Goal: Transaction & Acquisition: Purchase product/service

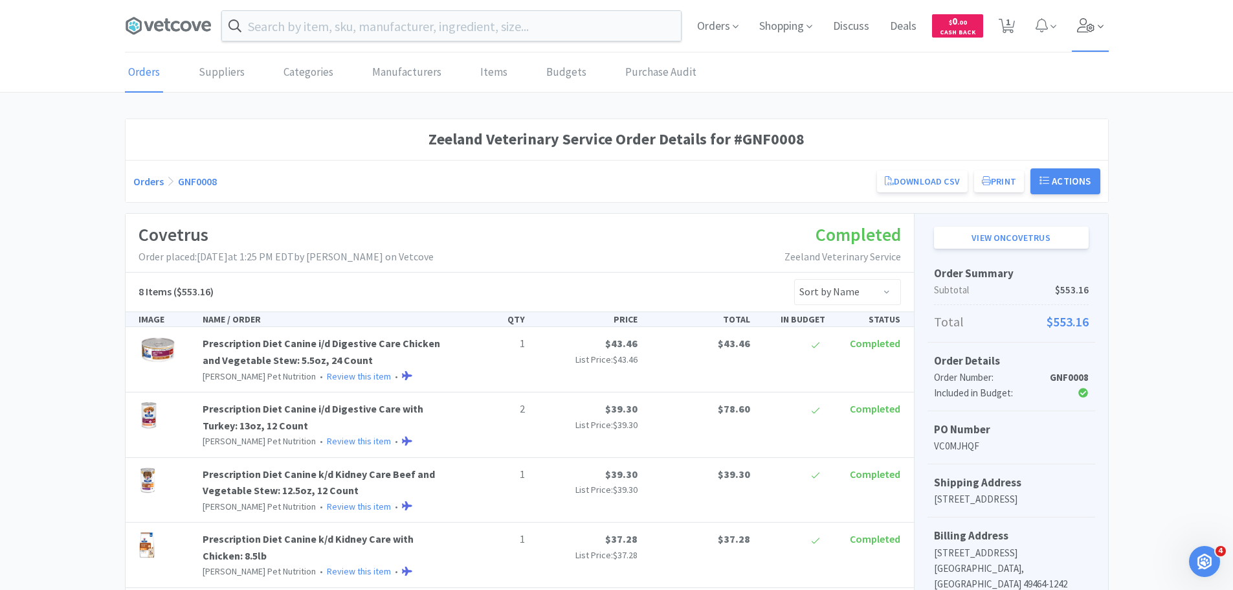
click at [1085, 30] on icon at bounding box center [1086, 25] width 18 height 14
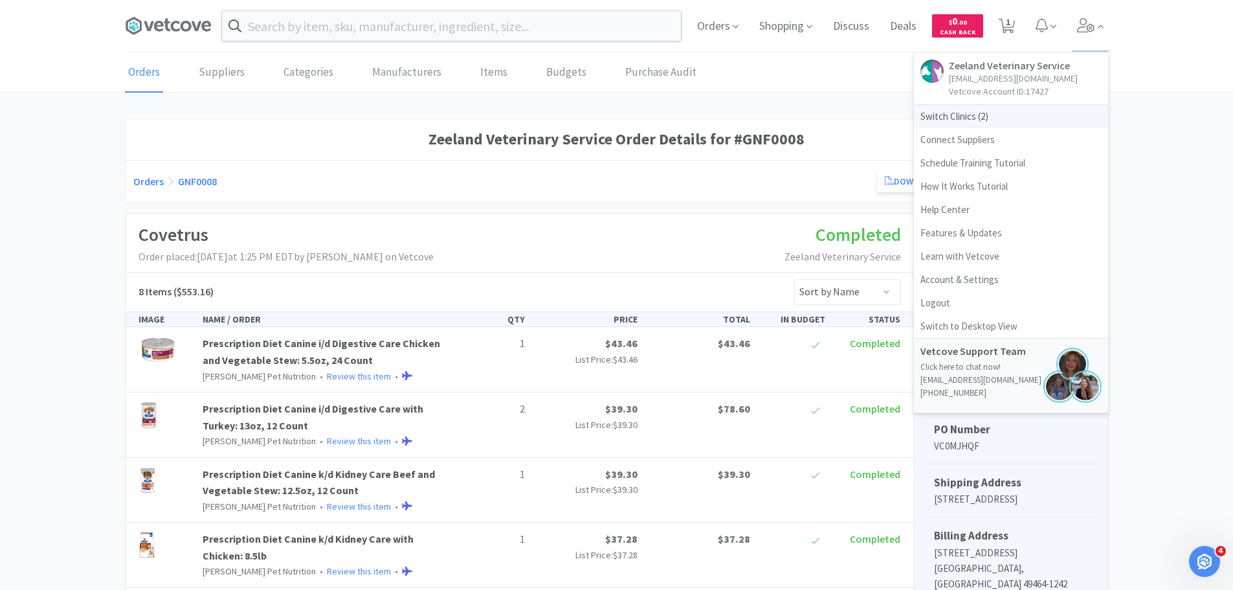
click at [958, 114] on span "Switch Clinics ( 2 )" at bounding box center [1011, 116] width 194 height 23
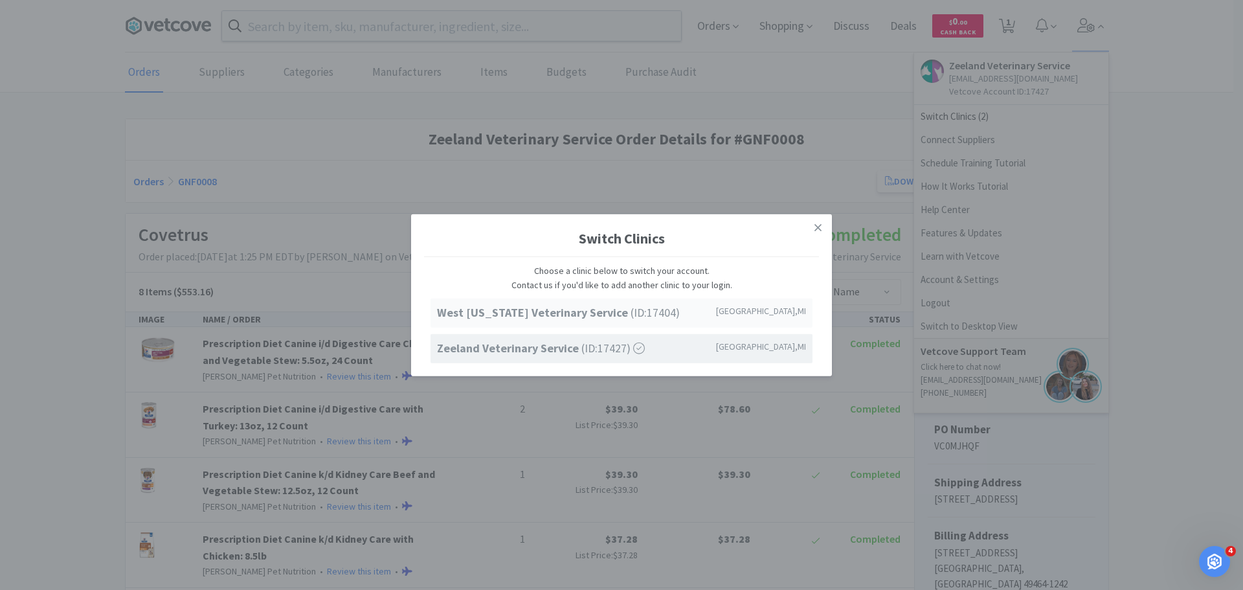
click at [567, 306] on strong "West [US_STATE] Veterinary Service" at bounding box center [534, 312] width 194 height 15
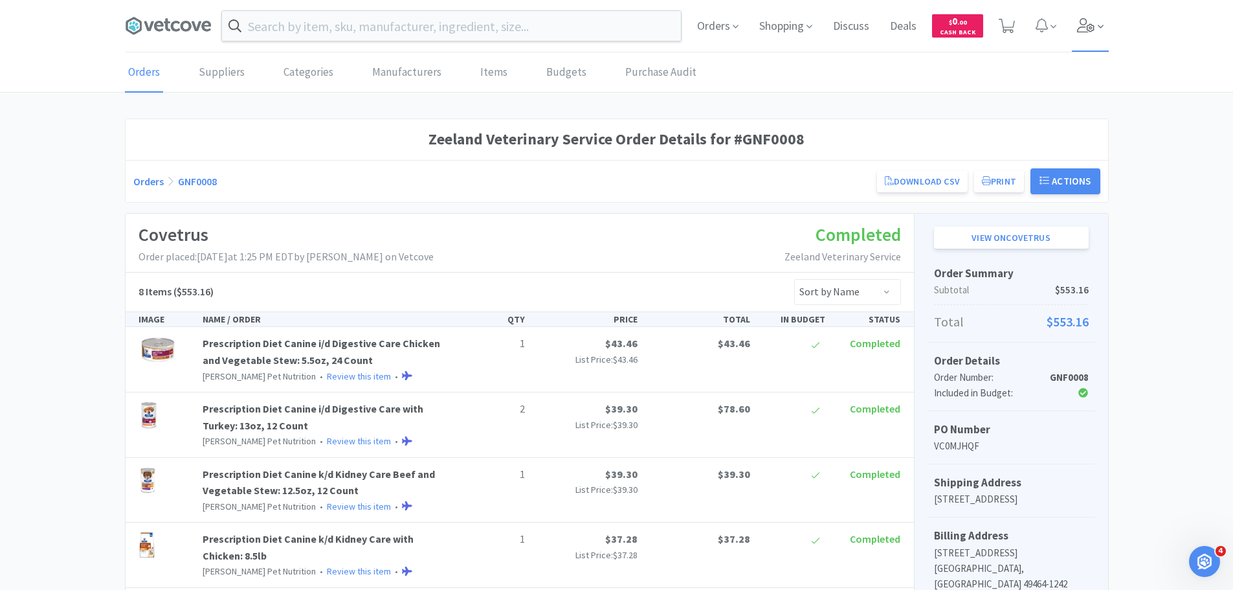
click at [1083, 19] on icon at bounding box center [1086, 25] width 18 height 14
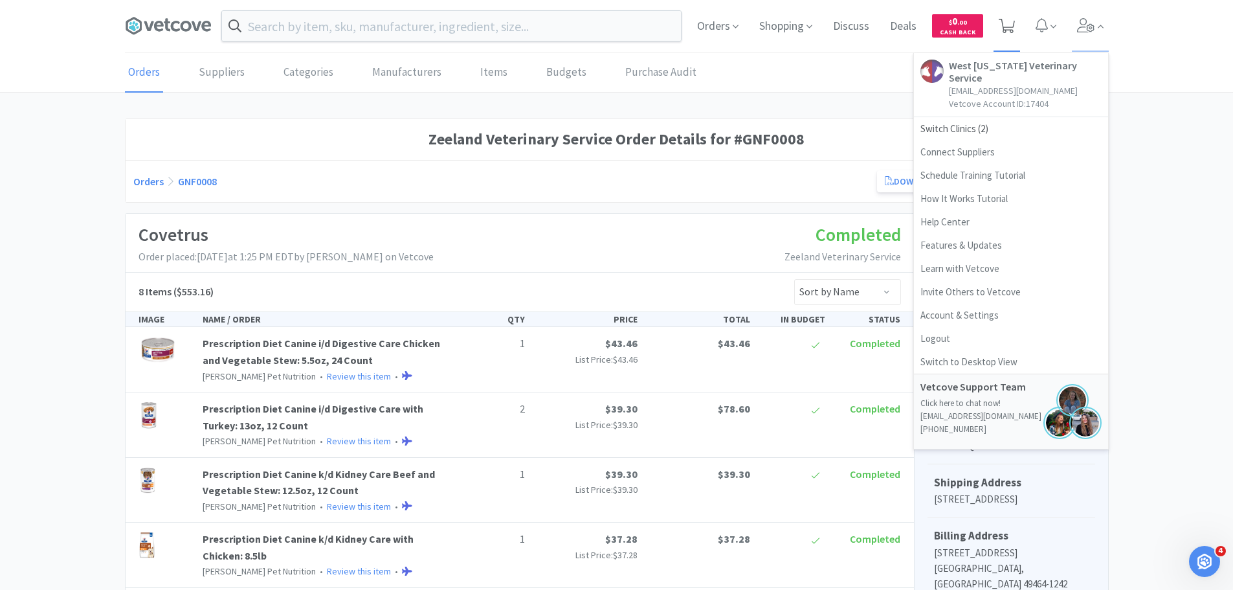
click at [1012, 17] on span at bounding box center [1007, 26] width 16 height 18
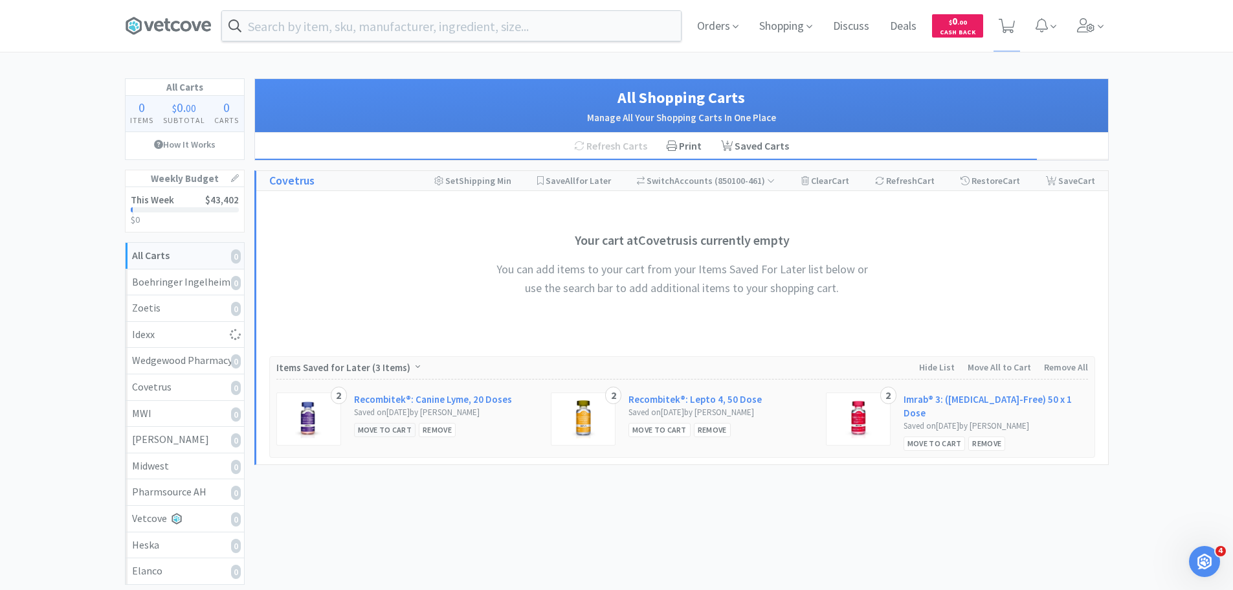
click at [361, 428] on div "Move to Cart" at bounding box center [385, 430] width 62 height 14
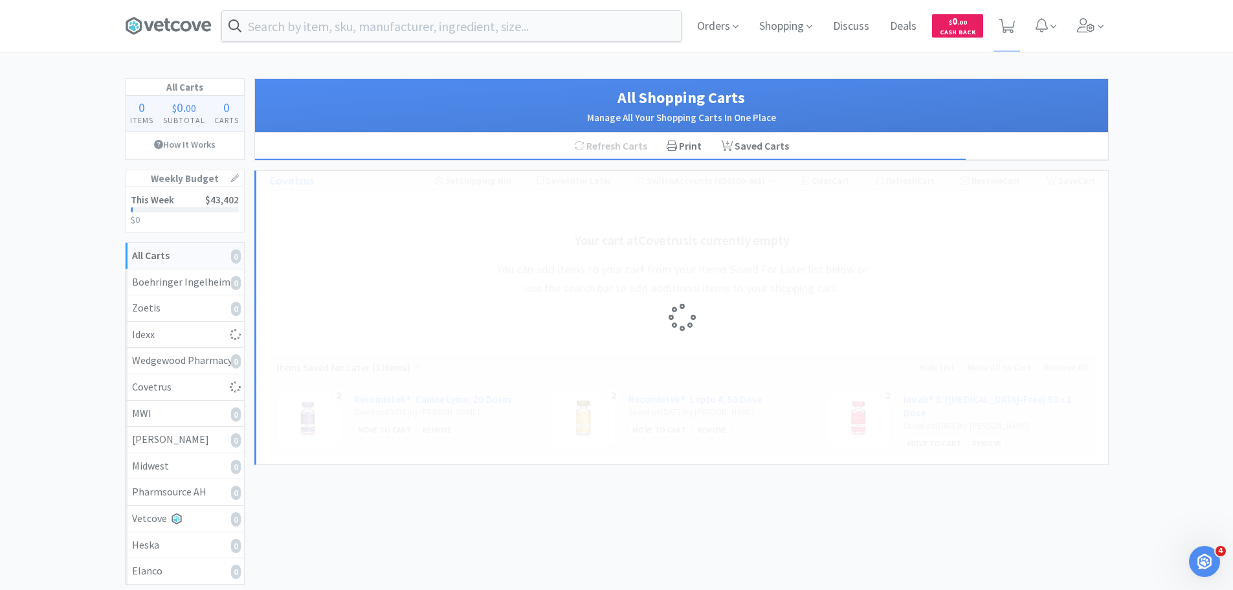
select select "2"
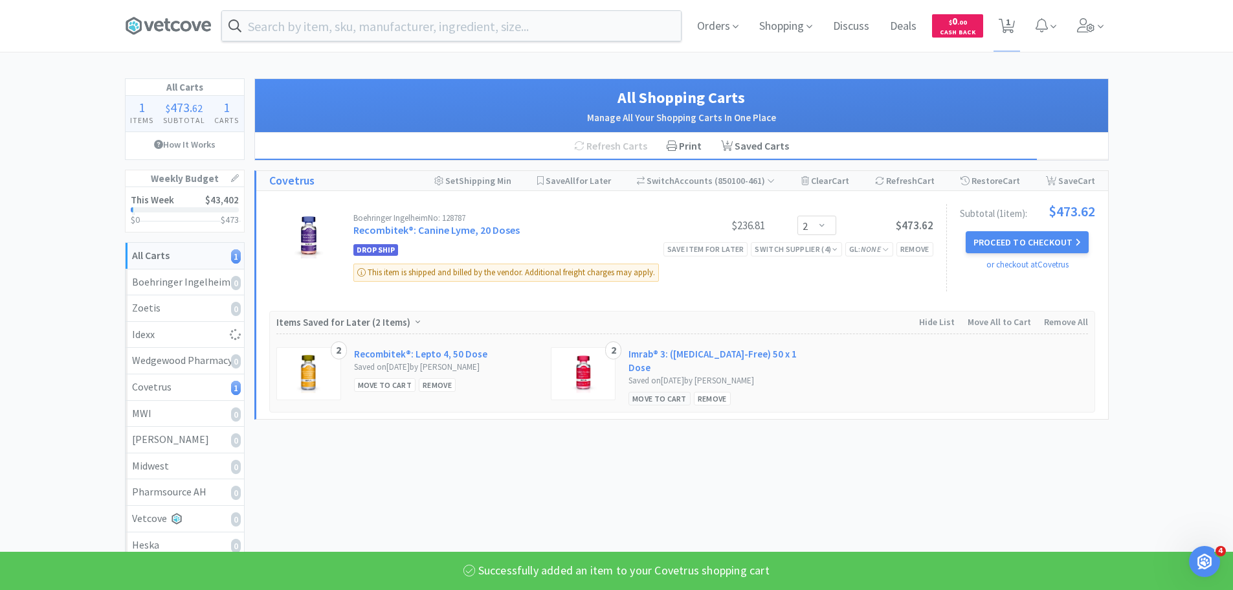
click at [663, 392] on div "Move to Cart" at bounding box center [660, 399] width 62 height 14
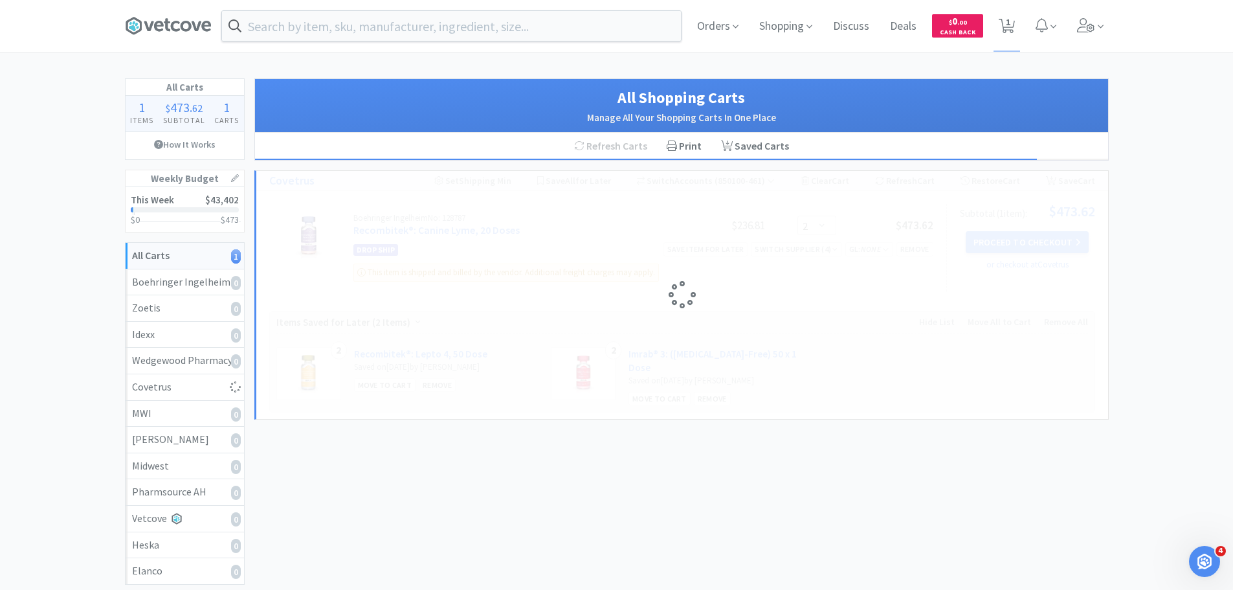
select select "2"
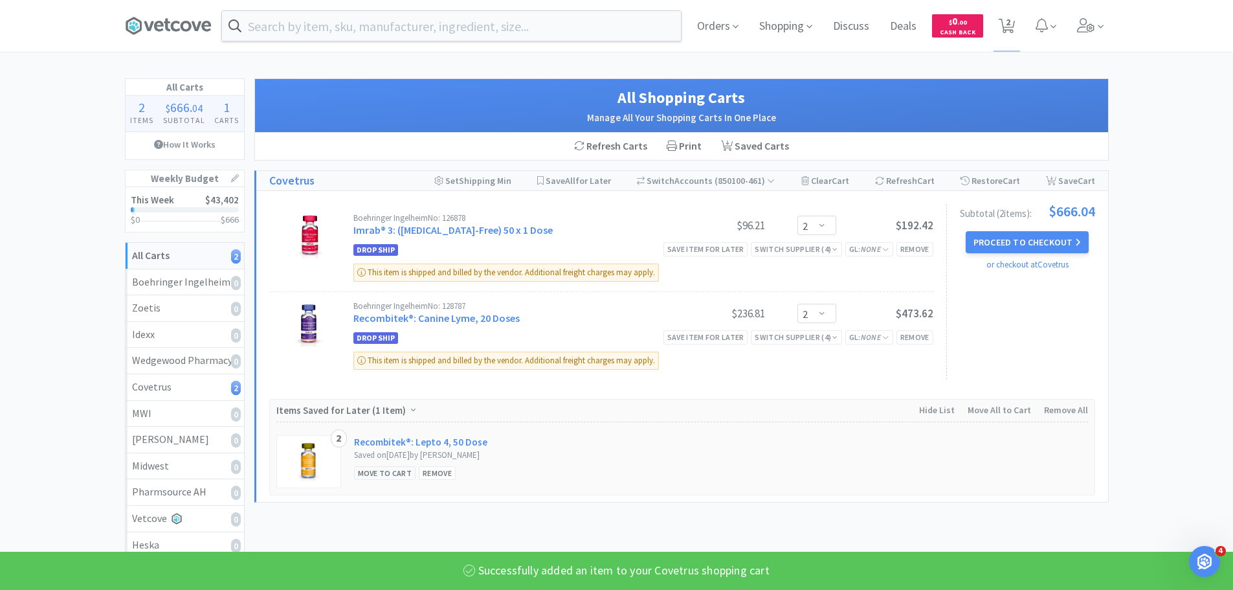
click at [387, 476] on div "Move to Cart" at bounding box center [385, 473] width 62 height 14
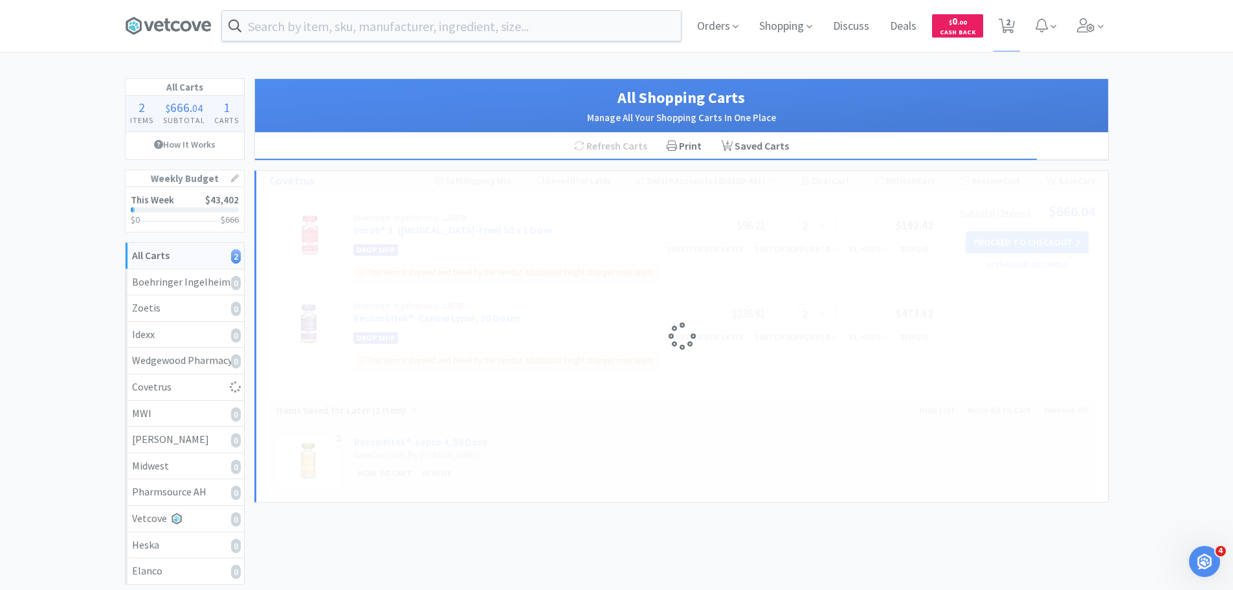
select select "2"
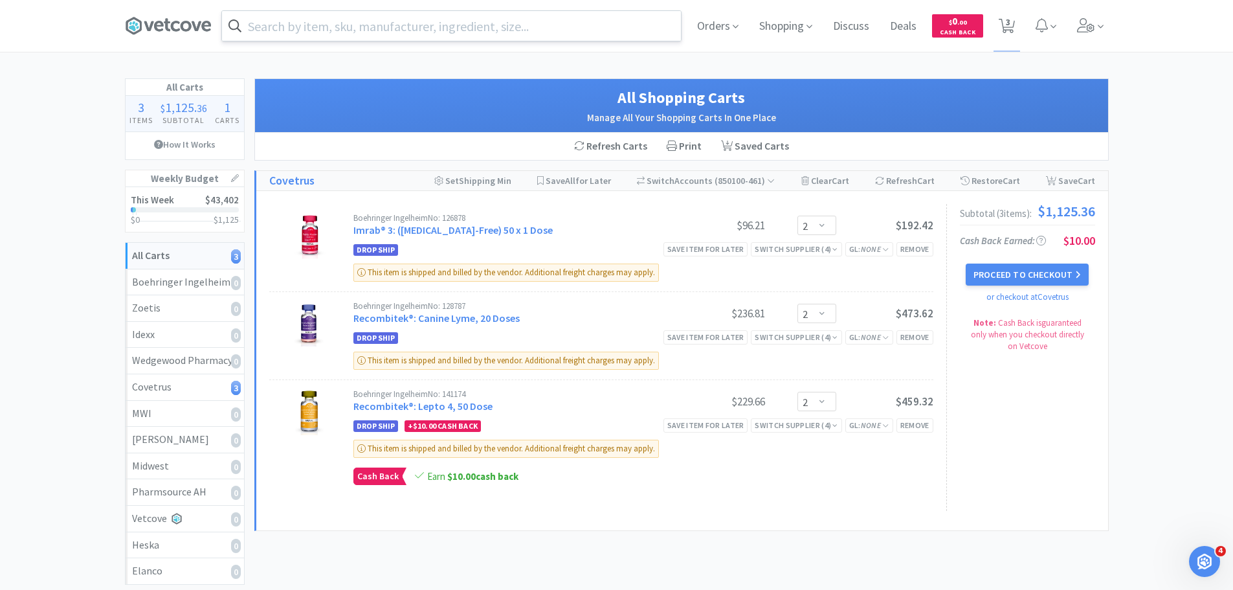
click at [372, 22] on input "text" at bounding box center [451, 26] width 459 height 30
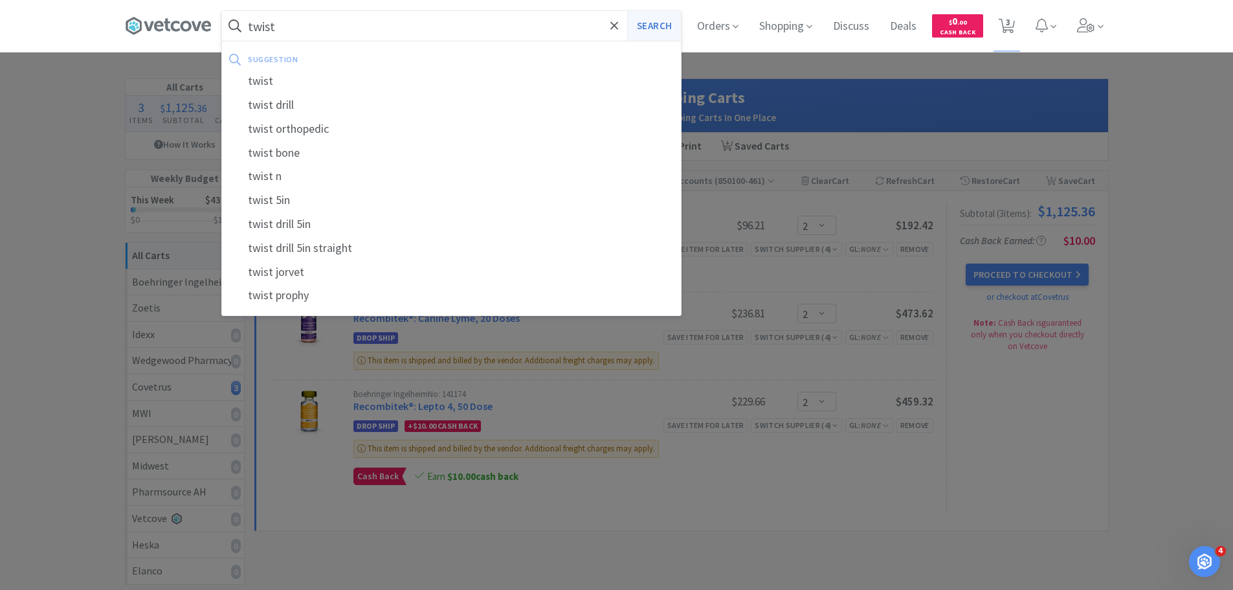
type input "twist"
click at [662, 27] on button "Search" at bounding box center [654, 26] width 54 height 30
select select "2"
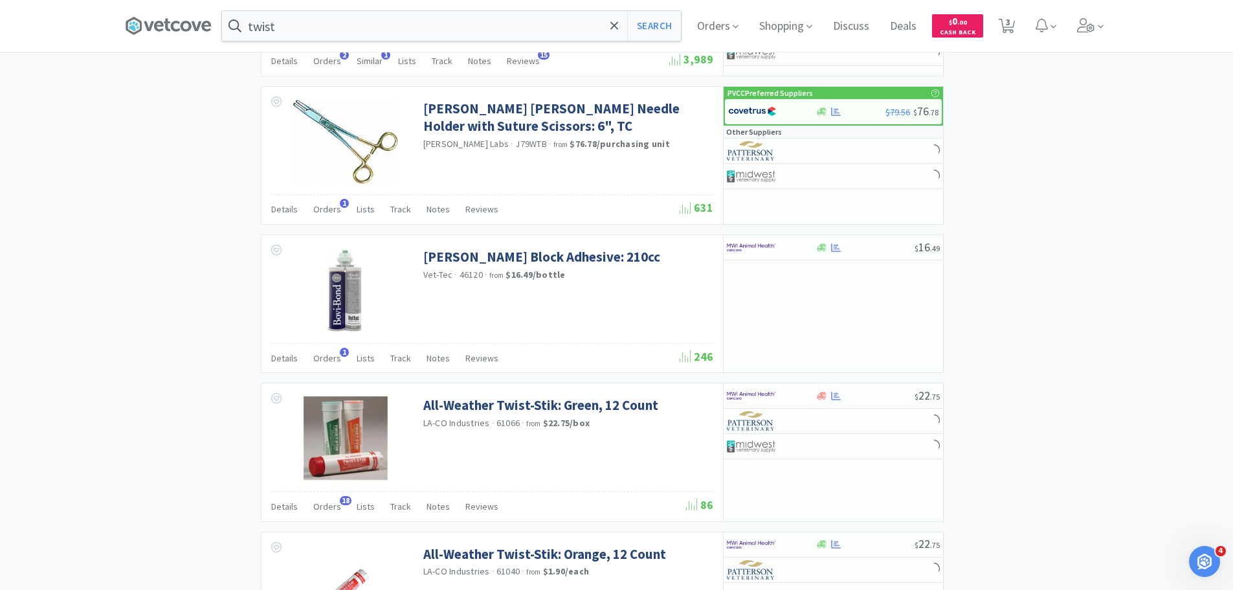
scroll to position [1295, 0]
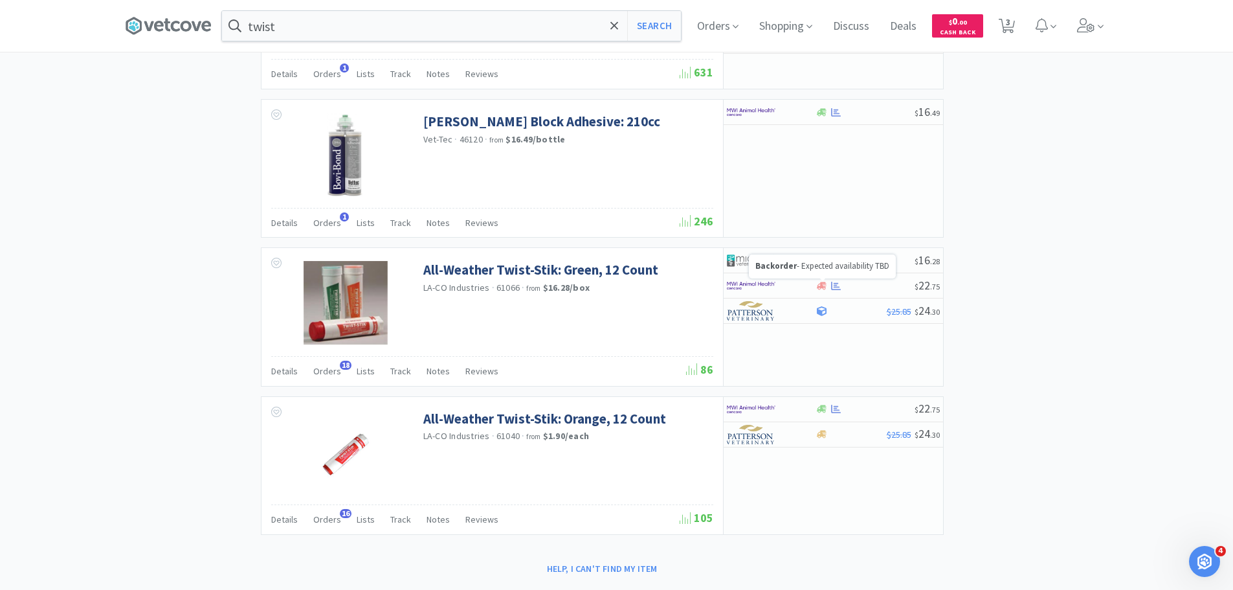
click at [774, 259] on div "Backorder - Expected availability TBD" at bounding box center [822, 266] width 147 height 24
select select "1"
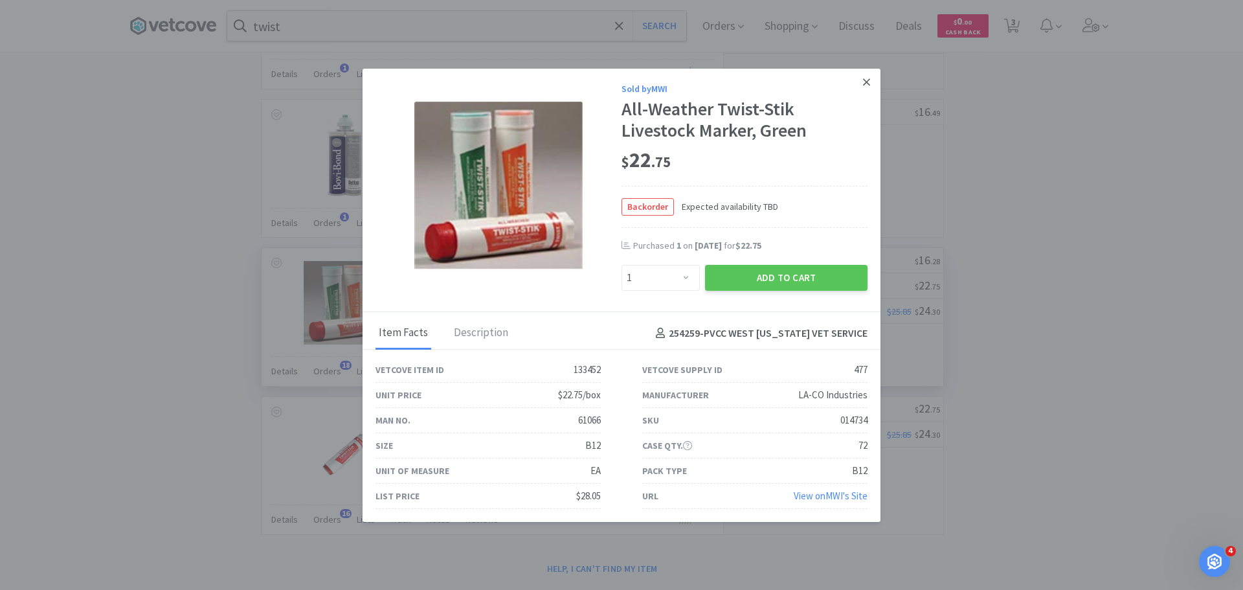
click at [863, 82] on icon at bounding box center [866, 81] width 7 height 7
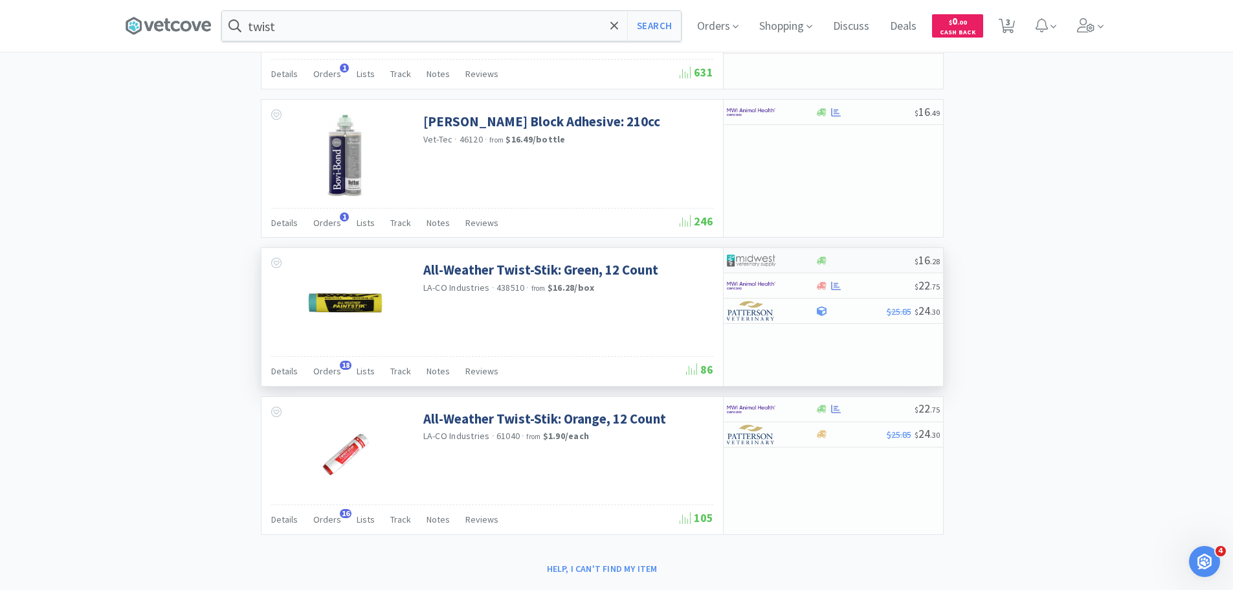
click at [765, 251] on img at bounding box center [751, 260] width 49 height 19
select select "1"
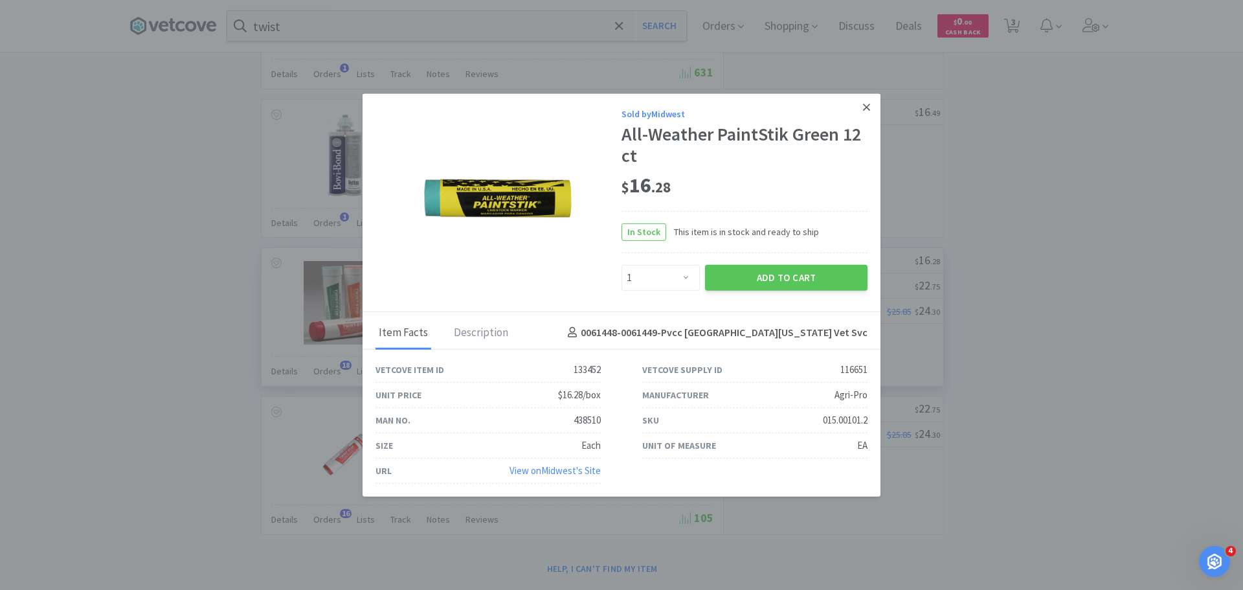
click at [867, 108] on icon at bounding box center [866, 107] width 7 height 7
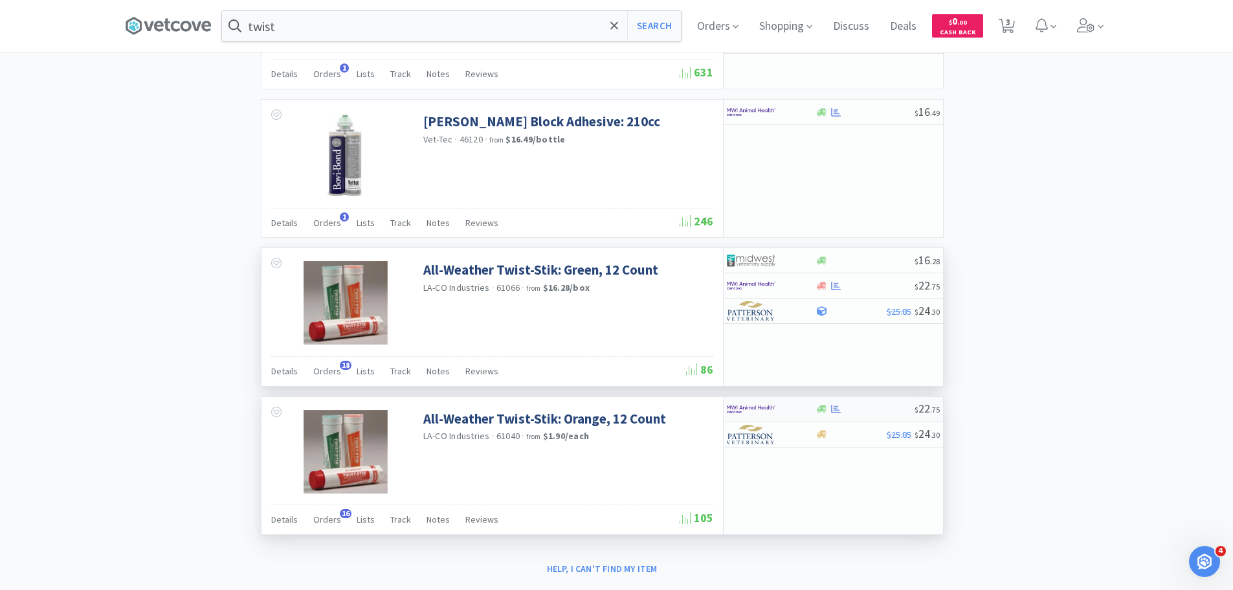
click at [743, 414] on img at bounding box center [751, 408] width 49 height 19
select select "1"
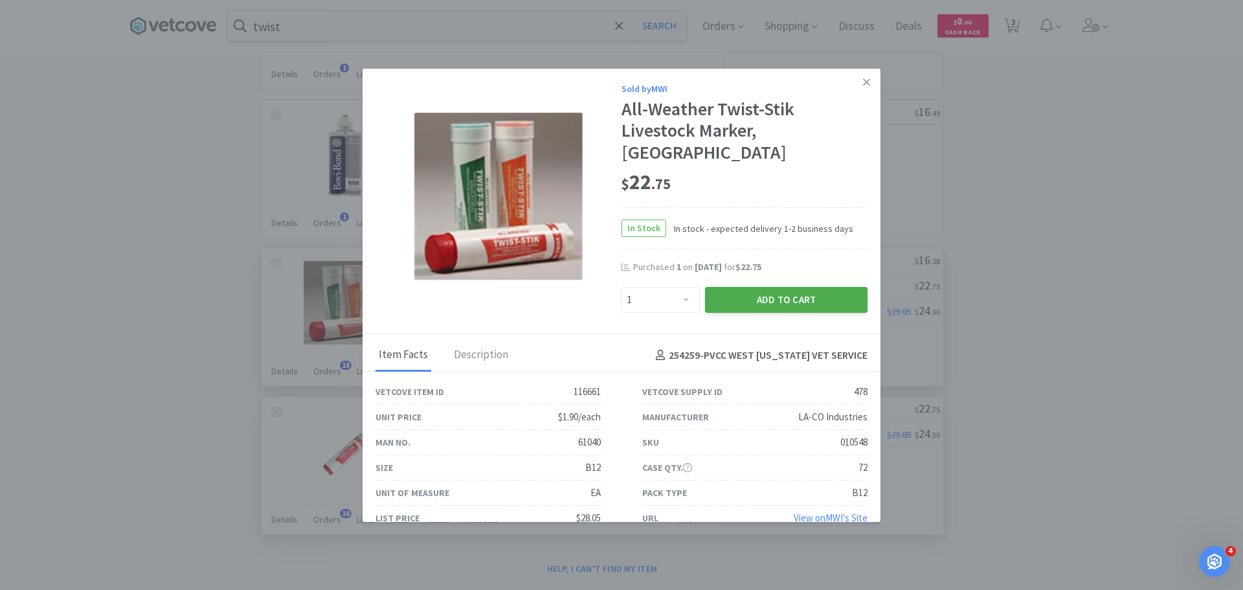
click at [771, 287] on button "Add to Cart" at bounding box center [786, 300] width 163 height 26
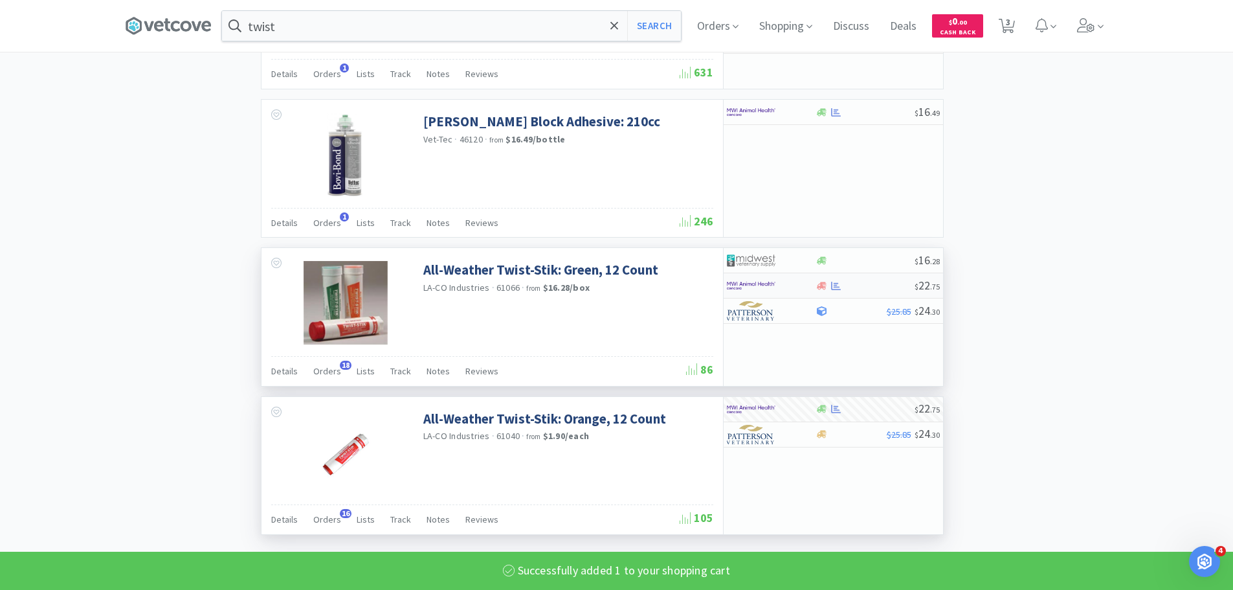
click at [762, 286] on img at bounding box center [751, 285] width 49 height 19
select select "1"
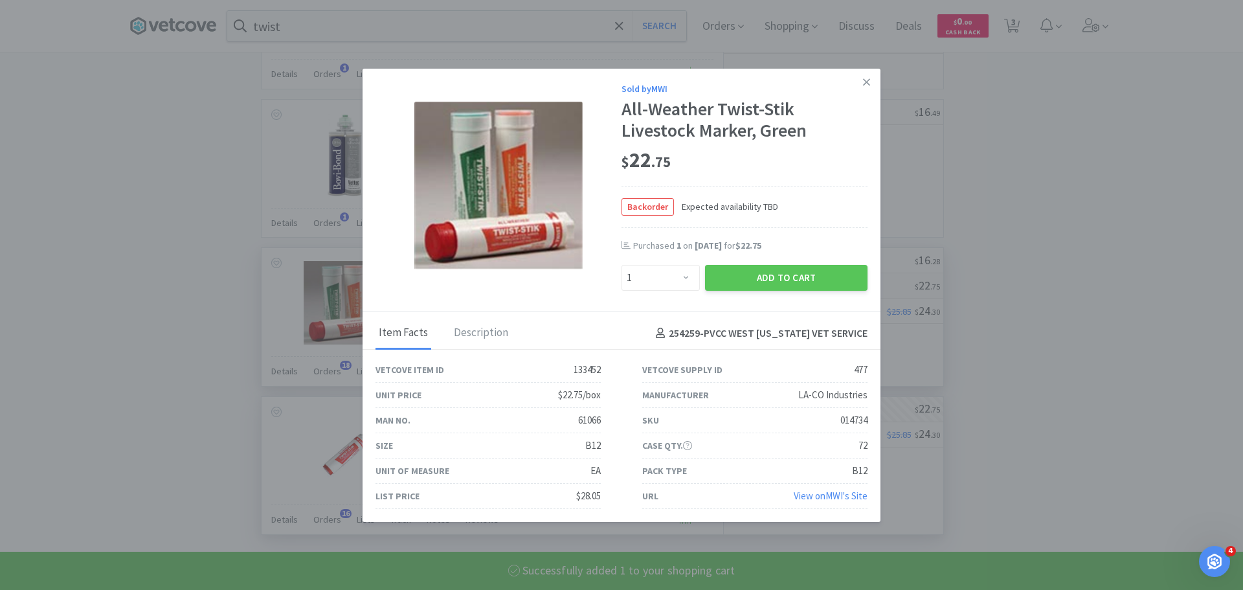
select select "1"
click at [762, 286] on button "Add to Cart" at bounding box center [786, 278] width 163 height 26
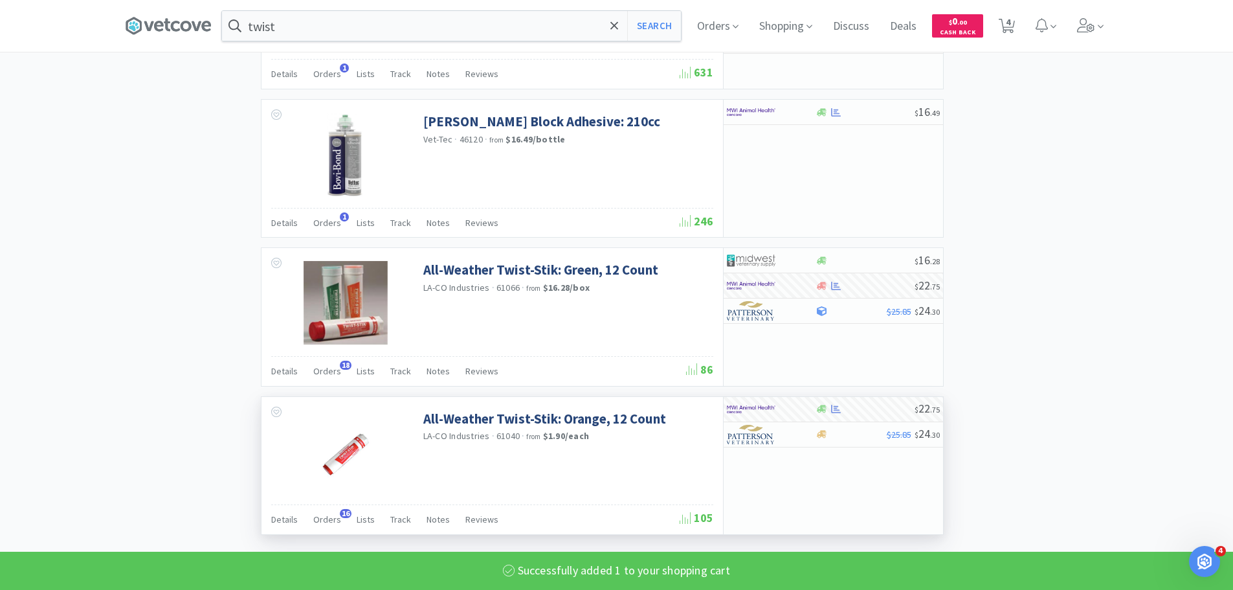
select select "1"
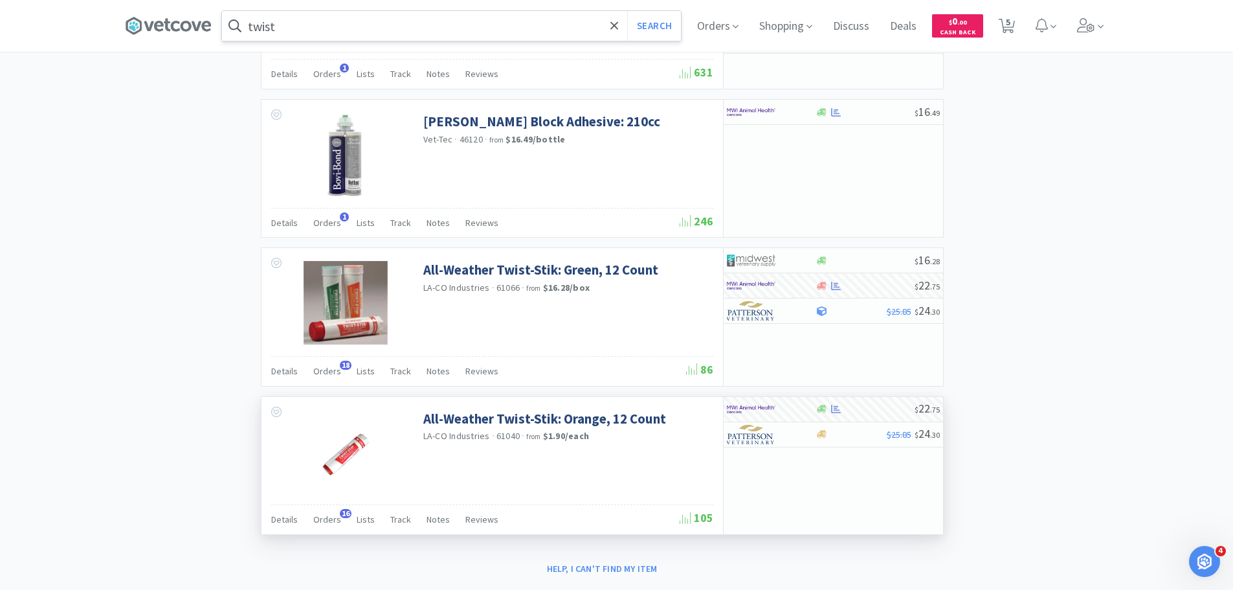
click at [420, 21] on input "twist" at bounding box center [451, 26] width 459 height 30
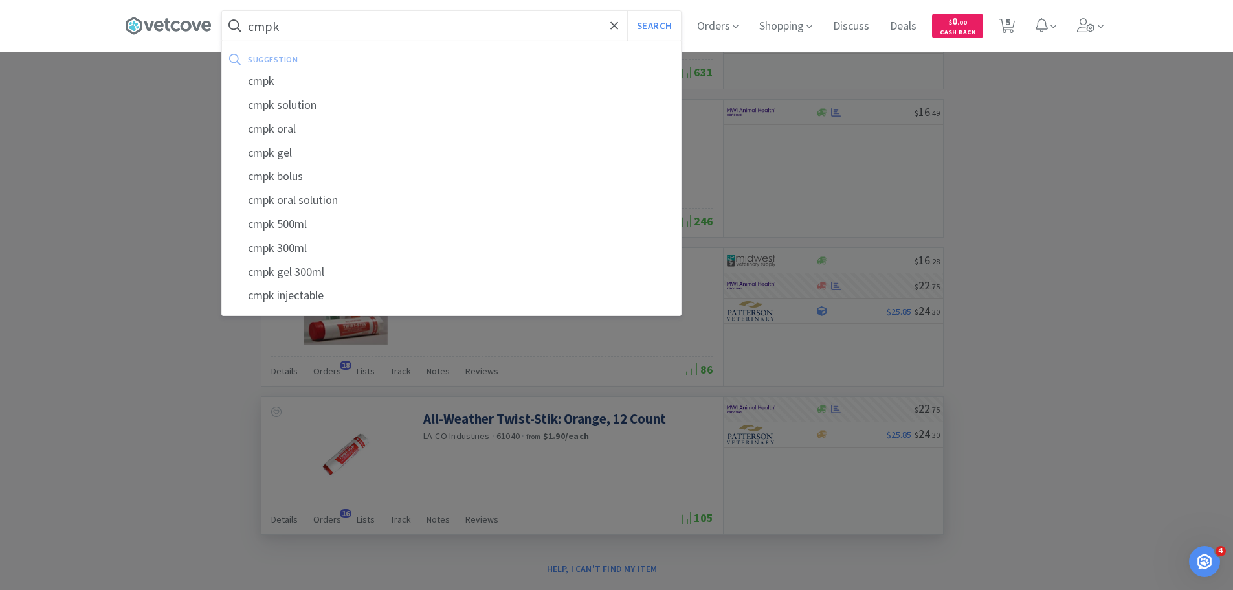
type input "cmpk"
click at [627, 11] on button "Search" at bounding box center [654, 26] width 54 height 30
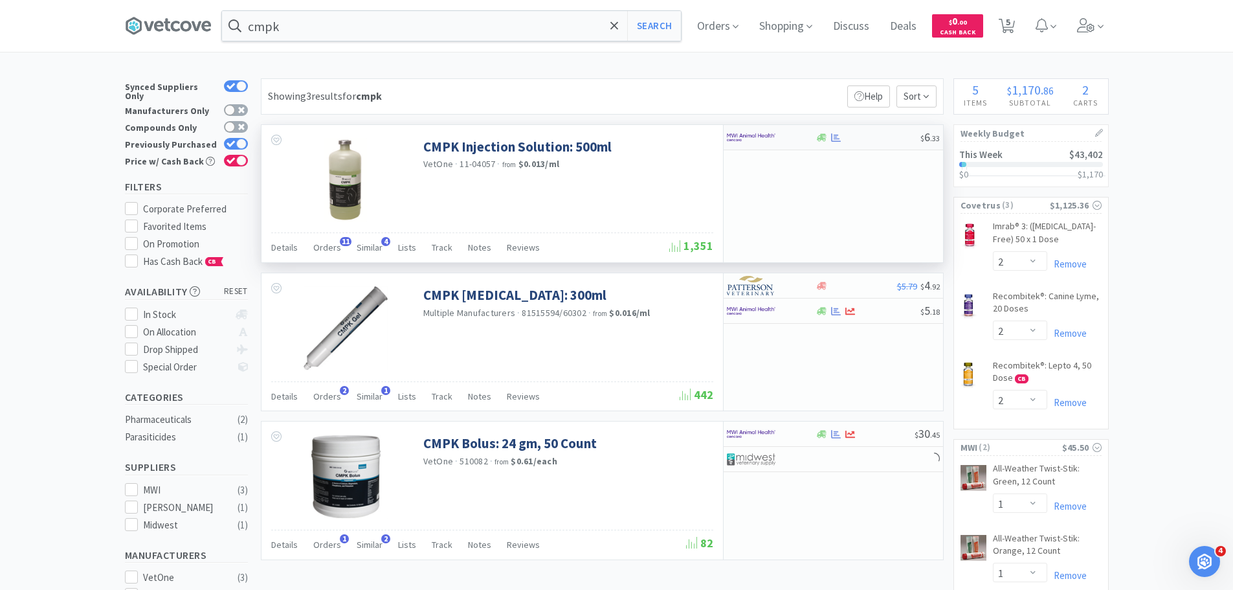
click at [781, 132] on div at bounding box center [762, 137] width 71 height 22
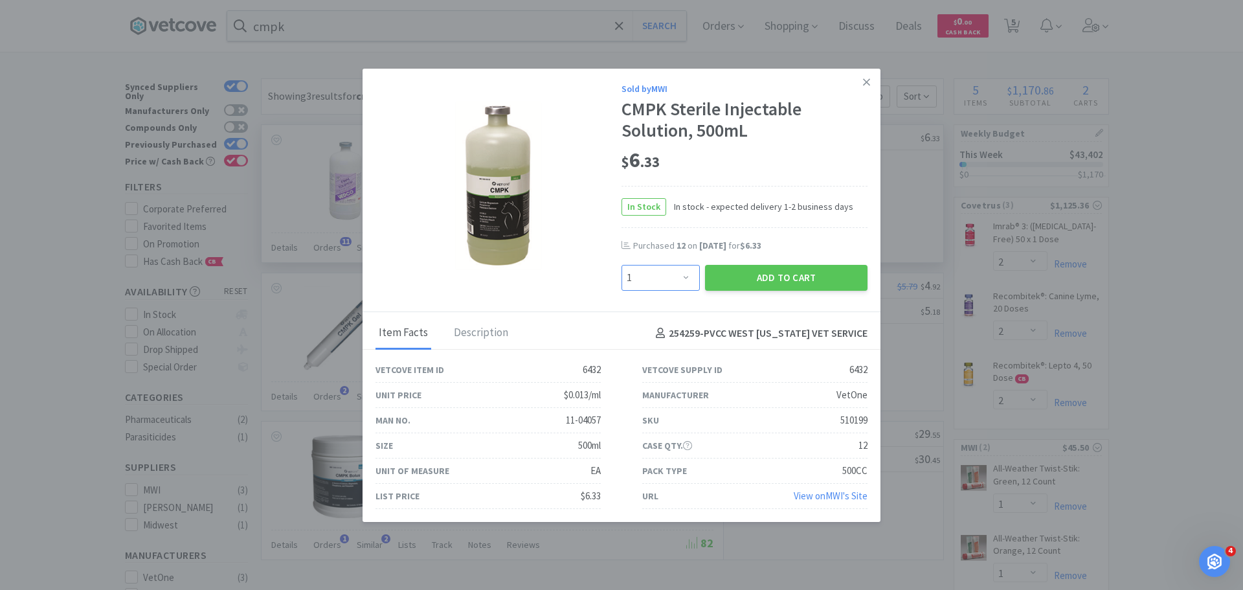
click at [670, 277] on select "Enter Quantity 1 2 3 4 5 6 7 8 9 10 11 12 13 14 15 16 17 18 19 20 Enter Quantity" at bounding box center [661, 278] width 78 height 26
select select "12"
click at [622, 265] on select "Enter Quantity 1 2 3 4 5 6 7 8 9 10 11 12 13 14 15 16 17 18 19 20 Enter Quantity" at bounding box center [661, 278] width 78 height 26
click at [762, 284] on button "Add to Cart" at bounding box center [786, 278] width 163 height 26
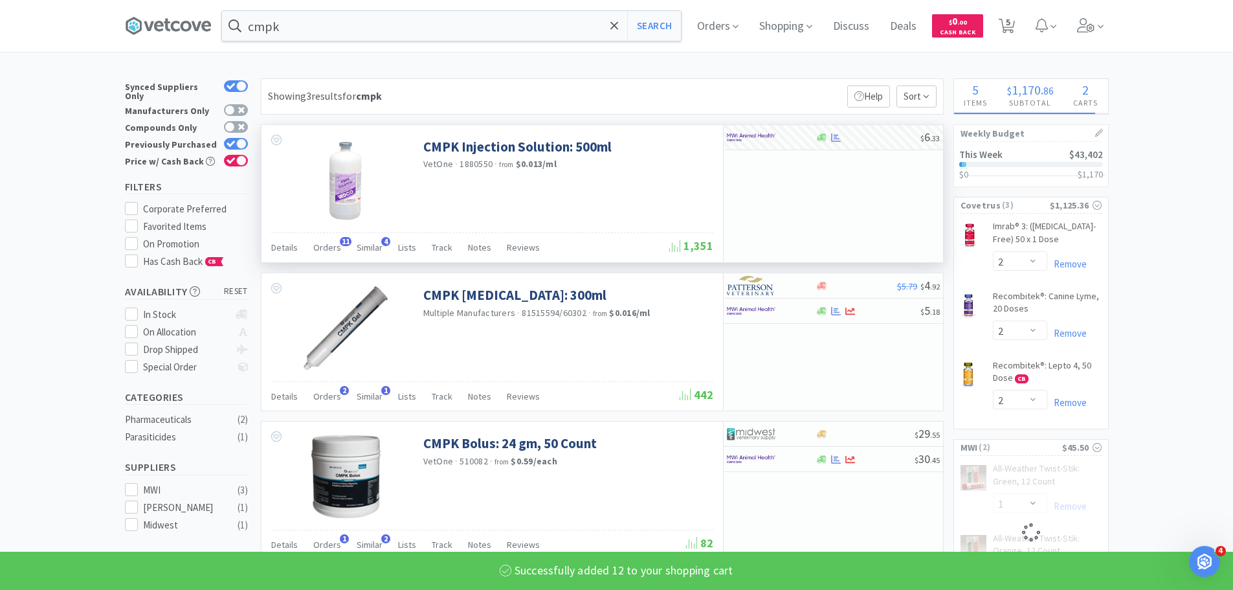
select select "12"
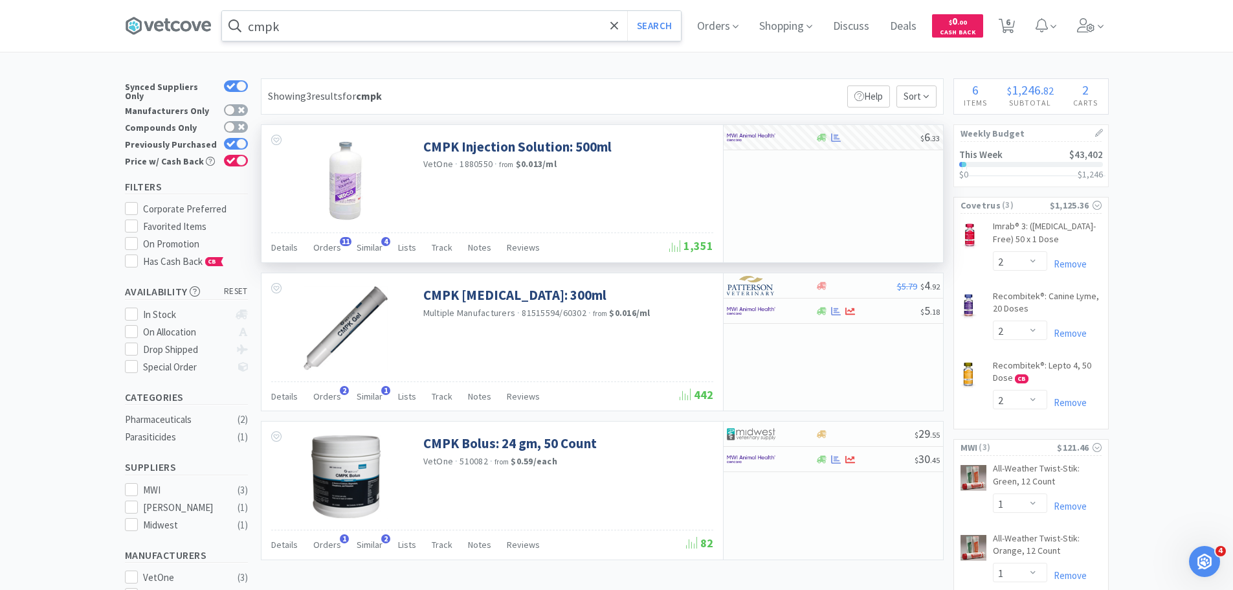
click at [299, 25] on input "cmpk" at bounding box center [451, 26] width 459 height 30
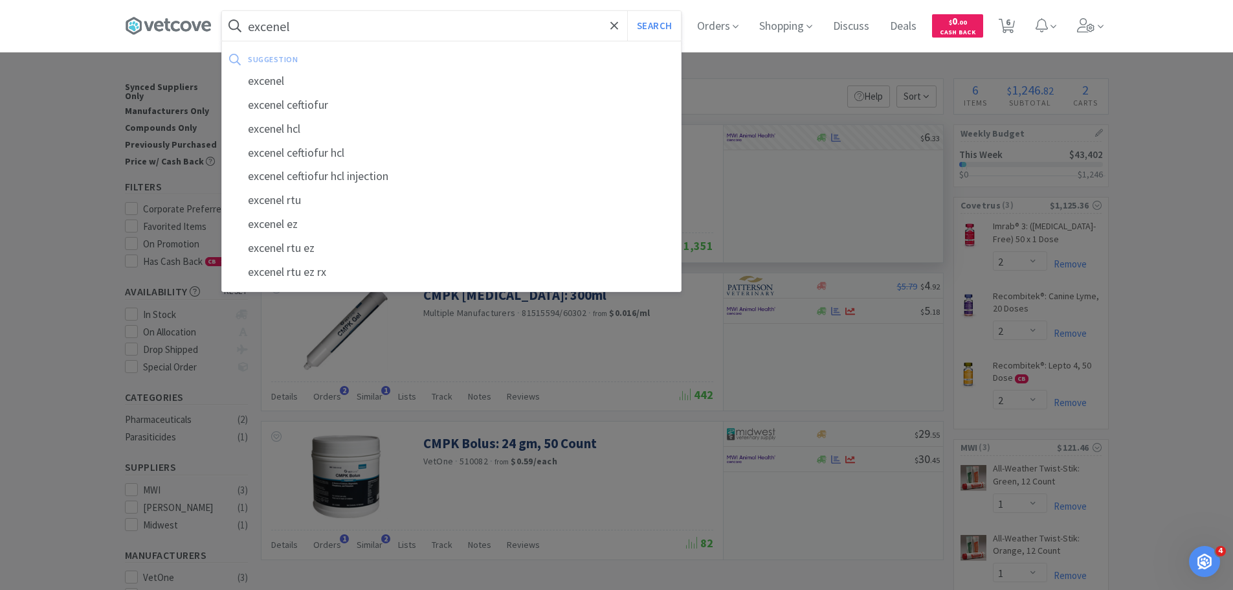
type input "excenel"
click at [627, 11] on button "Search" at bounding box center [654, 26] width 54 height 30
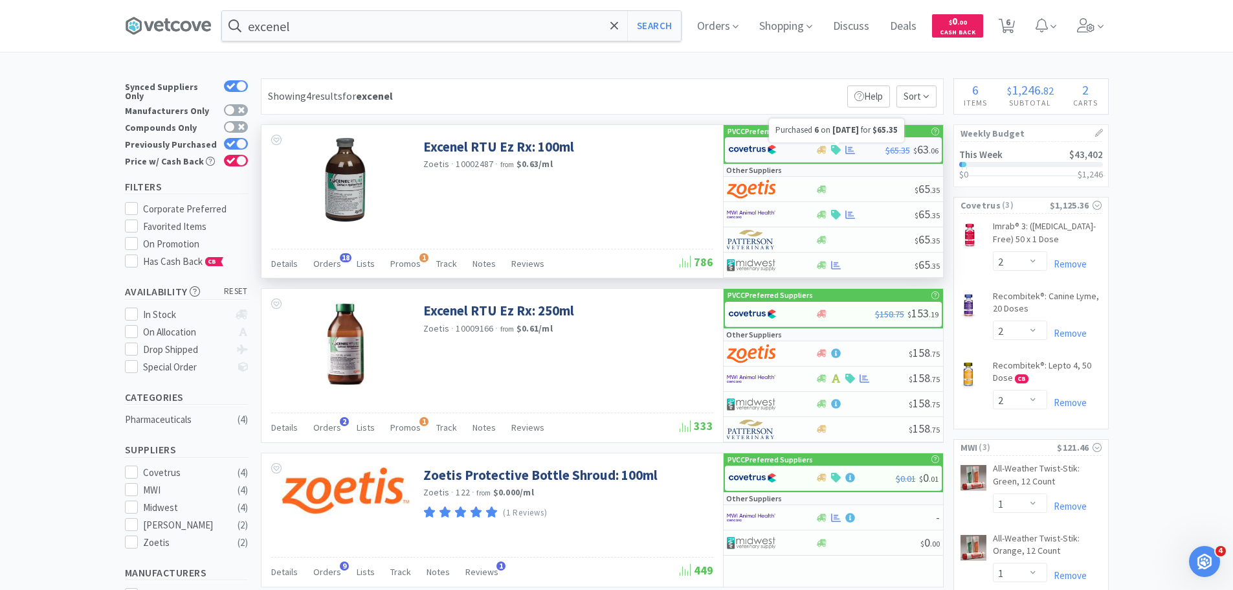
click at [853, 152] on icon at bounding box center [851, 150] width 10 height 10
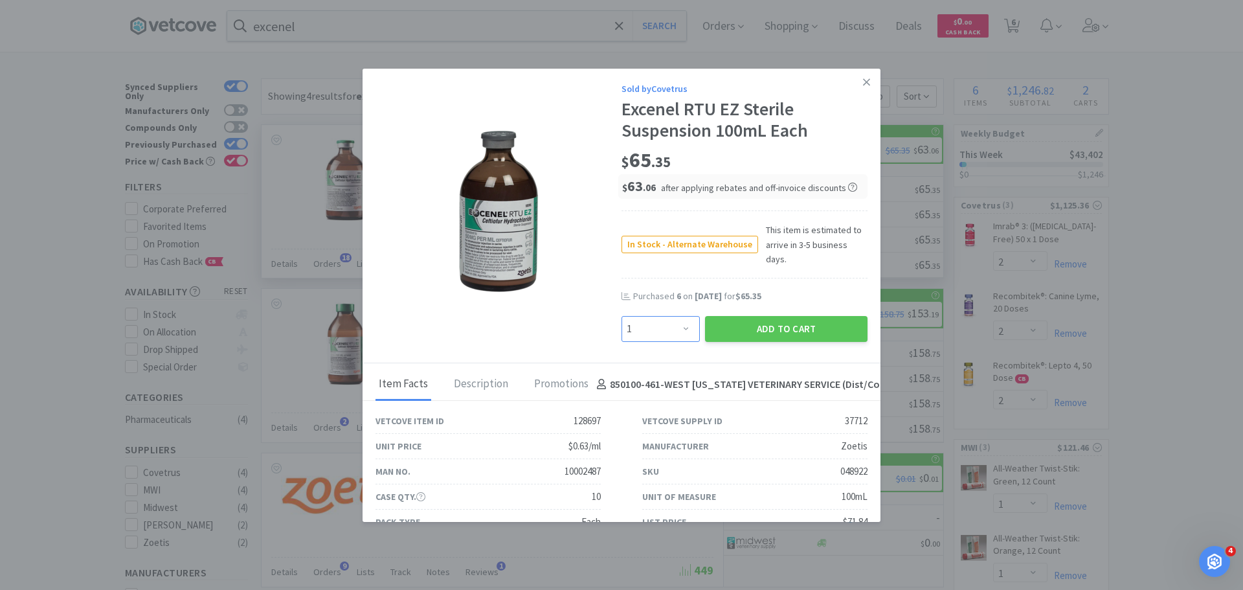
drag, startPoint x: 681, startPoint y: 313, endPoint x: 680, endPoint y: 307, distance: 6.5
click at [681, 316] on select "Enter Quantity 1 2 3 4 5 6 7 8 9 10 11 12 13 14 15 16 17 18 19 20 Enter Quantity" at bounding box center [661, 329] width 78 height 26
select select "6"
click at [622, 316] on select "Enter Quantity 1 2 3 4 5 6 7 8 9 10 11 12 13 14 15 16 17 18 19 20 Enter Quantity" at bounding box center [661, 329] width 78 height 26
click at [743, 316] on button "Add to Cart" at bounding box center [786, 329] width 163 height 26
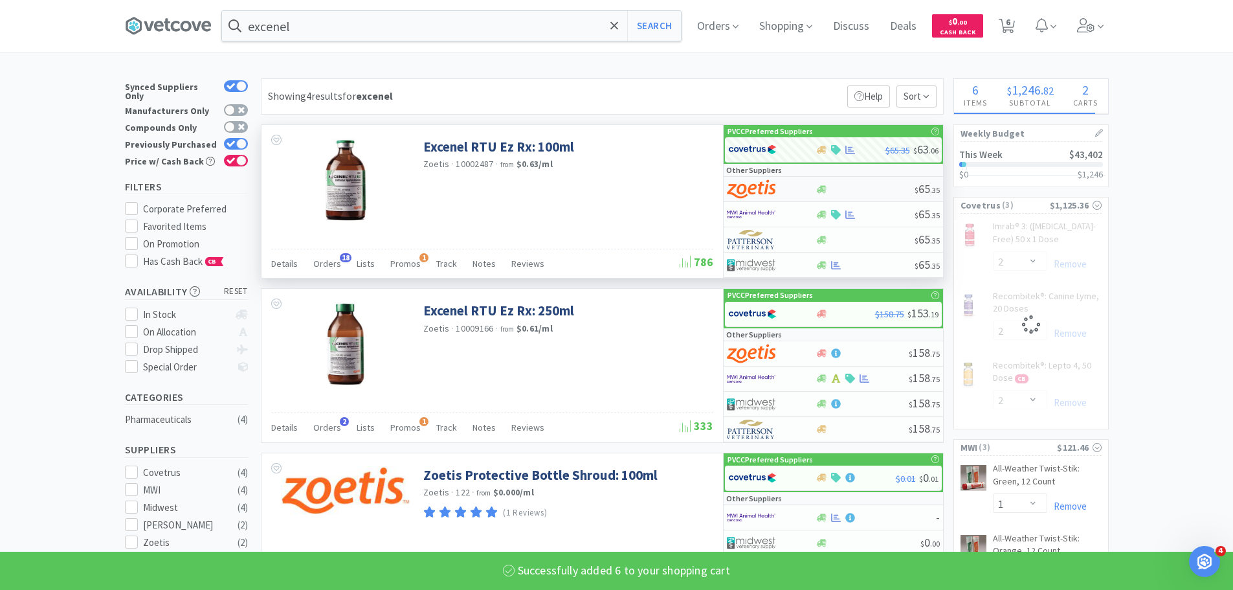
select select "6"
select select "2"
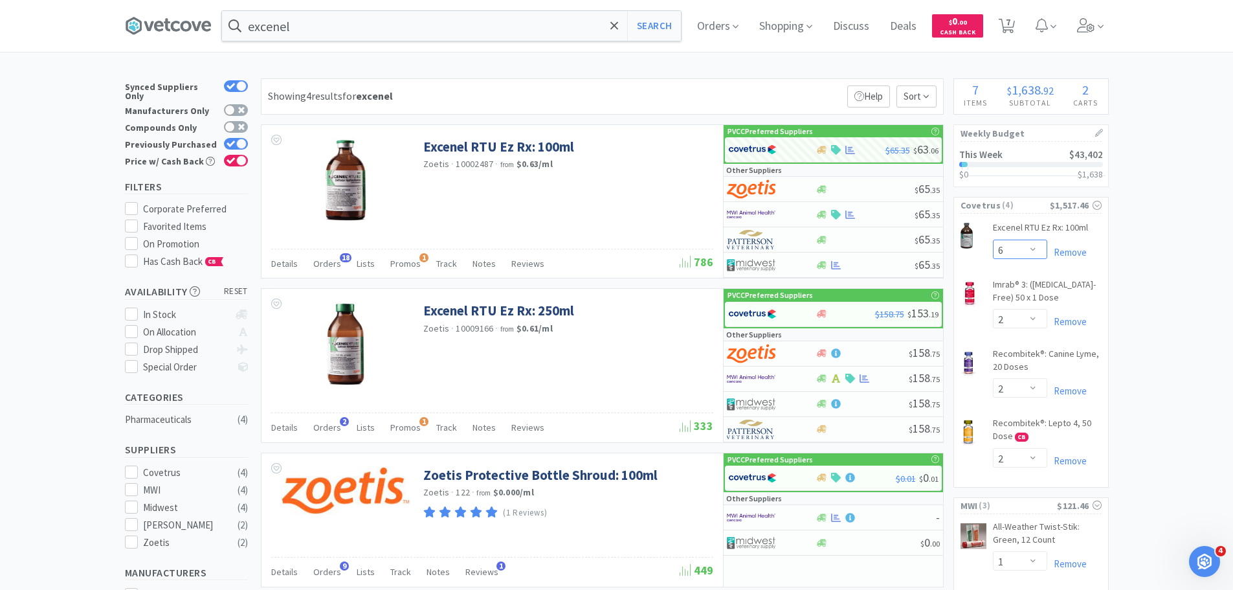
click at [1017, 248] on select "Enter Quantity 1 2 3 4 5 6 7 8 9 10 11 12 13 14 15 16 17 18 19 20 Enter Quantity" at bounding box center [1020, 249] width 54 height 19
click at [993, 240] on select "Enter Quantity 1 2 3 4 5 6 7 8 9 10 11 12 13 14 15 16 17 18 19 20 Enter Quantity" at bounding box center [1020, 249] width 54 height 19
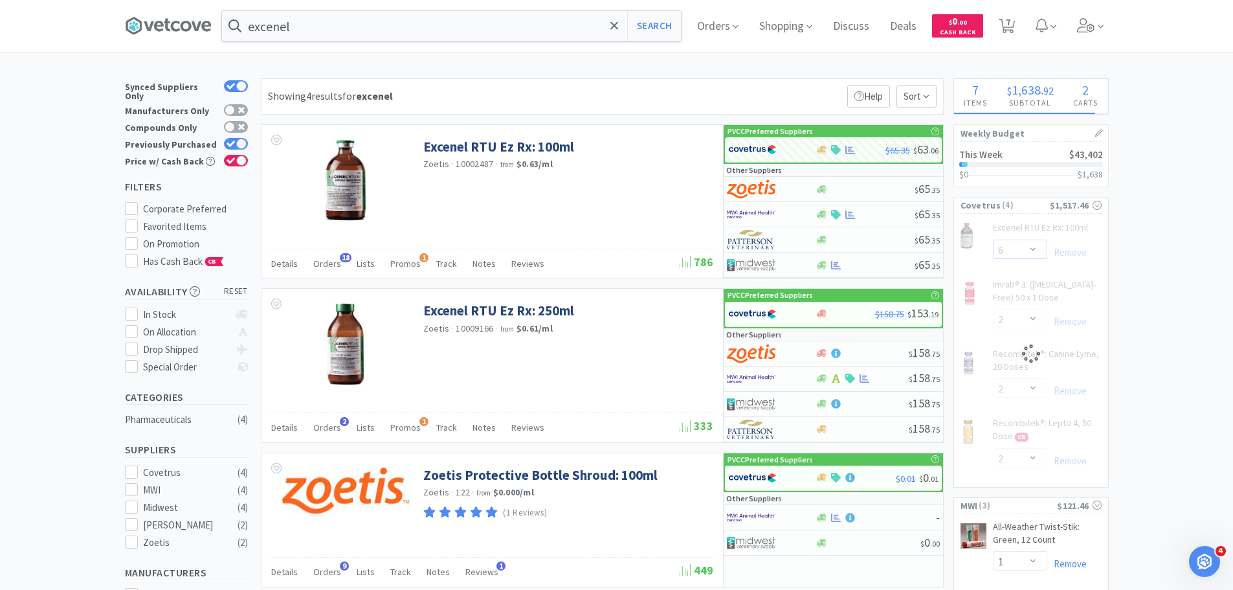
select select "4"
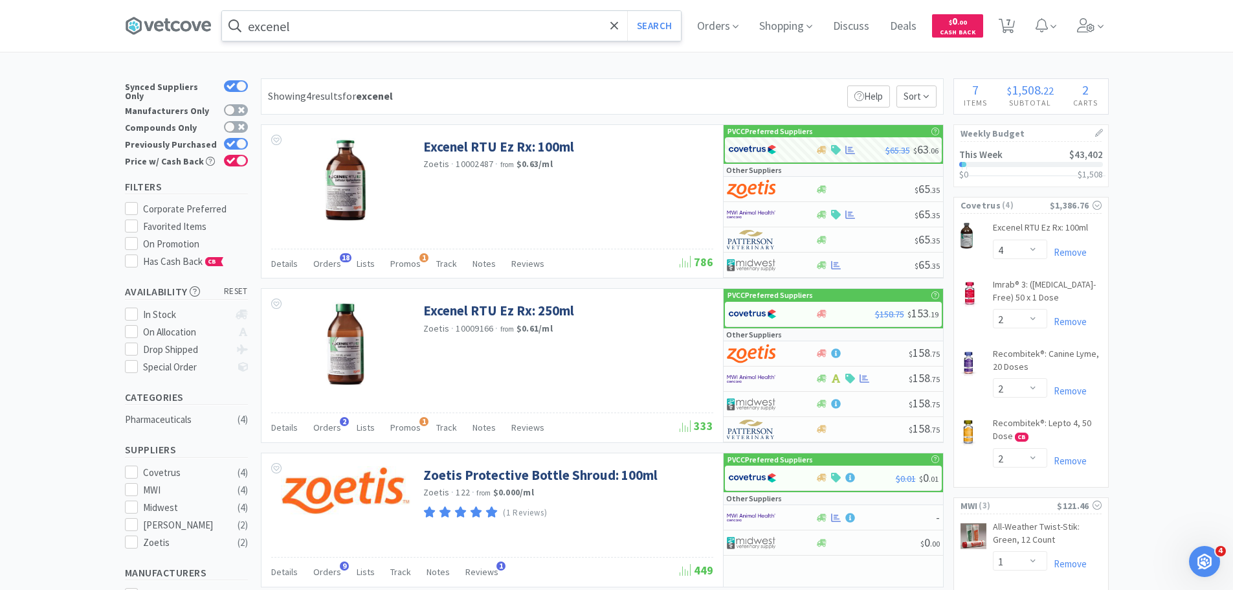
click at [547, 15] on input "excenel" at bounding box center [451, 26] width 459 height 30
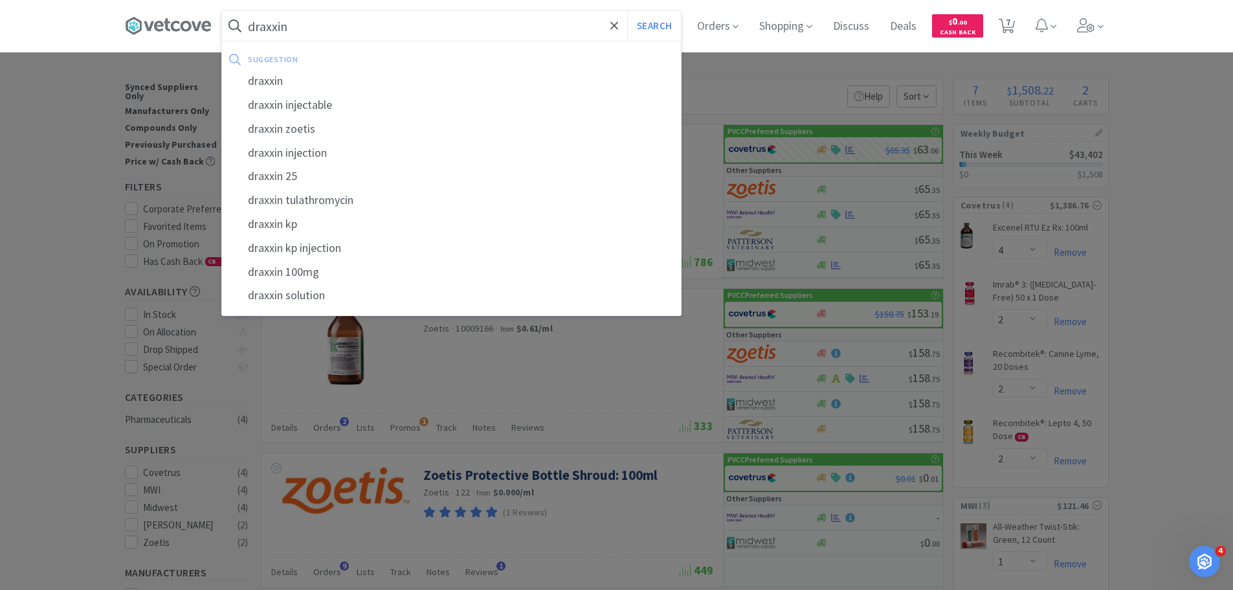
click at [627, 11] on button "Search" at bounding box center [654, 26] width 54 height 30
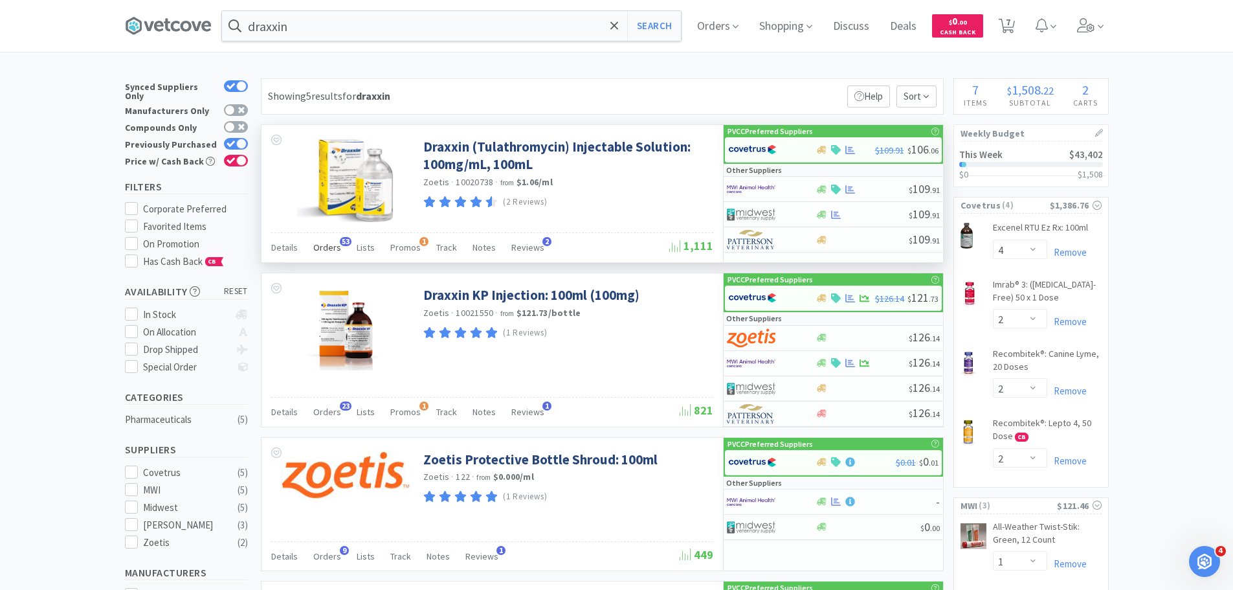
click at [333, 253] on span "Orders" at bounding box center [327, 247] width 28 height 12
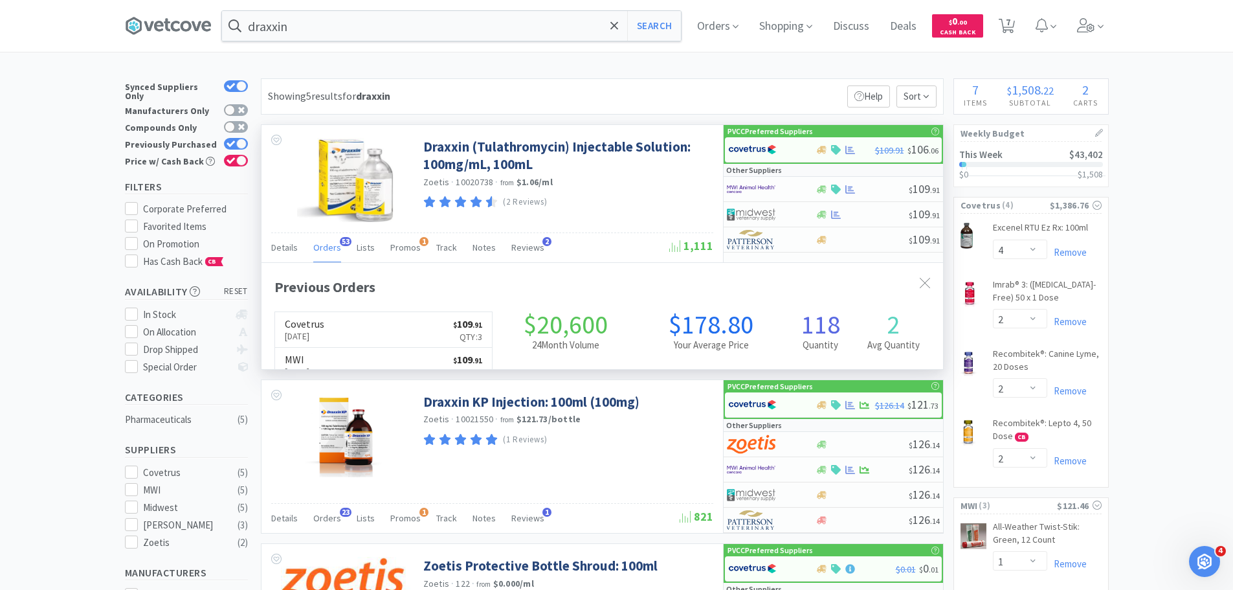
scroll to position [347, 682]
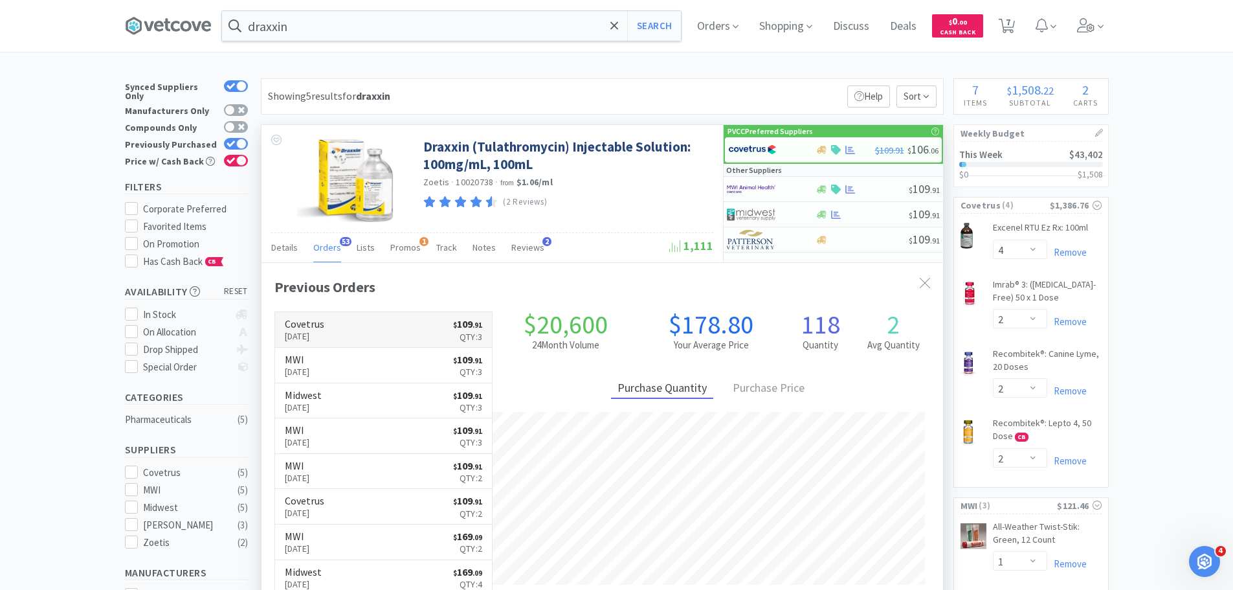
click at [357, 332] on link "Covetrus [DATE] $ 109 . 91 Qty: 3" at bounding box center [384, 330] width 218 height 36
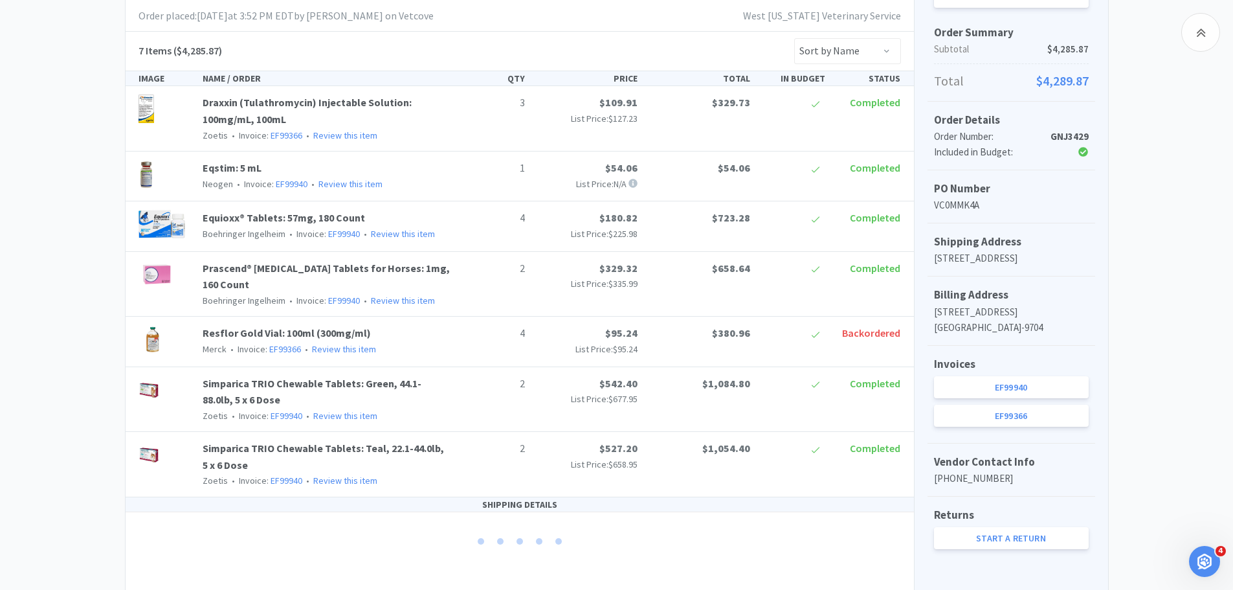
scroll to position [298, 0]
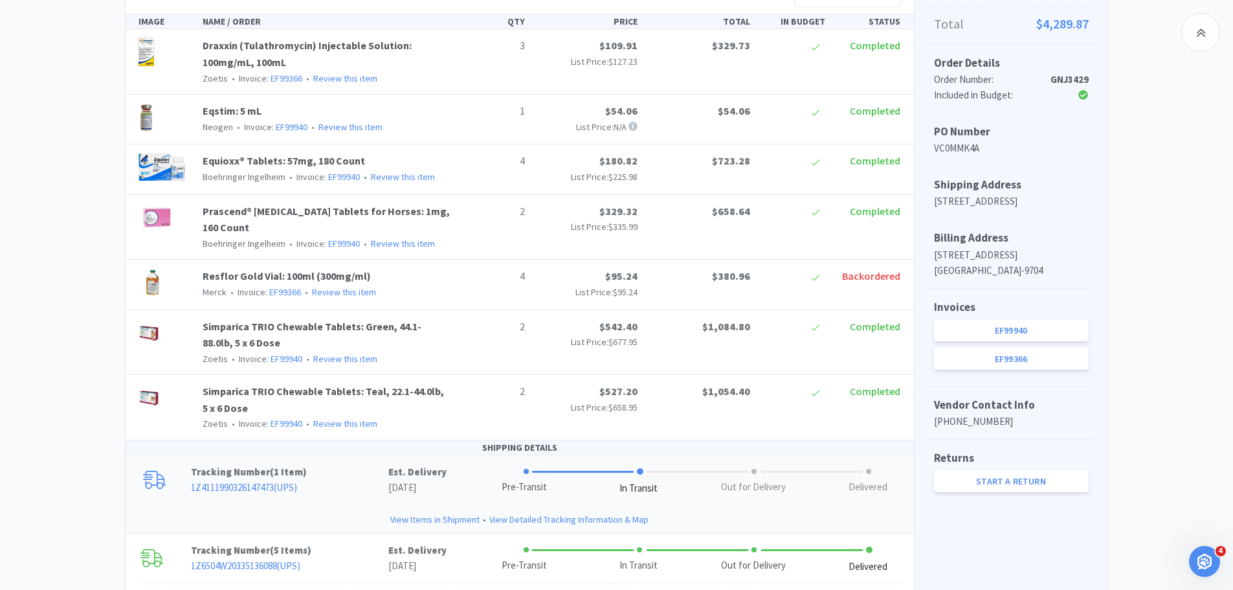
click at [460, 521] on link "View Items in Shipment" at bounding box center [434, 519] width 89 height 14
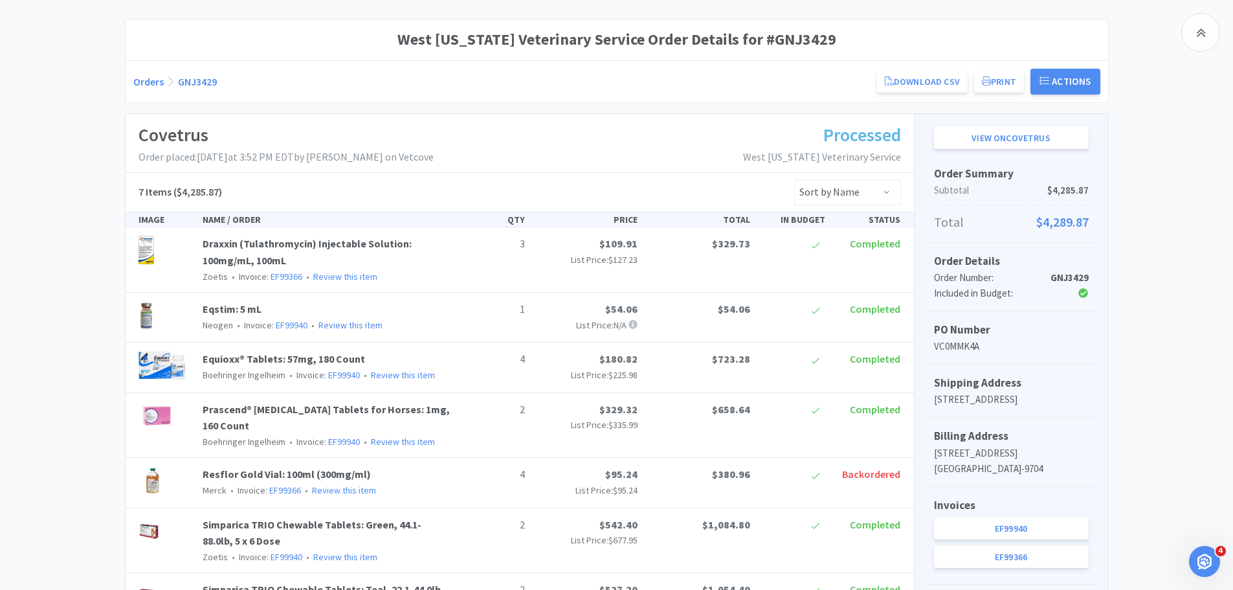
scroll to position [1, 0]
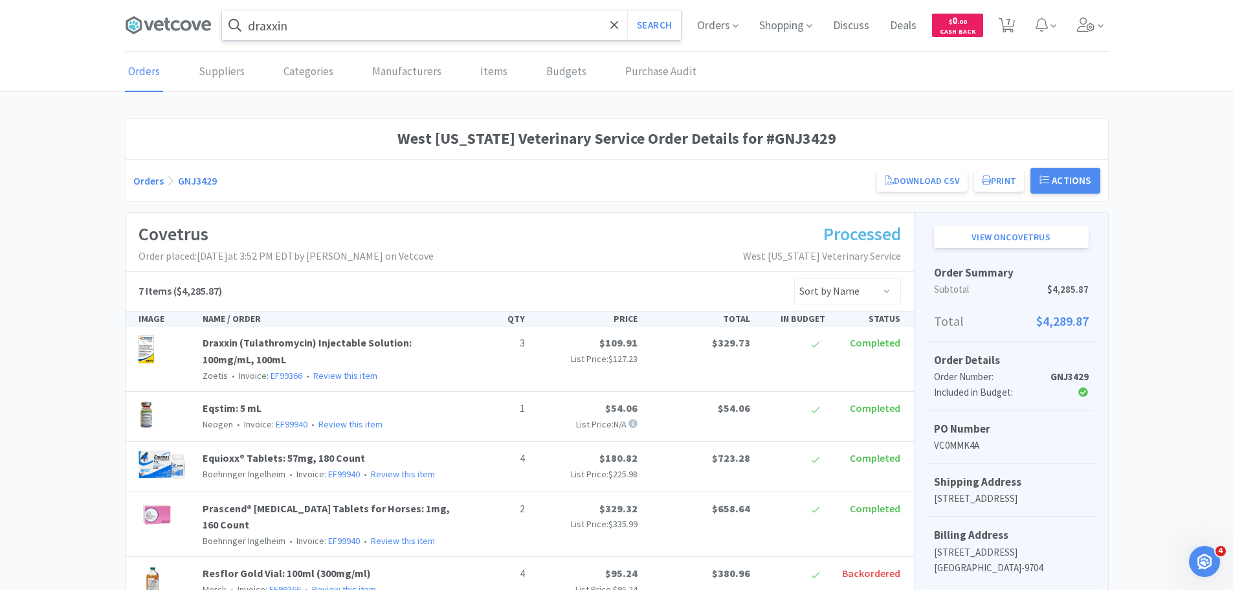
click at [320, 36] on input "draxxin" at bounding box center [451, 25] width 459 height 30
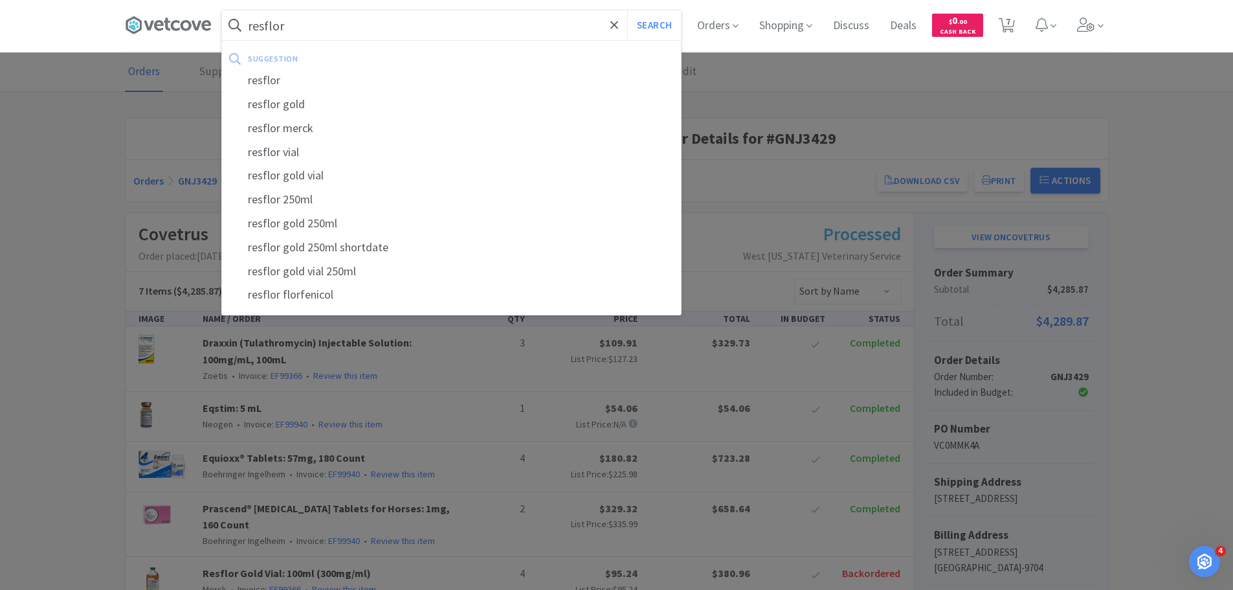
type input "resflor"
click at [627, 10] on button "Search" at bounding box center [654, 25] width 54 height 30
select select "4"
select select "2"
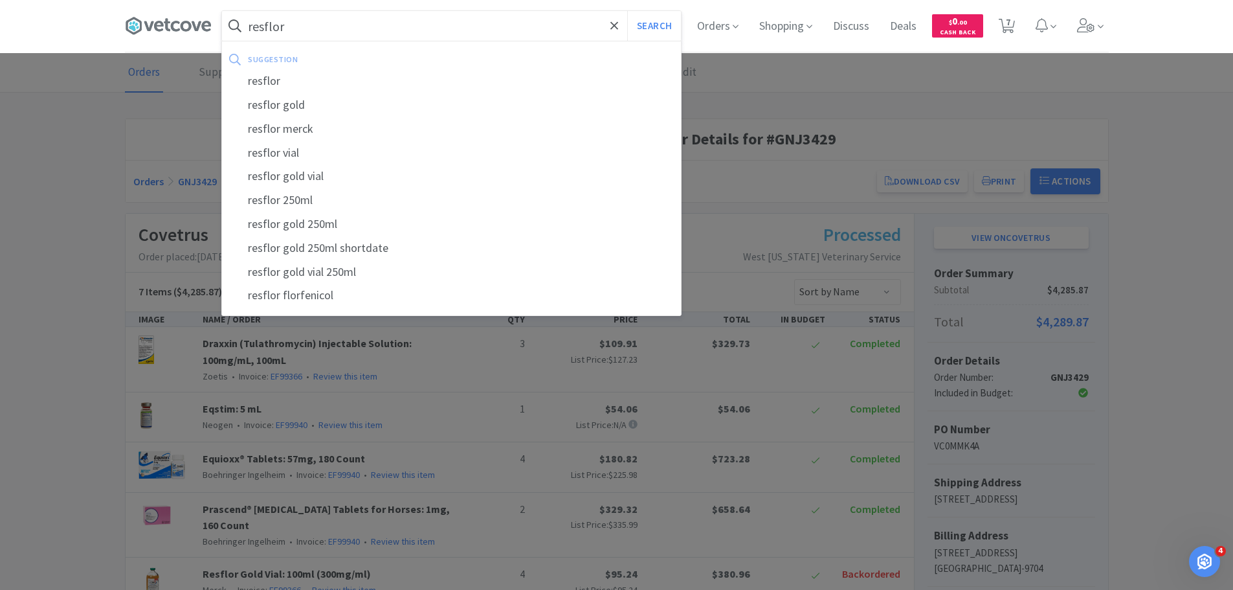
select select "2"
select select "1"
select select "12"
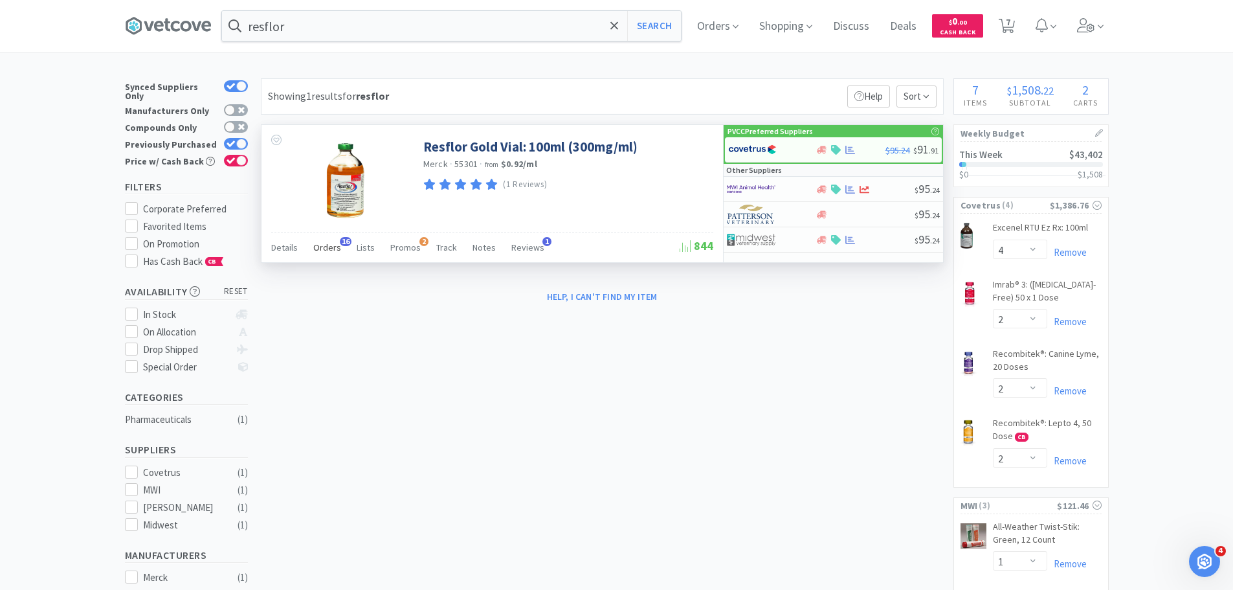
click at [329, 247] on span "Orders" at bounding box center [327, 247] width 28 height 12
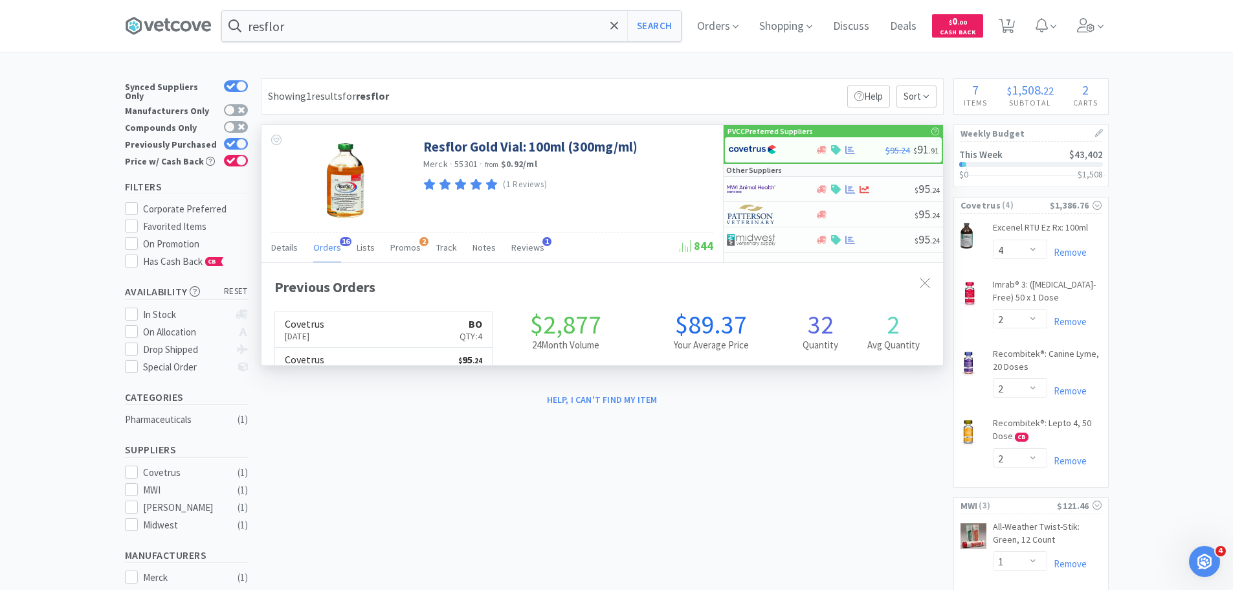
scroll to position [347, 682]
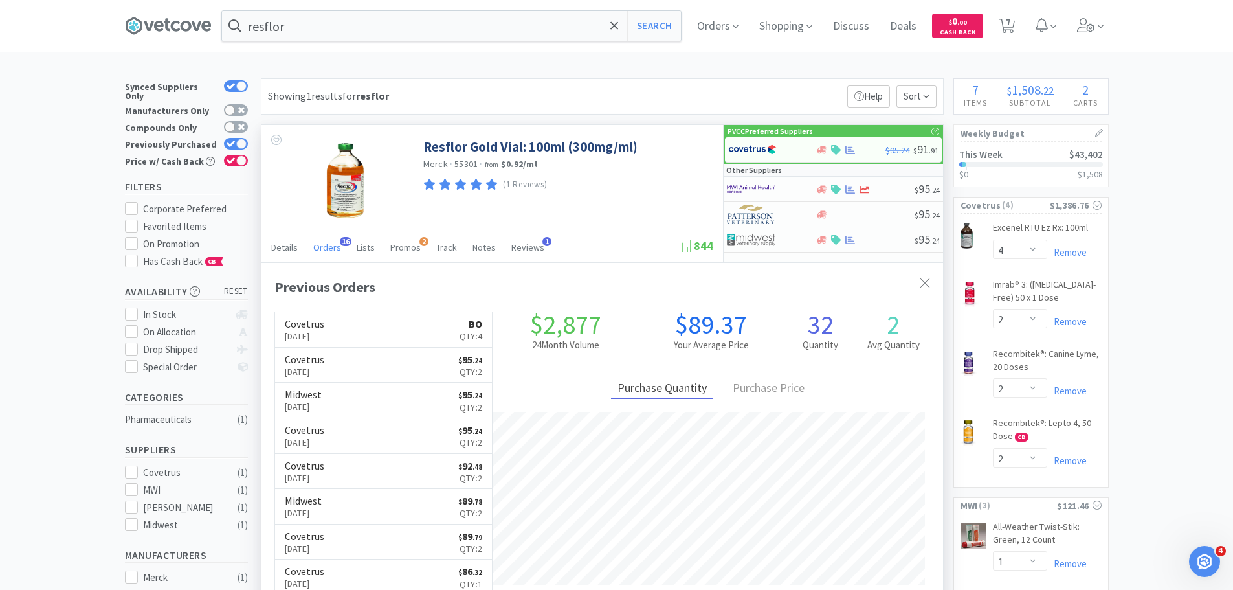
click at [329, 247] on span "Orders" at bounding box center [327, 247] width 28 height 12
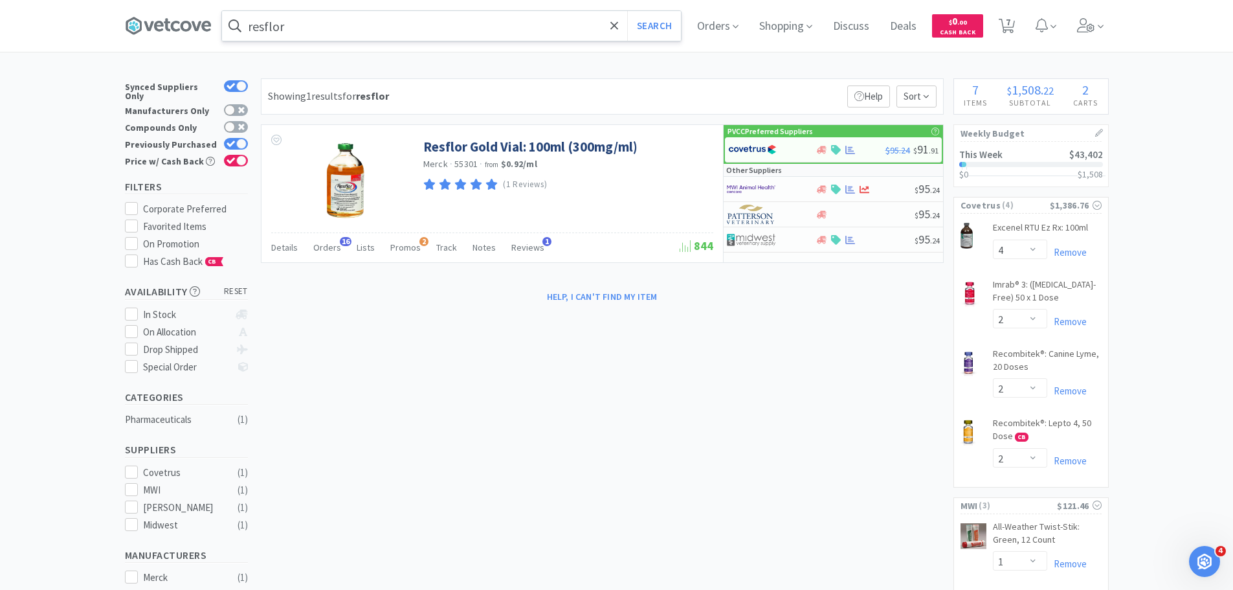
click at [241, 30] on icon at bounding box center [235, 25] width 13 height 13
click at [302, 34] on input "resflor" at bounding box center [451, 26] width 459 height 30
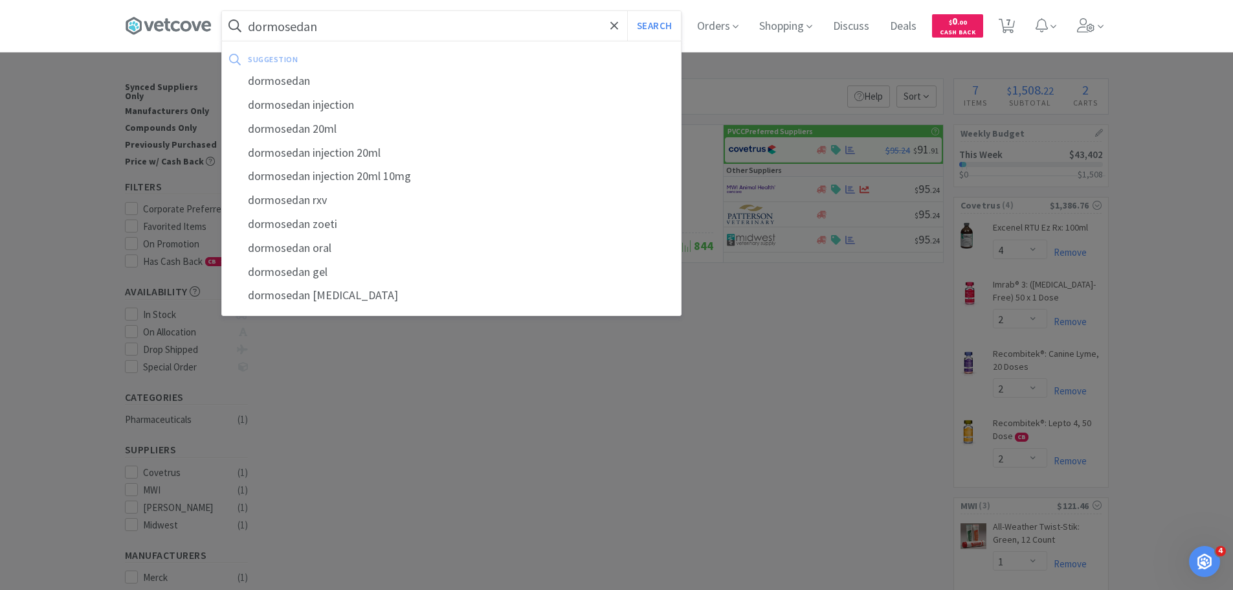
type input "dormosedan"
click at [627, 11] on button "Search" at bounding box center [654, 26] width 54 height 30
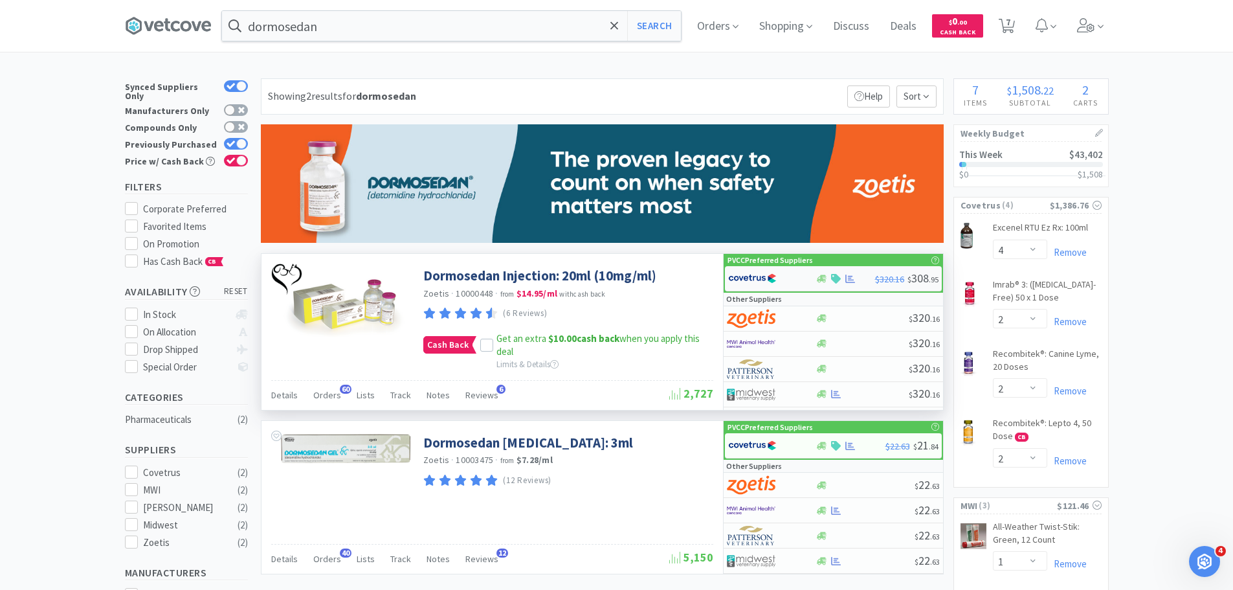
click at [761, 273] on img at bounding box center [752, 278] width 49 height 19
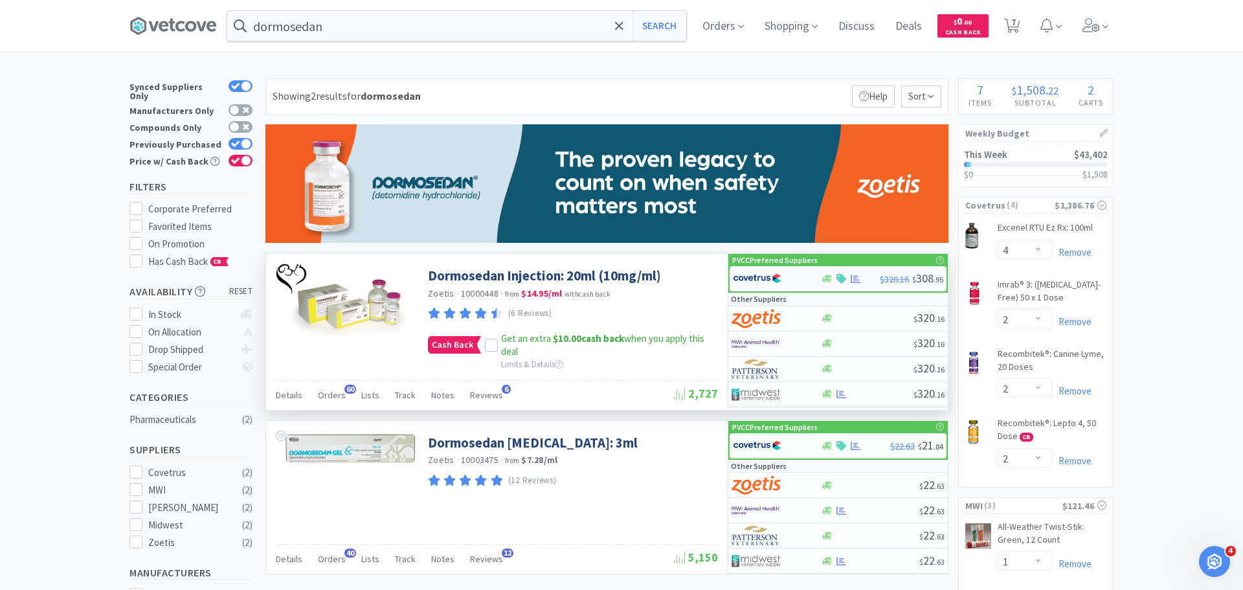
select select "1"
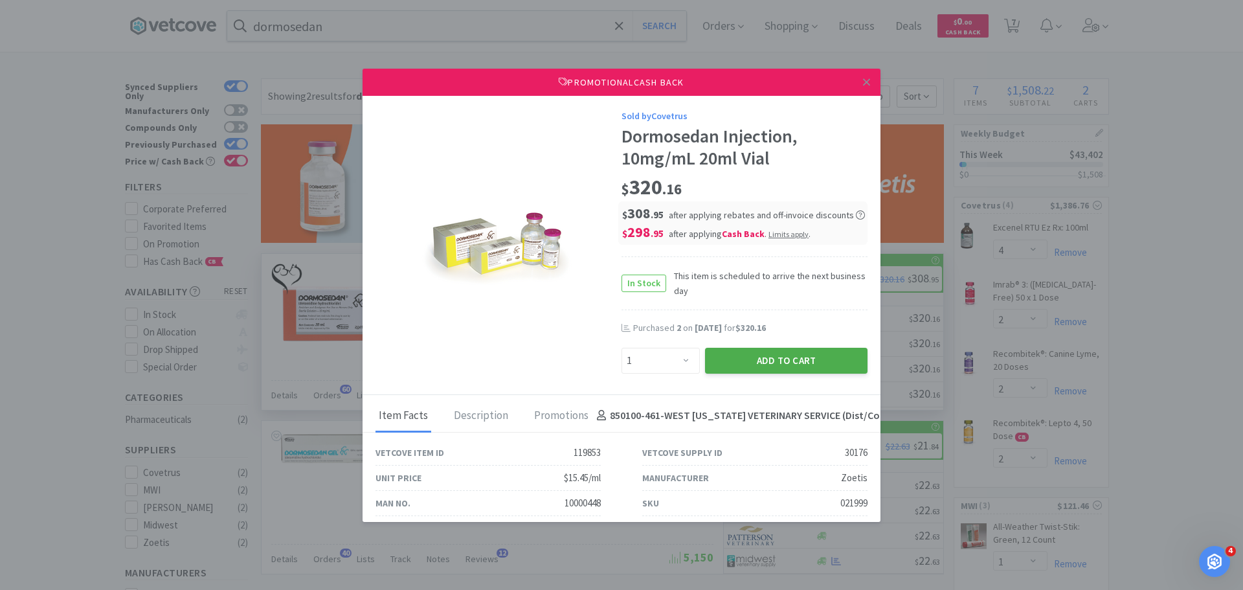
click at [791, 359] on button "Add to Cart" at bounding box center [786, 361] width 163 height 26
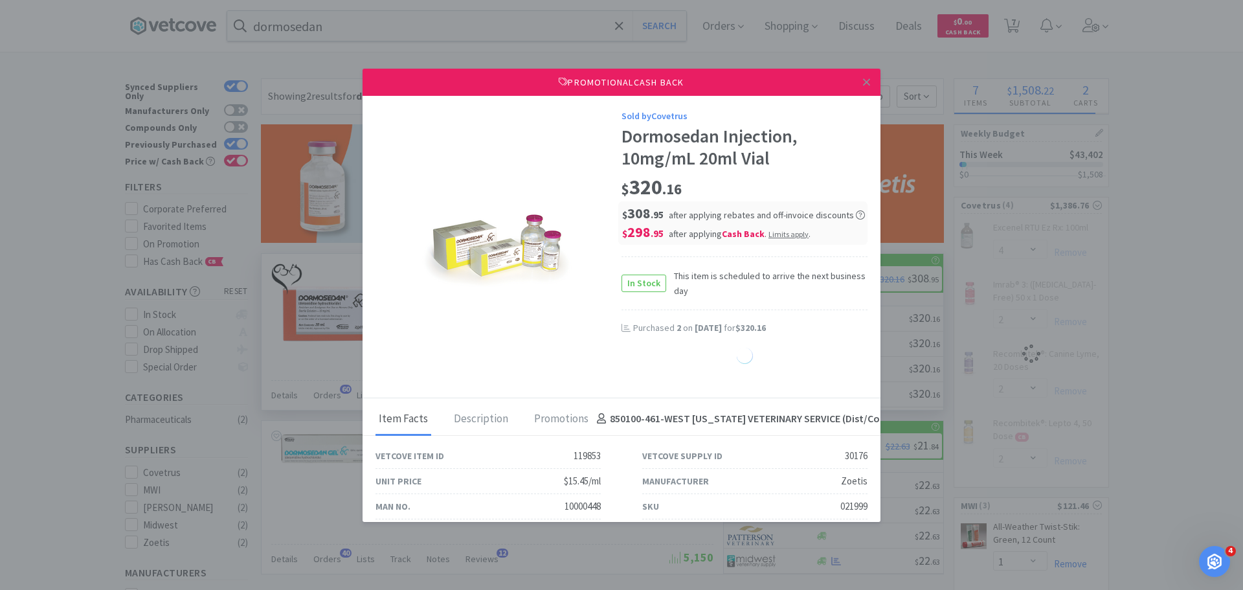
select select "1"
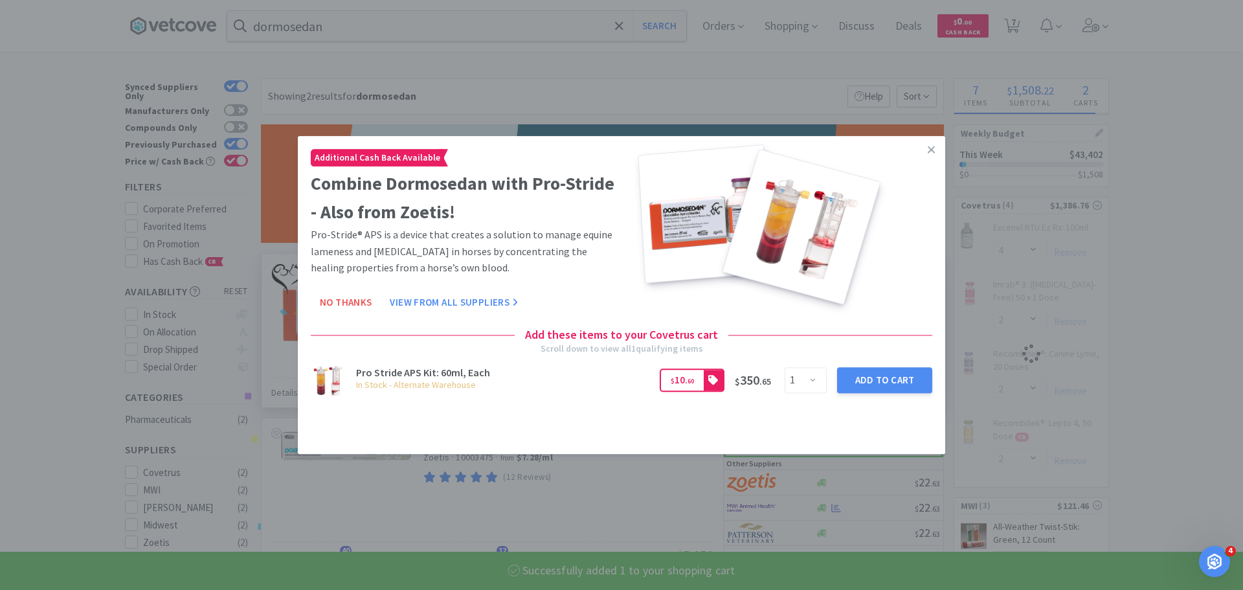
select select "1"
select select "4"
select select "2"
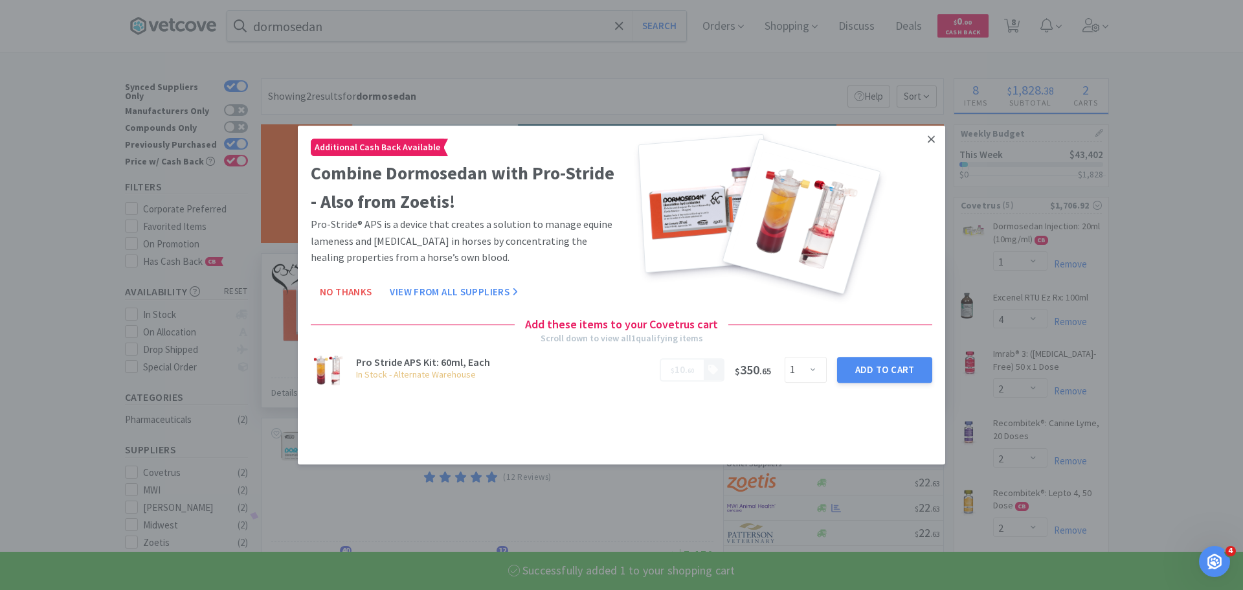
click at [936, 139] on link at bounding box center [931, 140] width 23 height 28
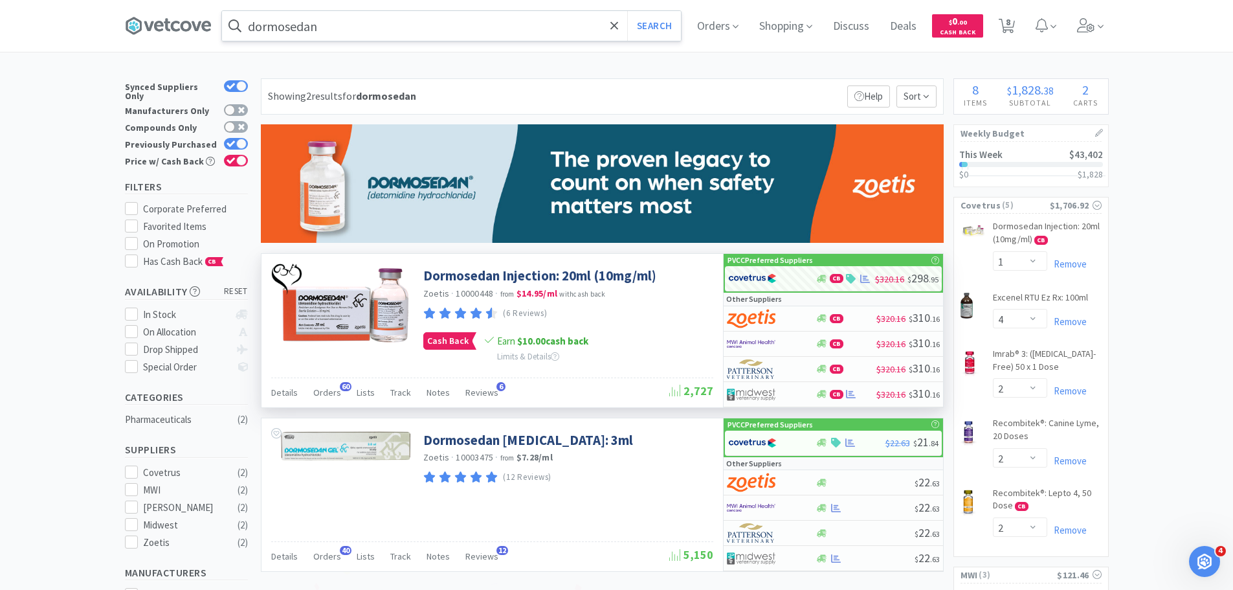
click at [410, 34] on input "dormosedan" at bounding box center [451, 26] width 459 height 30
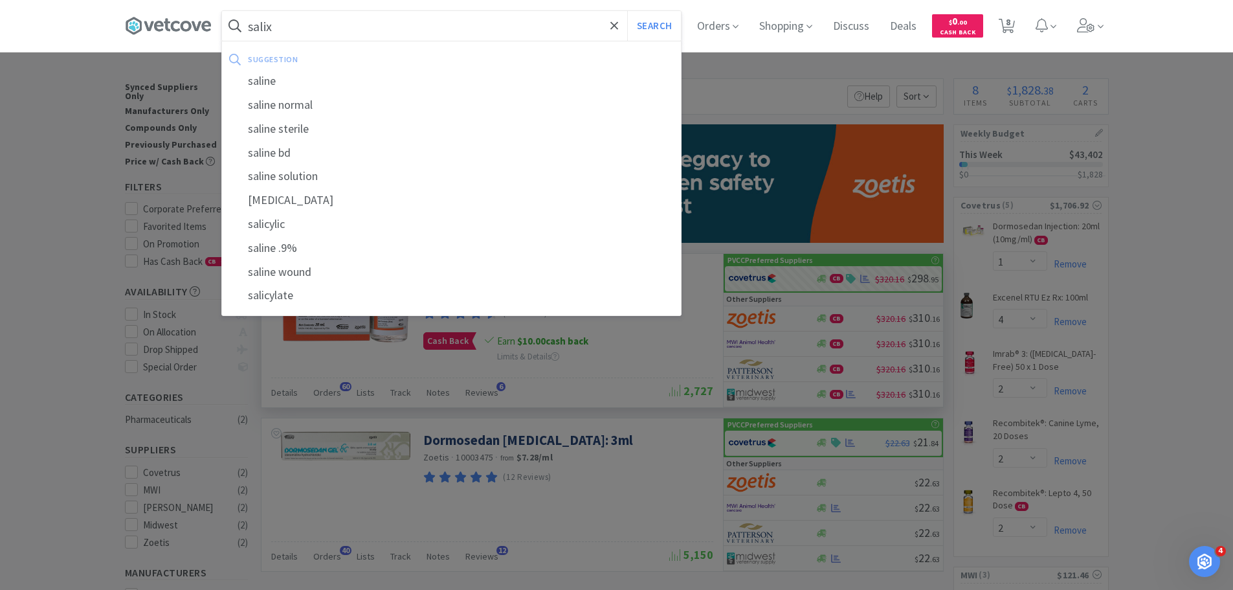
type input "salix"
click at [627, 11] on button "Search" at bounding box center [654, 26] width 54 height 30
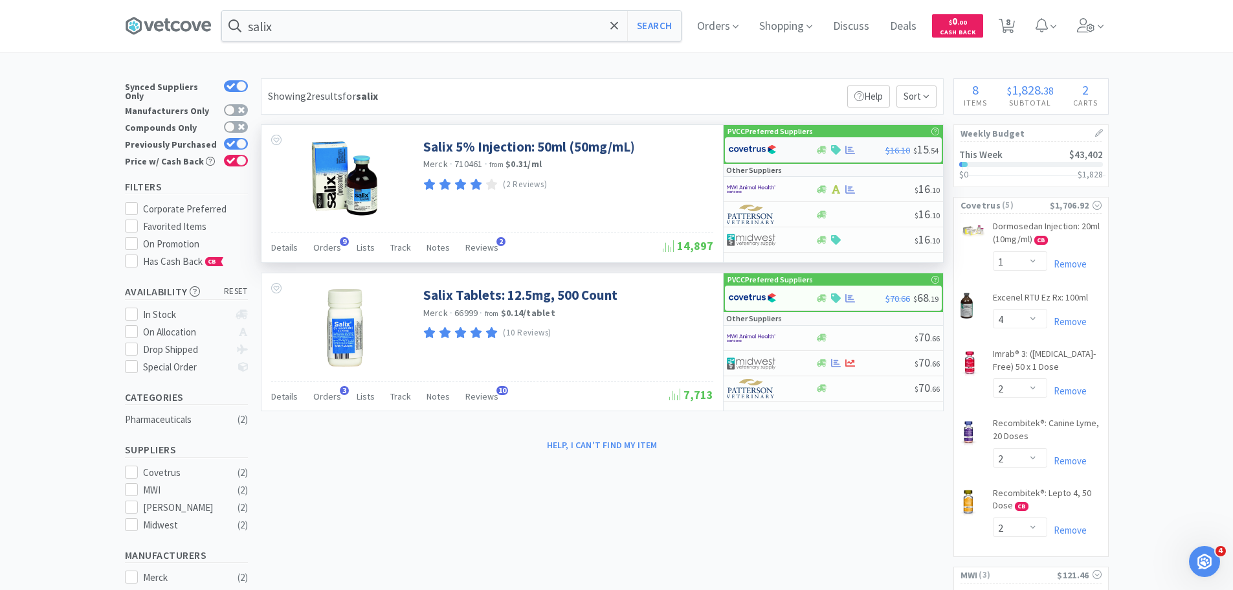
click at [767, 156] on img at bounding box center [752, 149] width 49 height 19
select select "1"
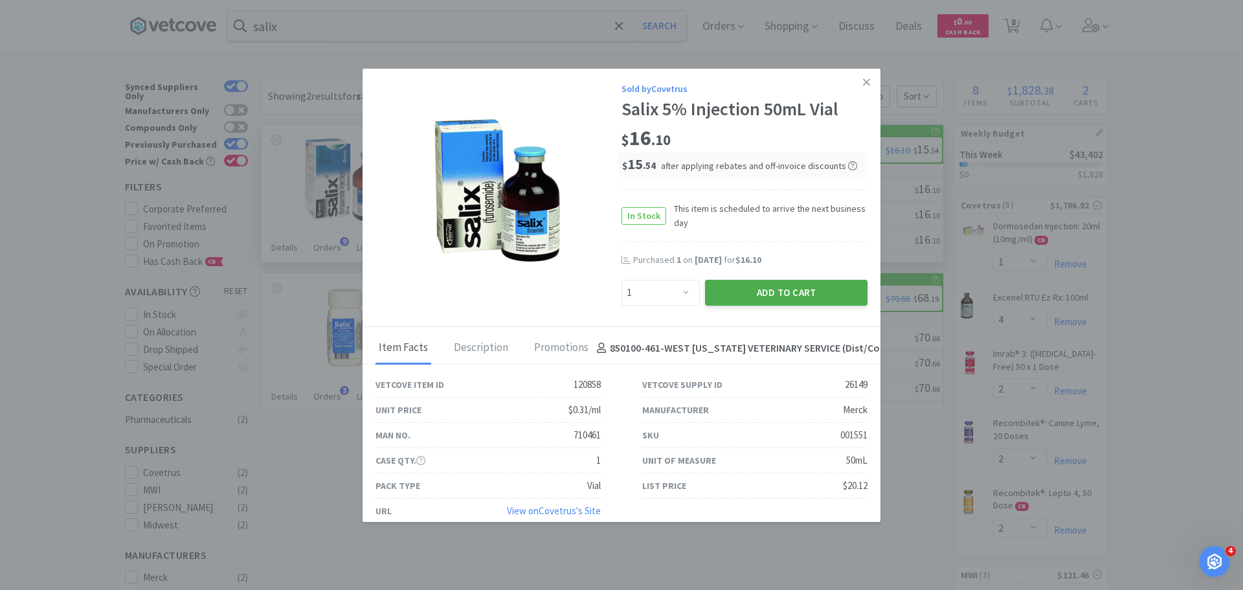
click at [791, 289] on button "Add to Cart" at bounding box center [786, 293] width 163 height 26
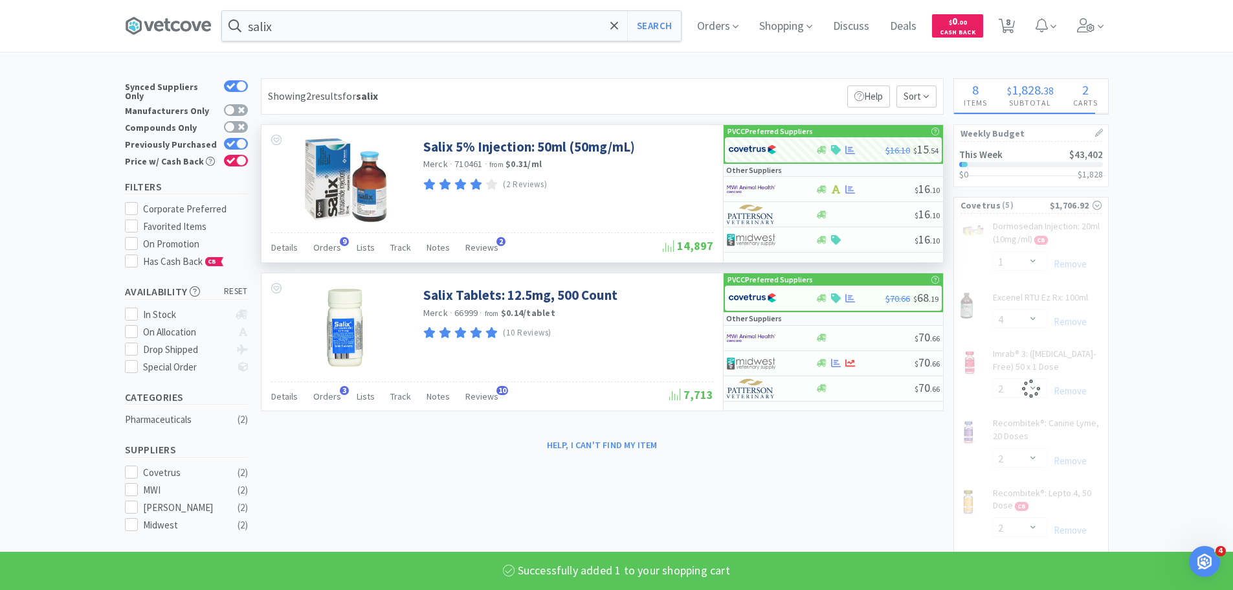
select select "1"
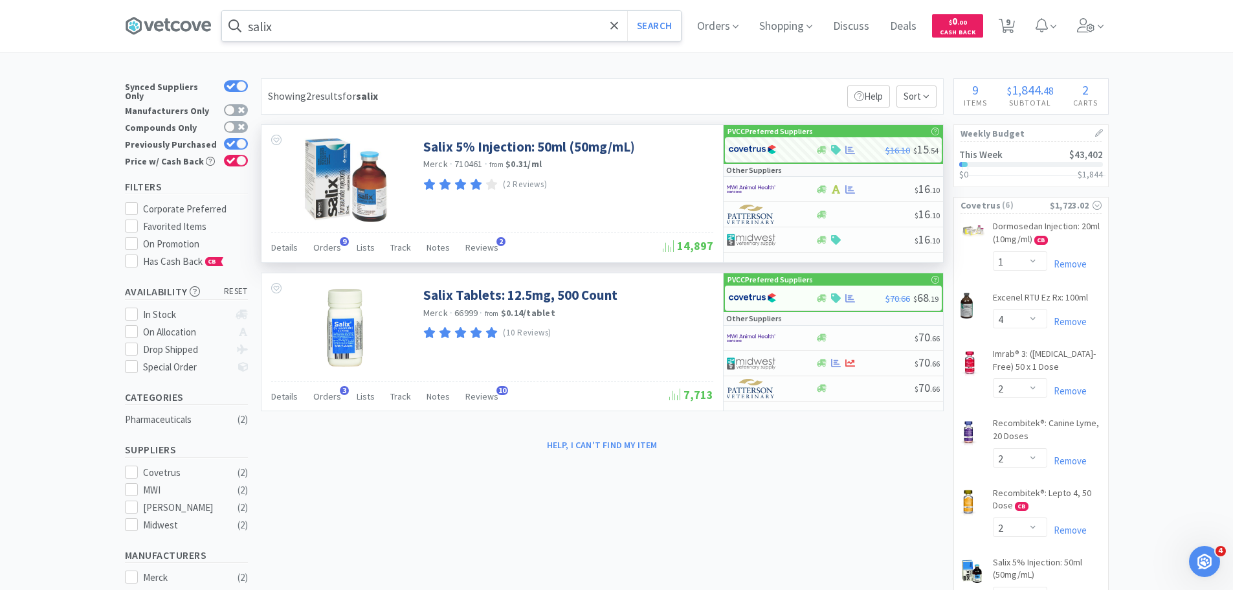
click at [467, 36] on input "salix" at bounding box center [451, 26] width 459 height 30
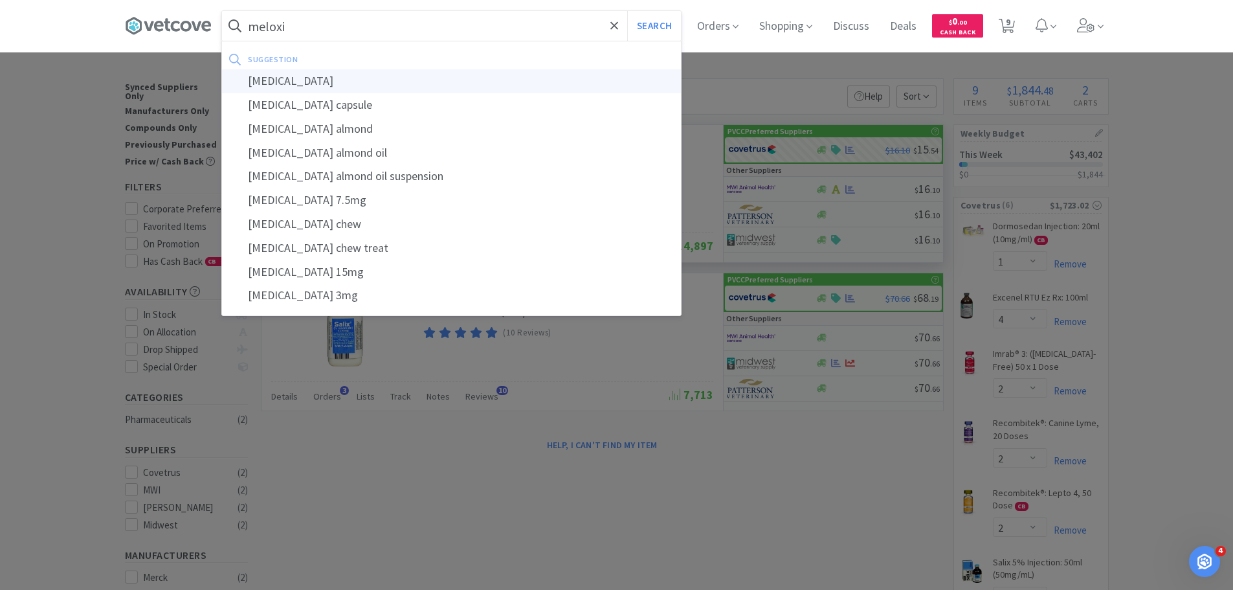
click at [341, 80] on div "[MEDICAL_DATA]" at bounding box center [451, 81] width 459 height 24
type input "[MEDICAL_DATA]"
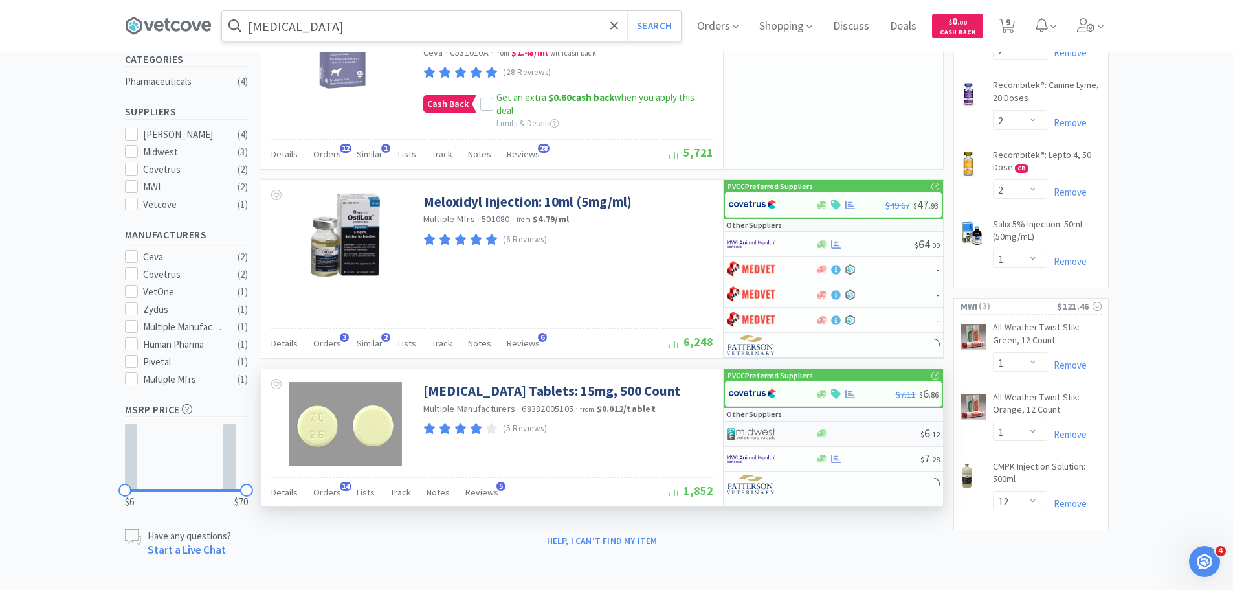
scroll to position [339, 0]
click at [839, 459] on icon at bounding box center [836, 458] width 10 height 8
select select "1"
click at [783, 460] on div at bounding box center [762, 458] width 71 height 22
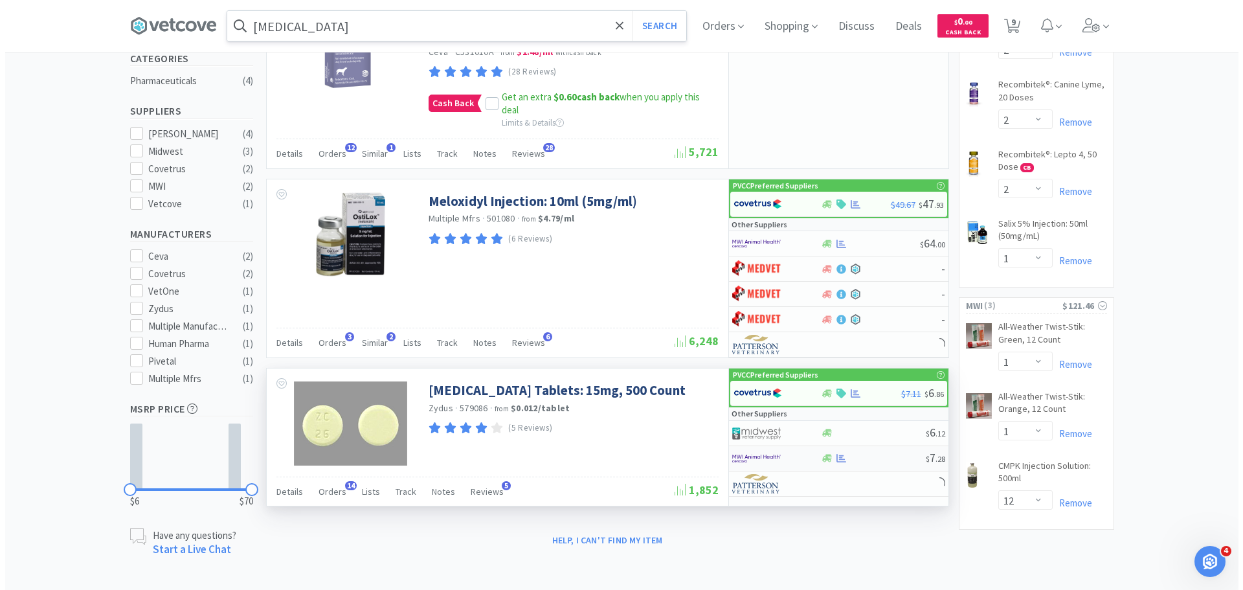
select select "1"
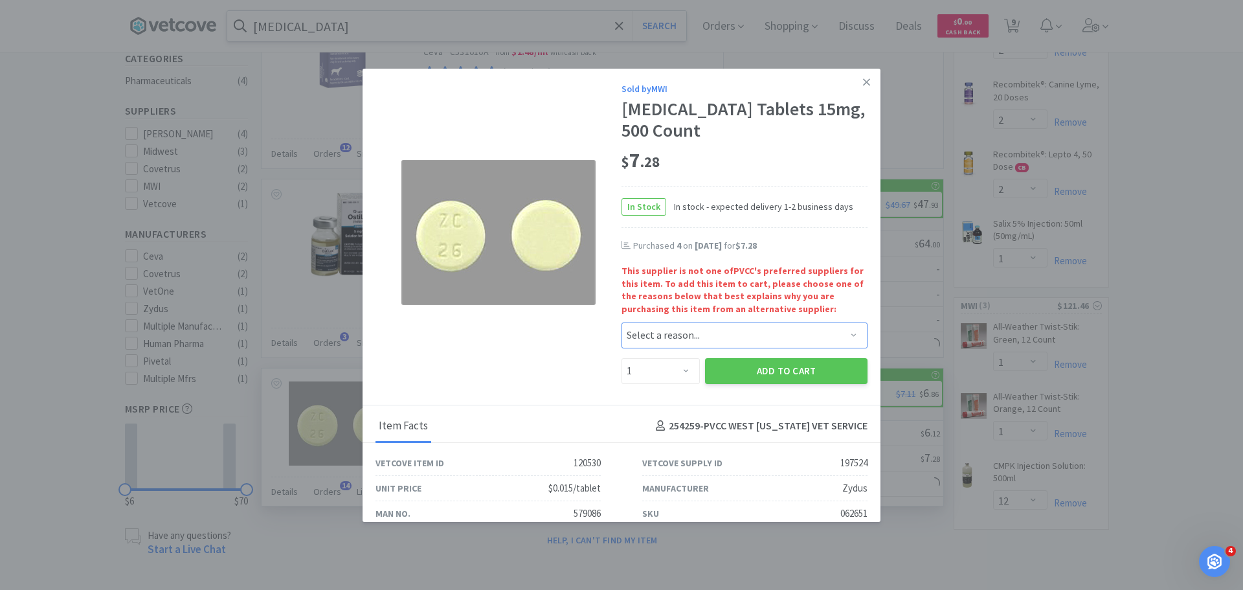
click at [655, 346] on select "Select a reason... Availability - This item is out of stock at the preferred su…" at bounding box center [745, 335] width 246 height 26
select select "quality_of_brand"
click at [622, 322] on select "Select a reason... Availability - This item is out of stock at the preferred su…" at bounding box center [745, 335] width 246 height 26
click at [666, 374] on select "Enter Quantity 1 2 3 4 5 6 7 8 9 10 11 12 13 14 15 16 17 18 19 20 Enter Quantity" at bounding box center [661, 371] width 78 height 26
select select "4"
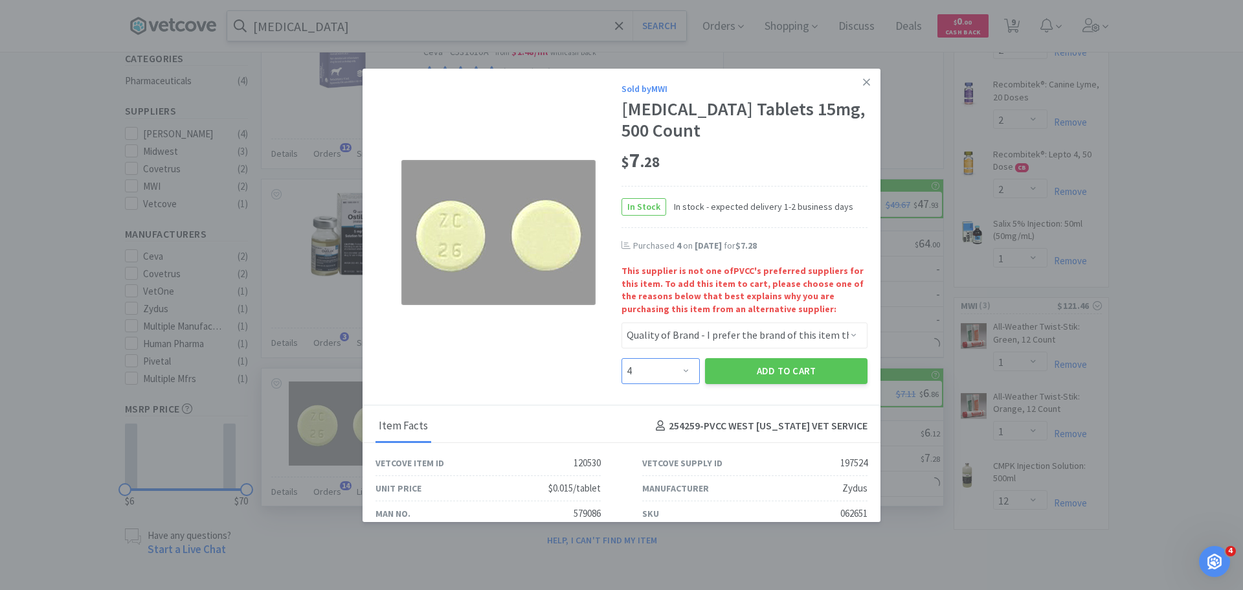
click at [622, 358] on select "Enter Quantity 1 2 3 4 5 6 7 8 9 10 11 12 13 14 15 16 17 18 19 20 Enter Quantity" at bounding box center [661, 371] width 78 height 26
click at [783, 368] on button "Add to Cart" at bounding box center [786, 371] width 163 height 26
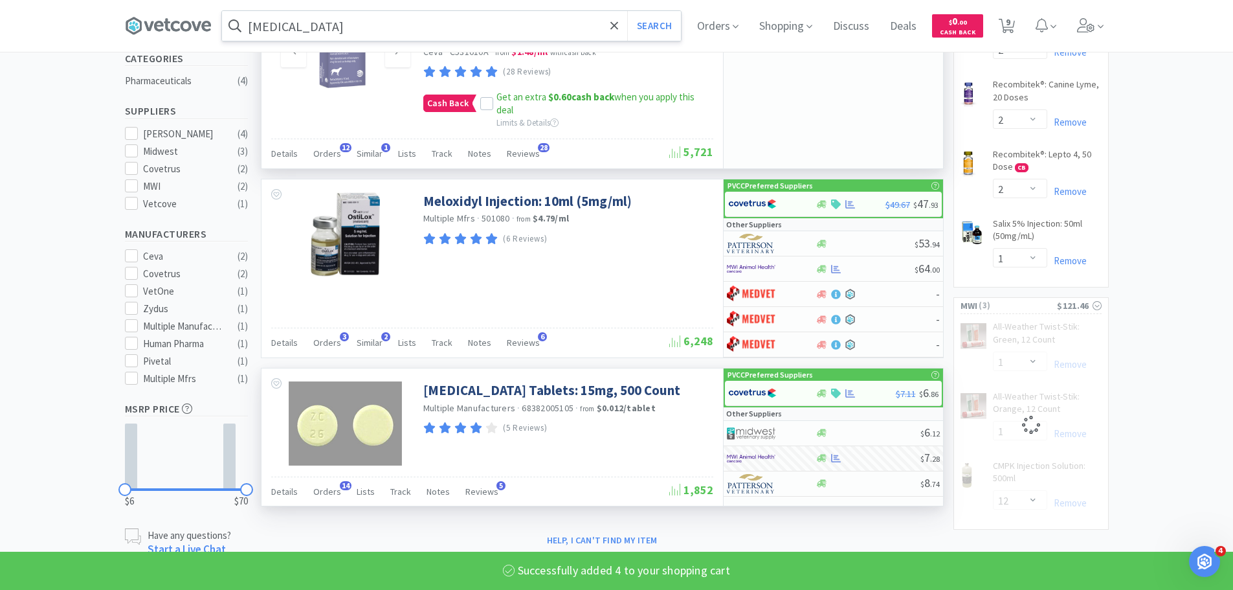
select select "4"
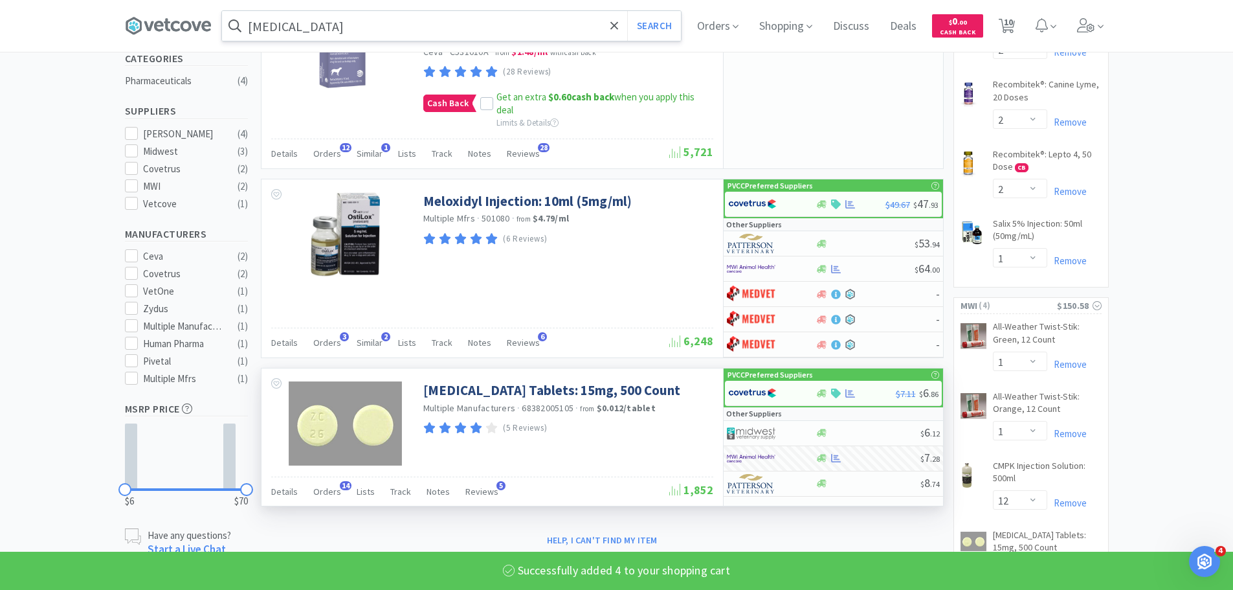
click at [395, 31] on input "[MEDICAL_DATA]" at bounding box center [451, 26] width 459 height 30
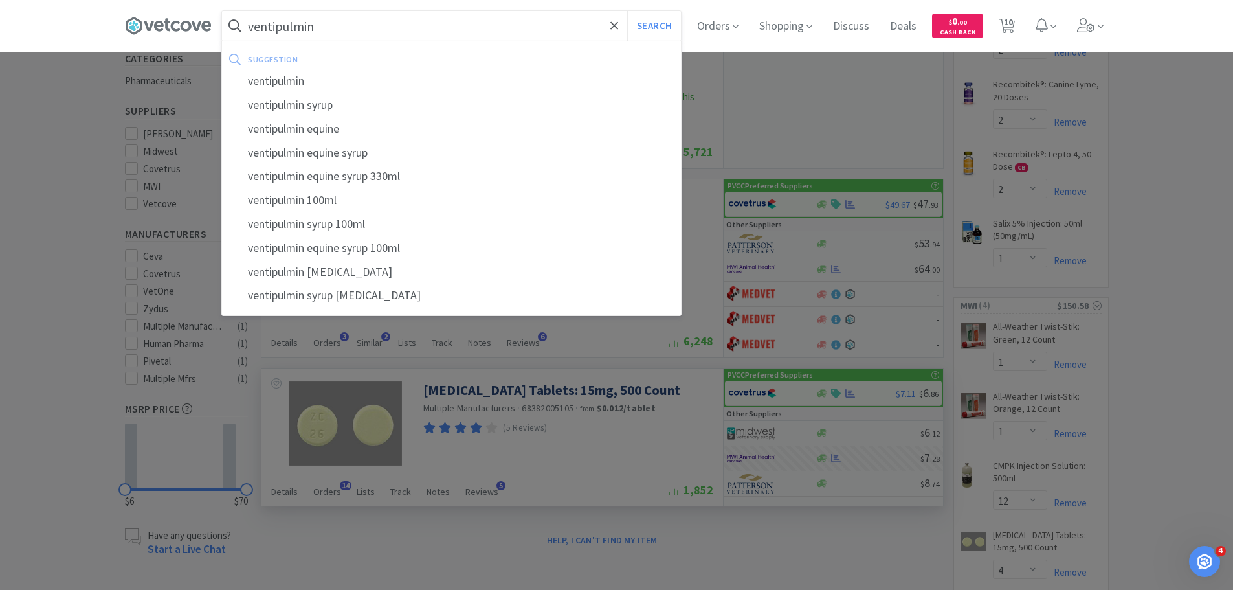
click at [627, 11] on button "Search" at bounding box center [654, 26] width 54 height 30
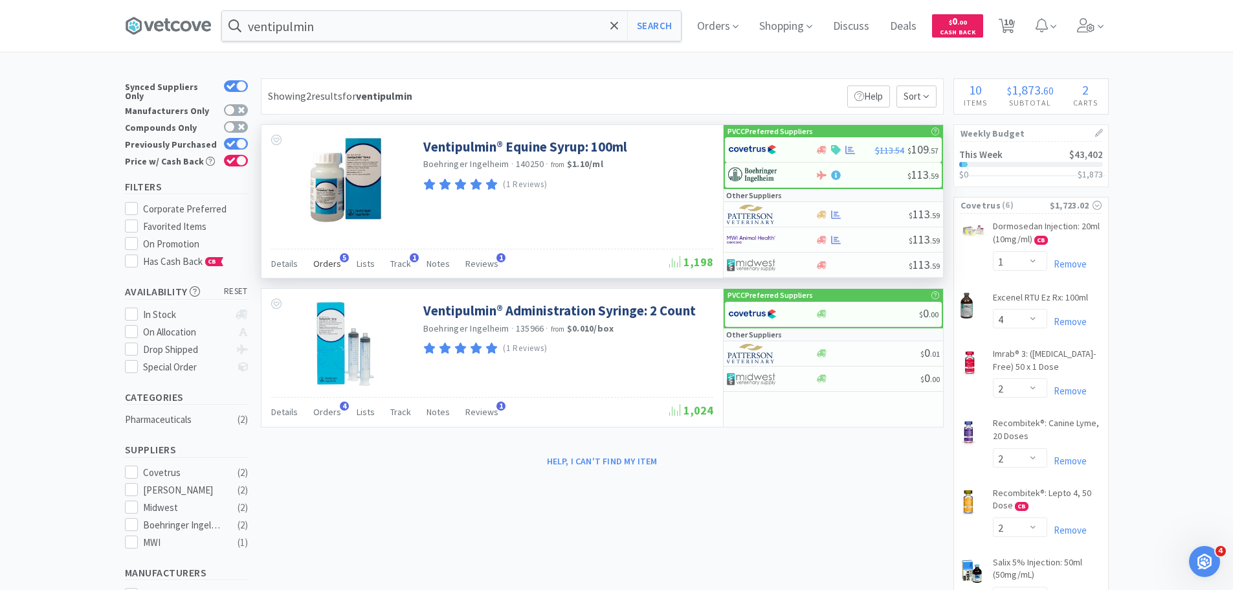
click at [333, 262] on span "Orders" at bounding box center [327, 264] width 28 height 12
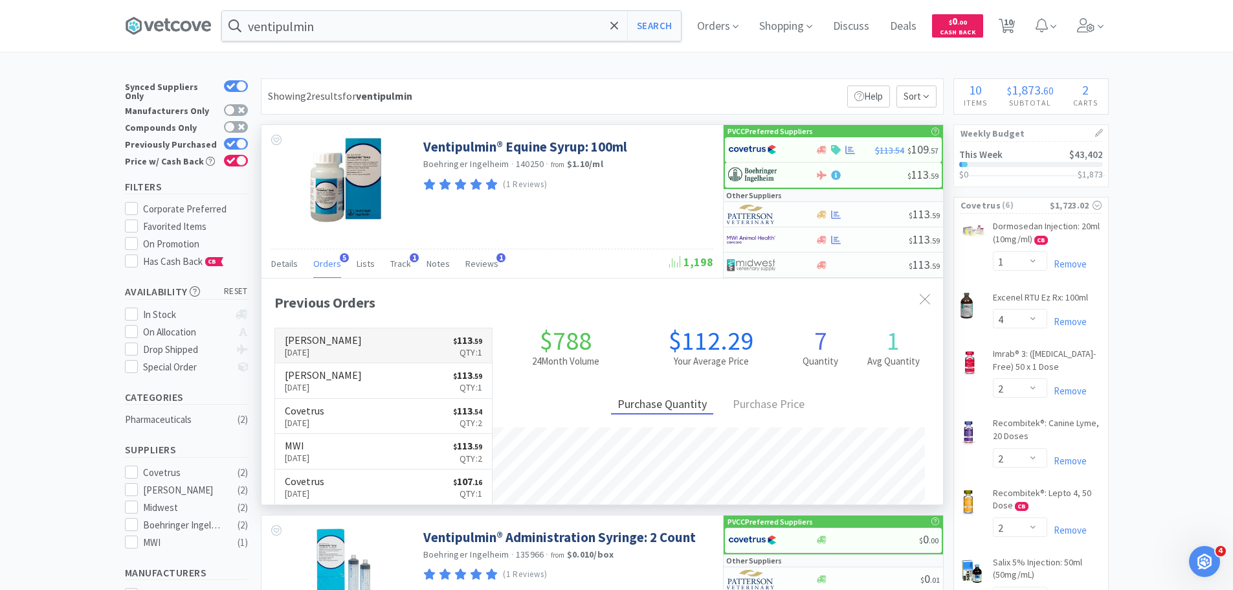
scroll to position [335, 682]
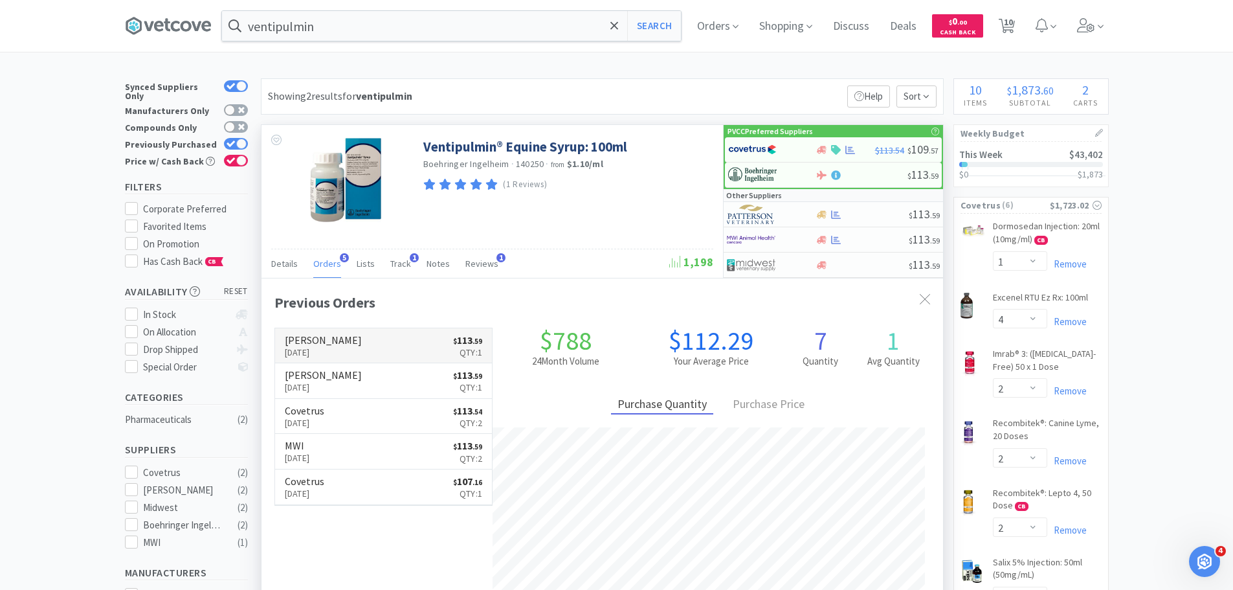
click at [339, 348] on p "[DATE]" at bounding box center [323, 352] width 77 height 14
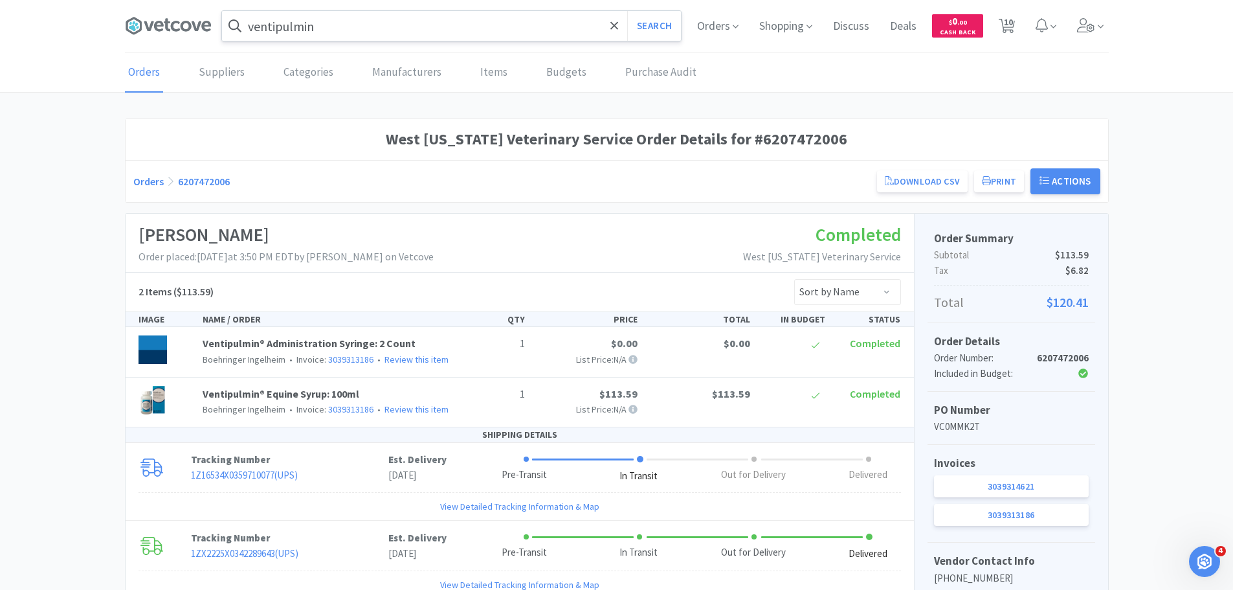
click at [302, 29] on input "ventipulmin" at bounding box center [451, 26] width 459 height 30
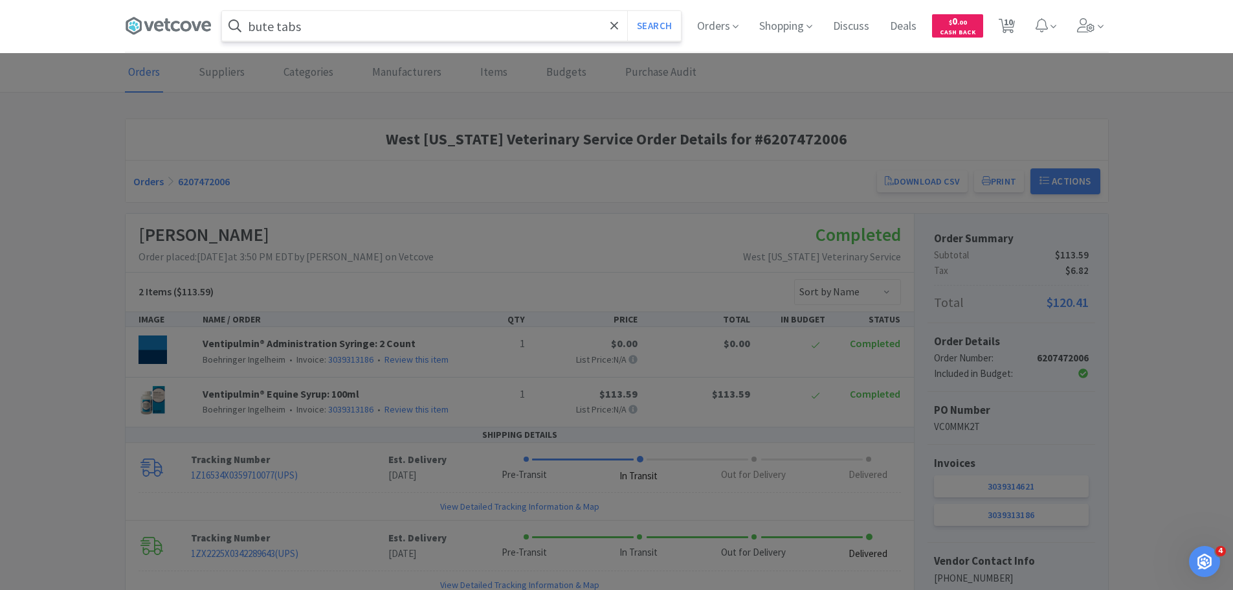
type input "bute tabs"
click at [627, 11] on button "Search" at bounding box center [654, 26] width 54 height 30
select select "1"
select select "4"
select select "2"
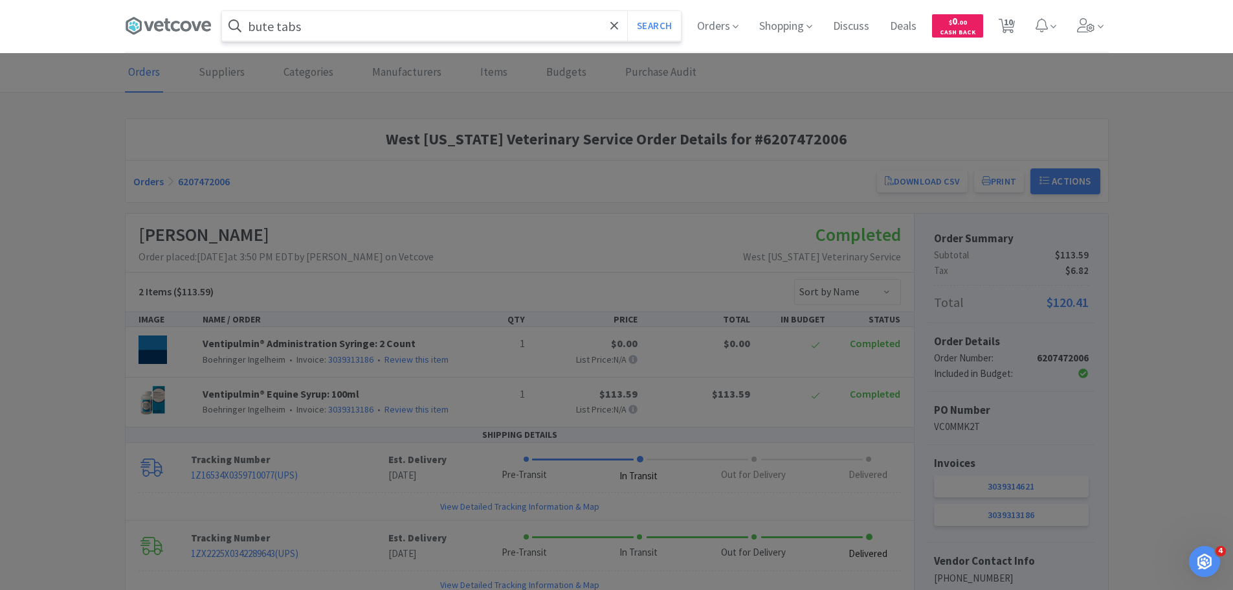
select select "2"
select select "1"
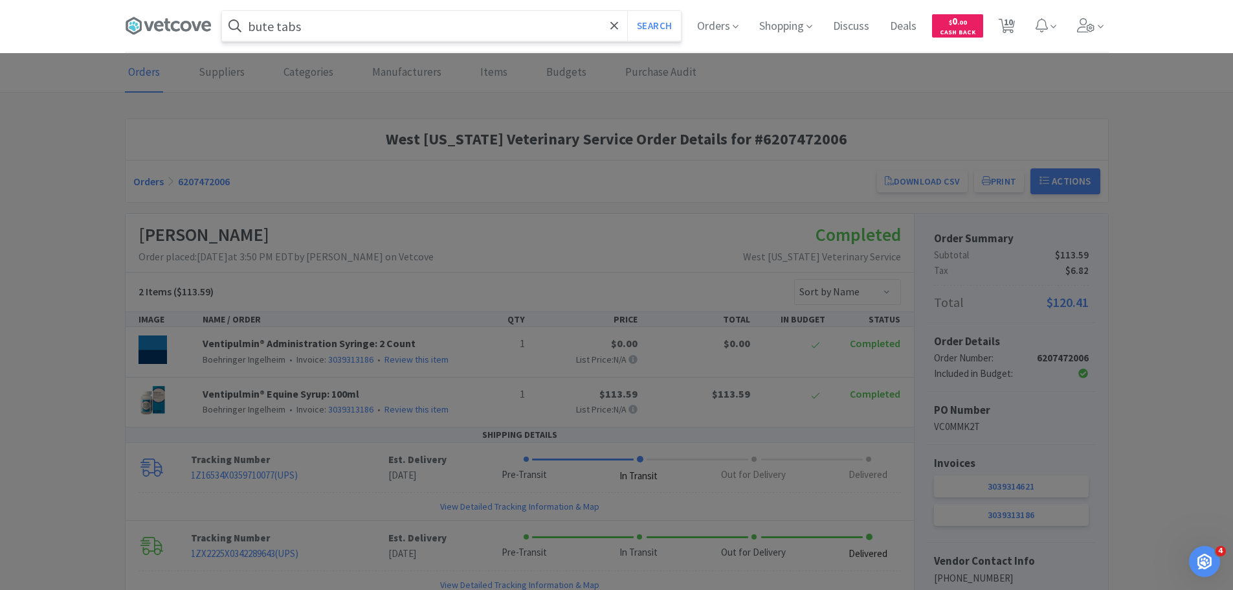
select select "12"
select select "4"
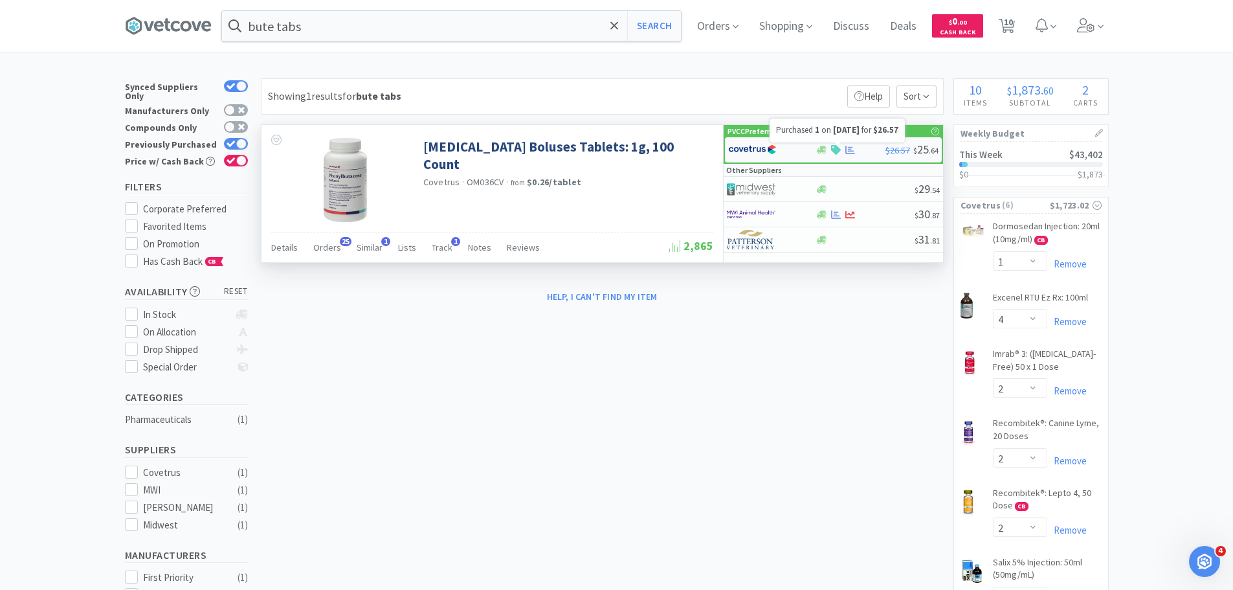
click at [849, 150] on icon at bounding box center [851, 150] width 10 height 10
select select "1"
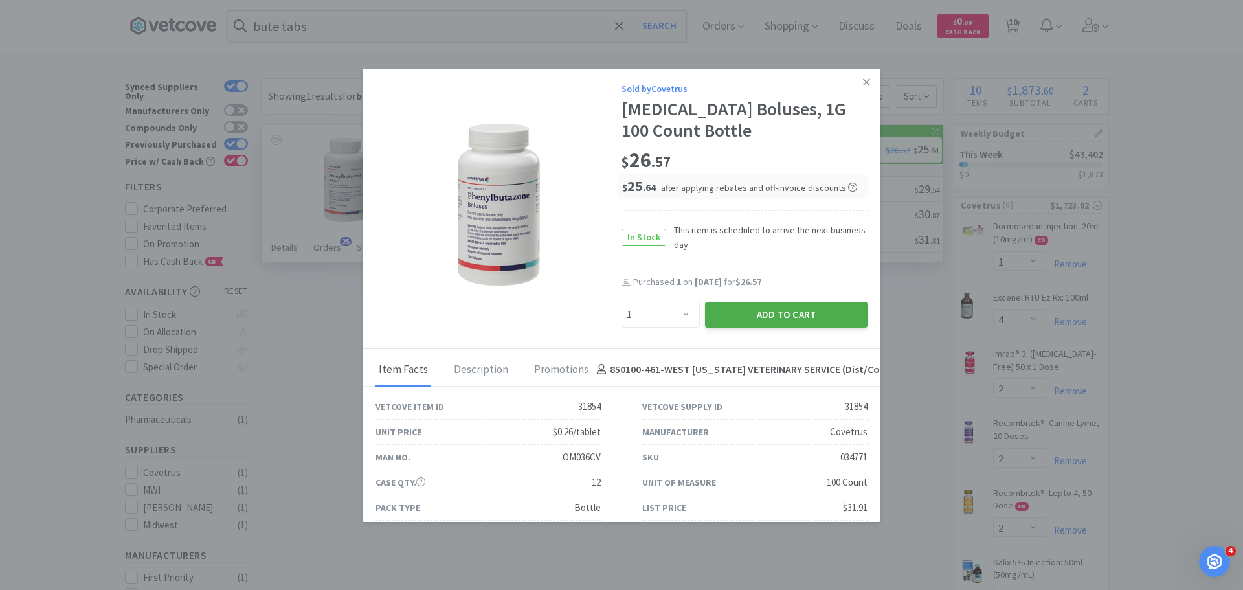
click at [815, 311] on button "Add to Cart" at bounding box center [786, 315] width 163 height 26
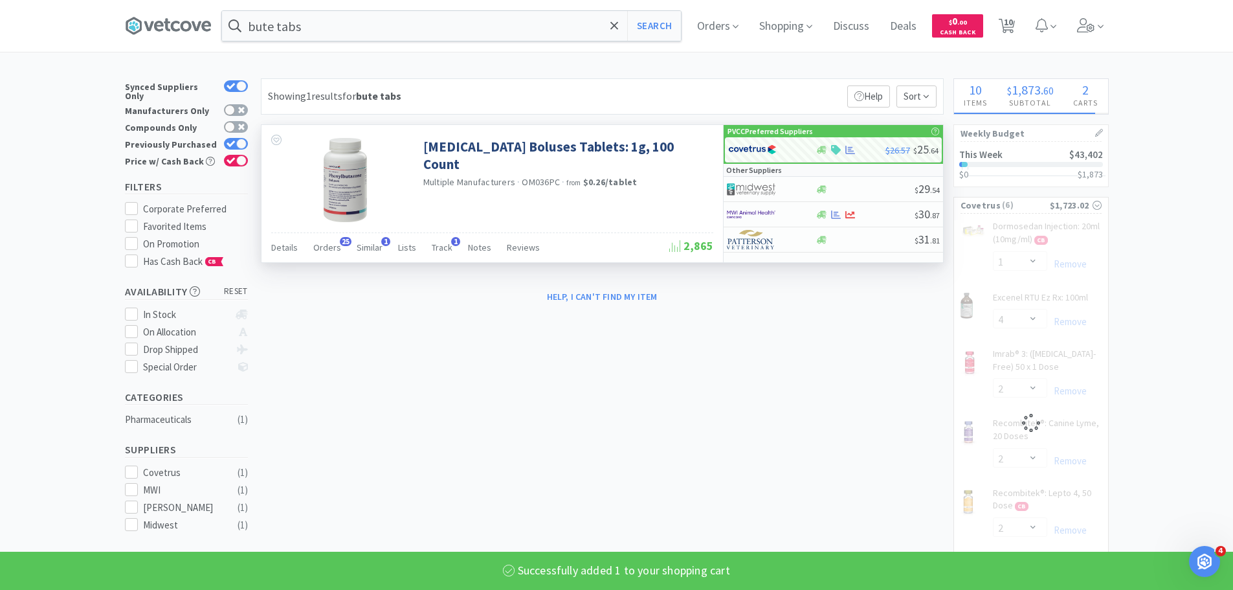
select select "1"
select select "2"
select select "1"
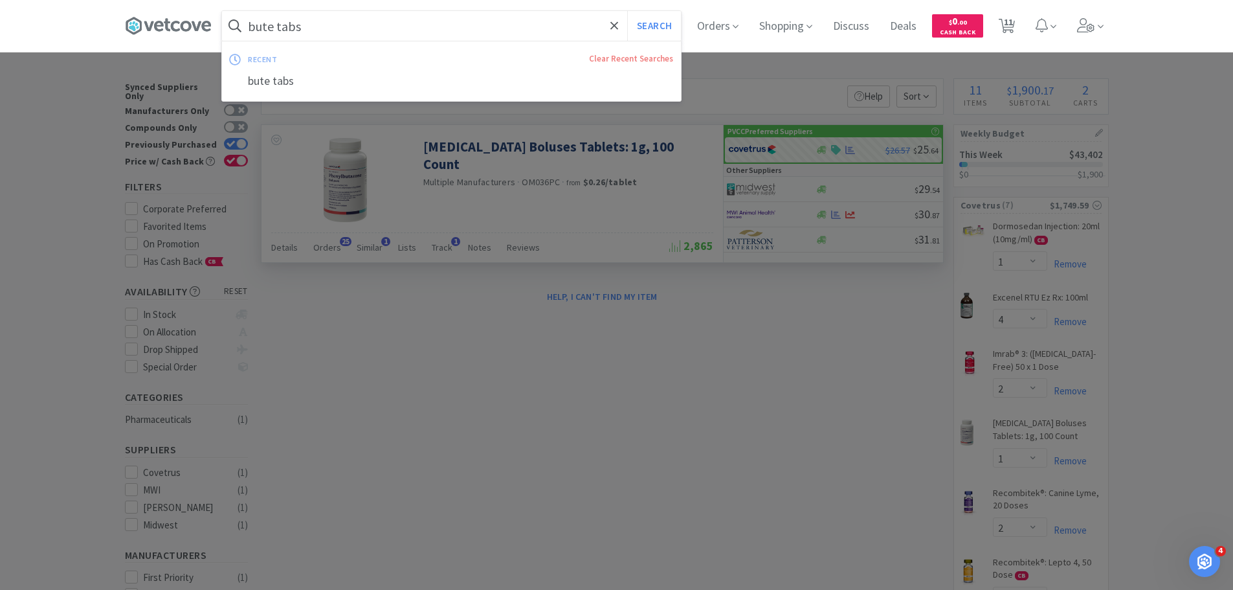
click at [303, 27] on input "bute tabs" at bounding box center [451, 26] width 459 height 30
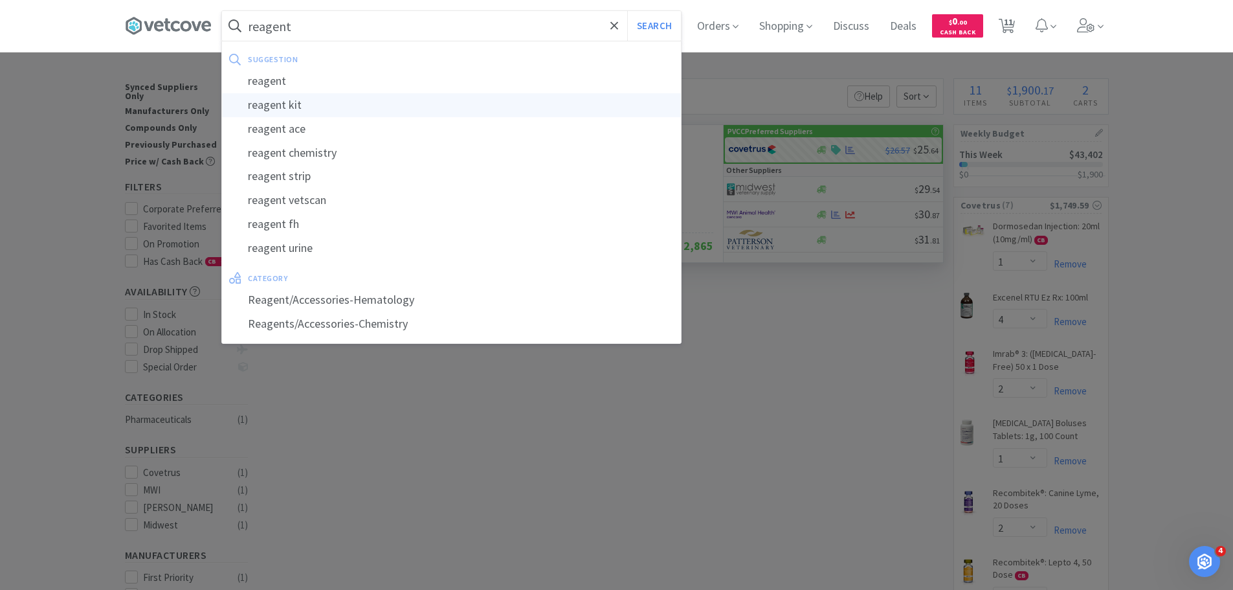
click at [310, 106] on div "reagent kit" at bounding box center [451, 105] width 459 height 24
type input "reagent kit"
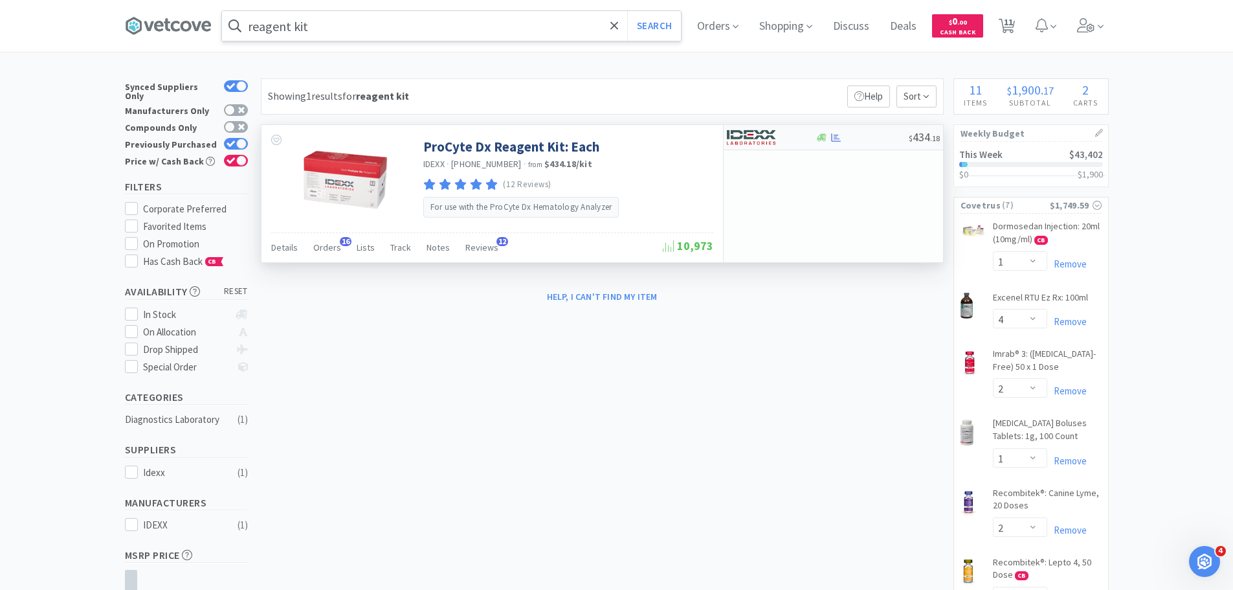
click at [790, 145] on div at bounding box center [762, 137] width 71 height 22
select select "1"
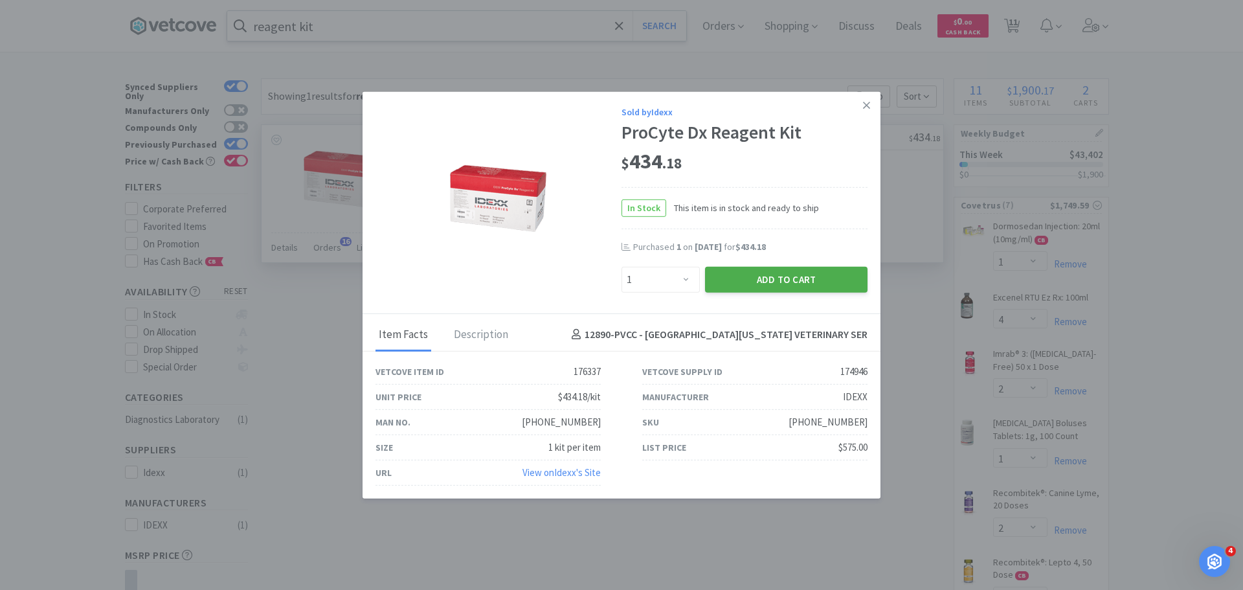
click at [798, 281] on button "Add to Cart" at bounding box center [786, 279] width 163 height 26
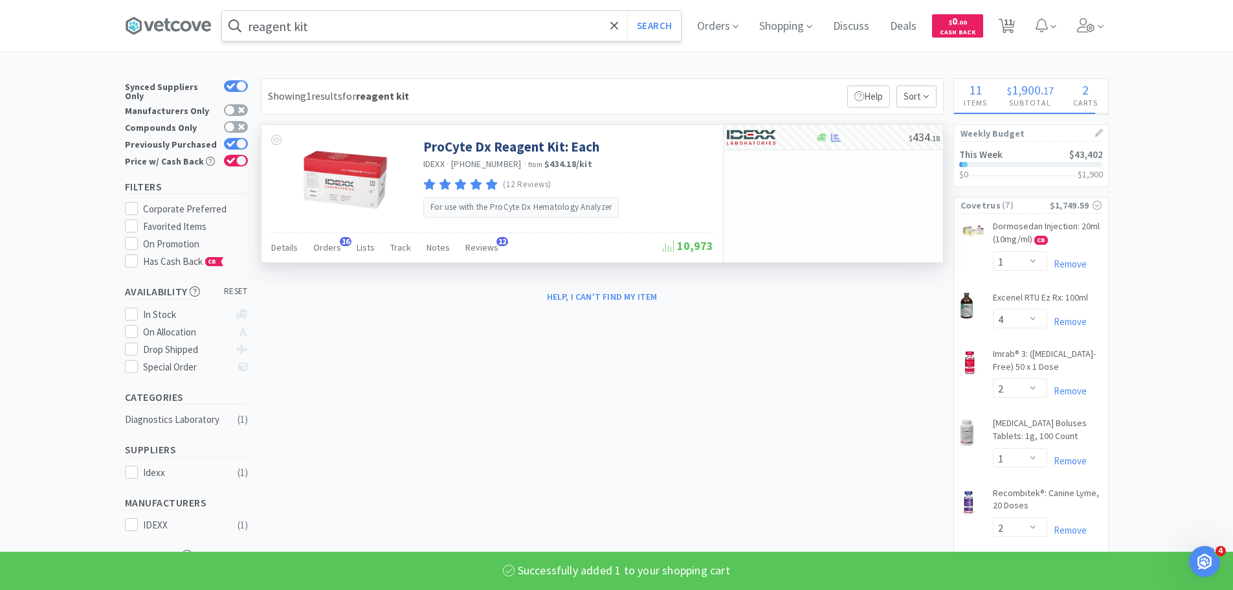
select select "1"
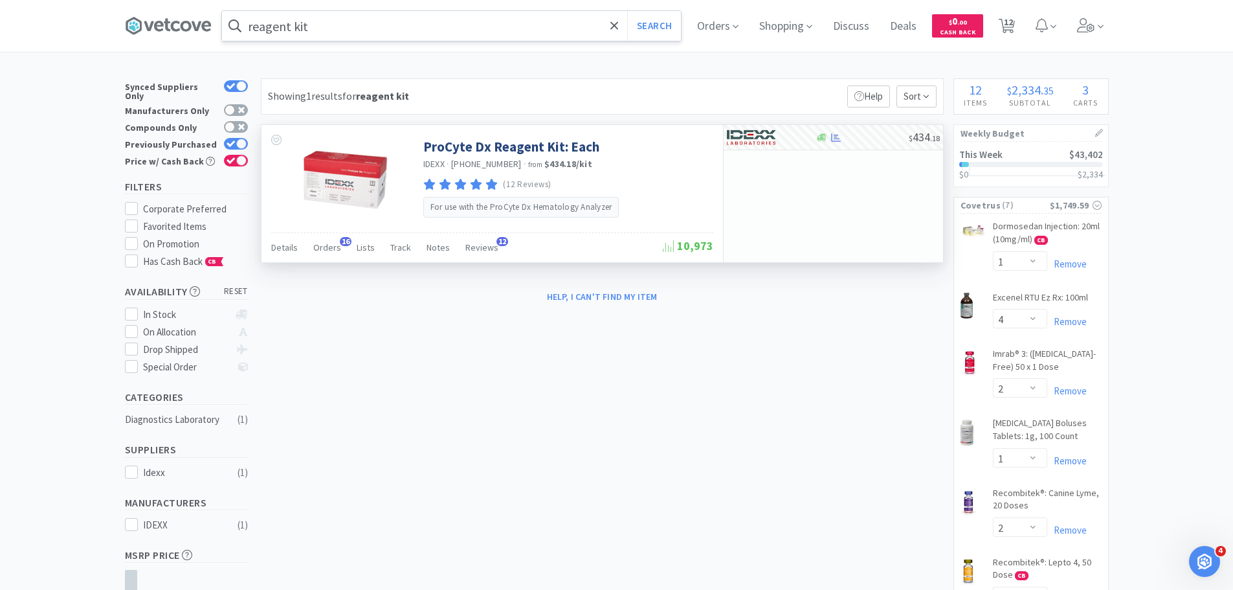
click at [456, 30] on input "reagent kit" at bounding box center [451, 26] width 459 height 30
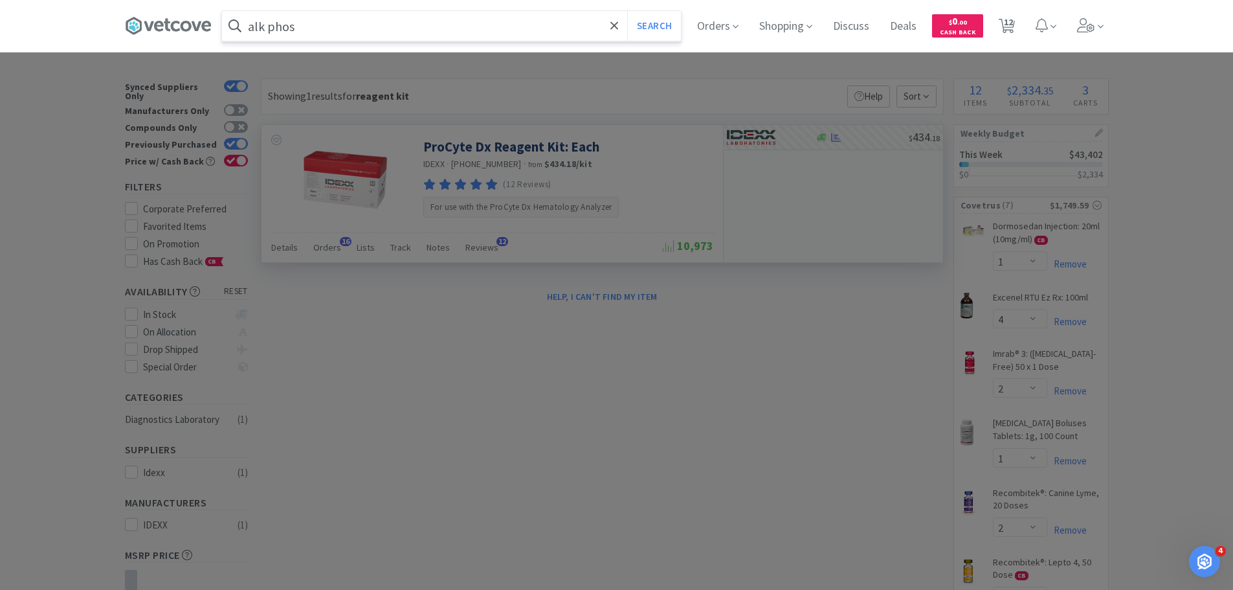
type input "alk phos"
click at [627, 11] on button "Search" at bounding box center [654, 26] width 54 height 30
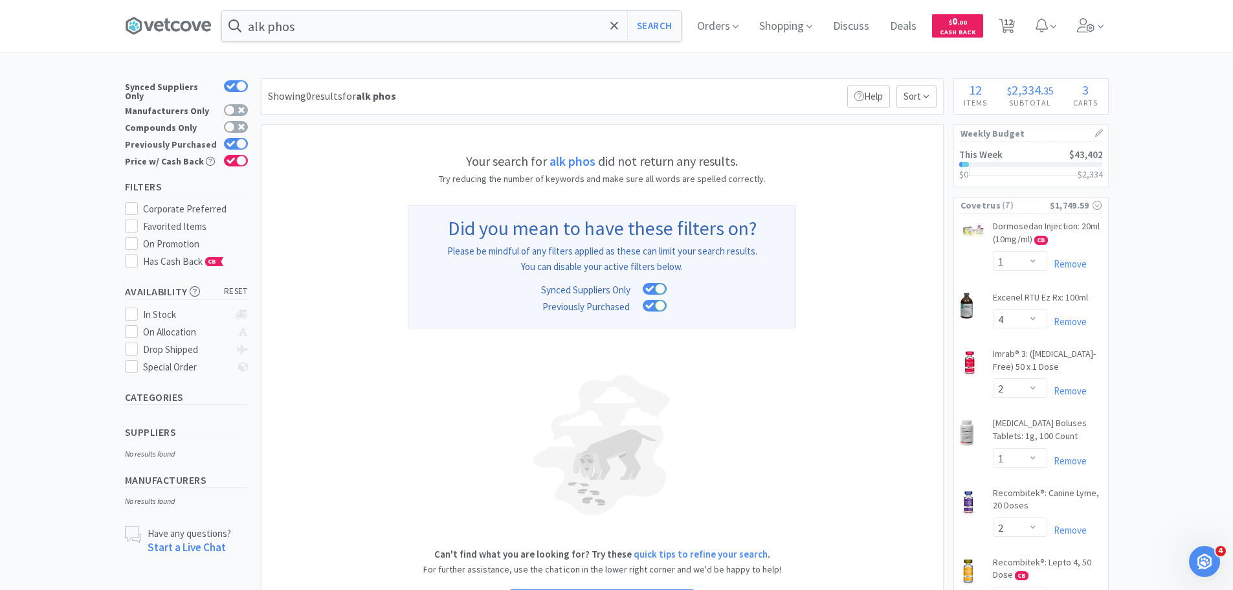
click at [236, 138] on div at bounding box center [236, 144] width 24 height 12
checkbox input "false"
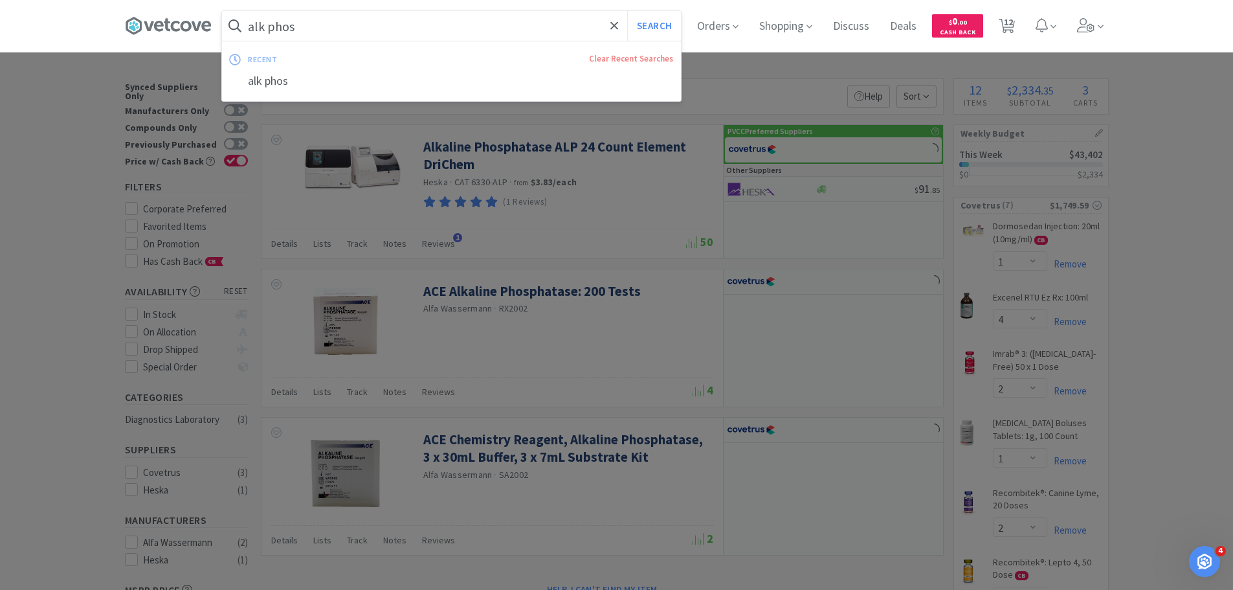
click at [317, 16] on input "alk phos" at bounding box center [451, 26] width 459 height 30
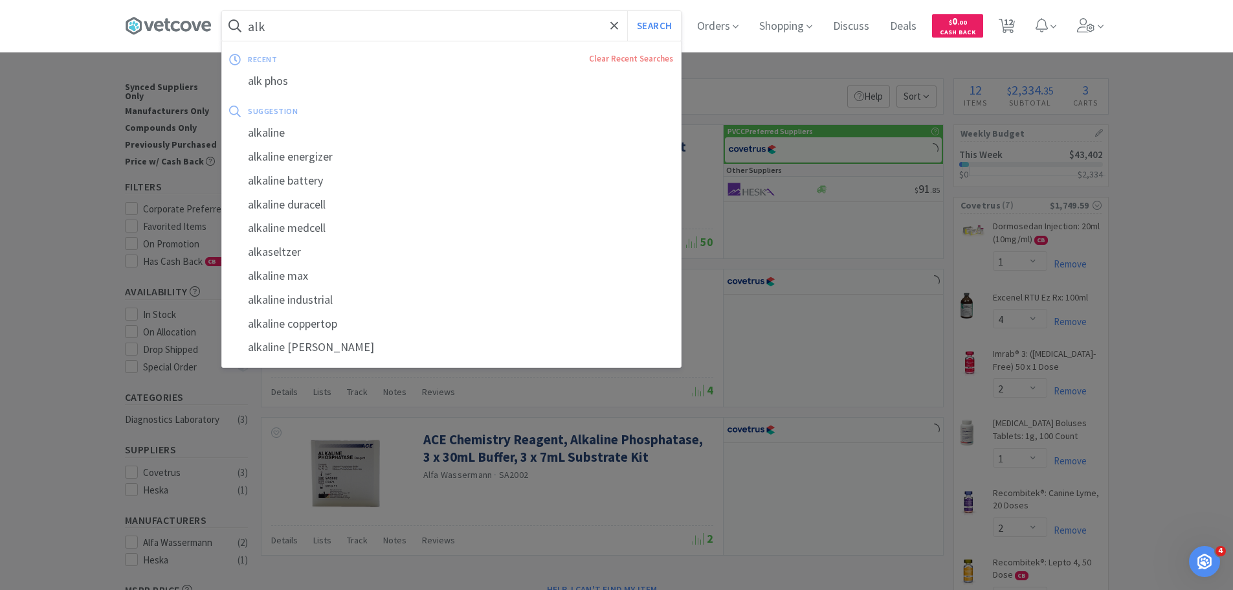
type input "alk"
click at [627, 11] on button "Search" at bounding box center [654, 26] width 54 height 30
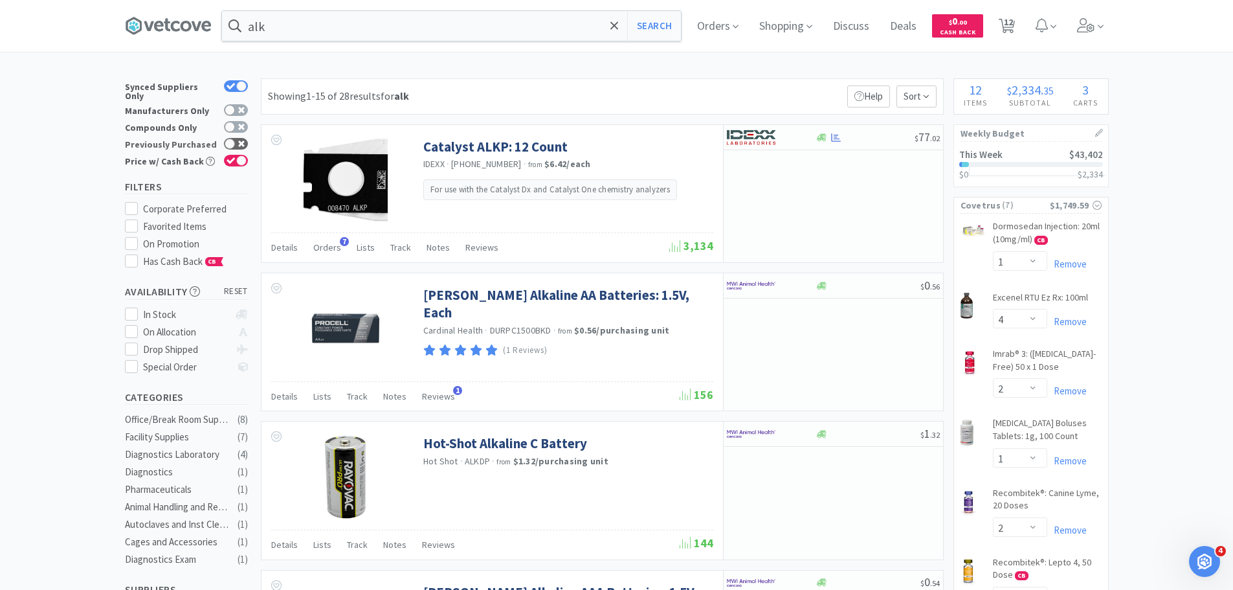
click at [227, 139] on div at bounding box center [230, 144] width 10 height 10
checkbox input "true"
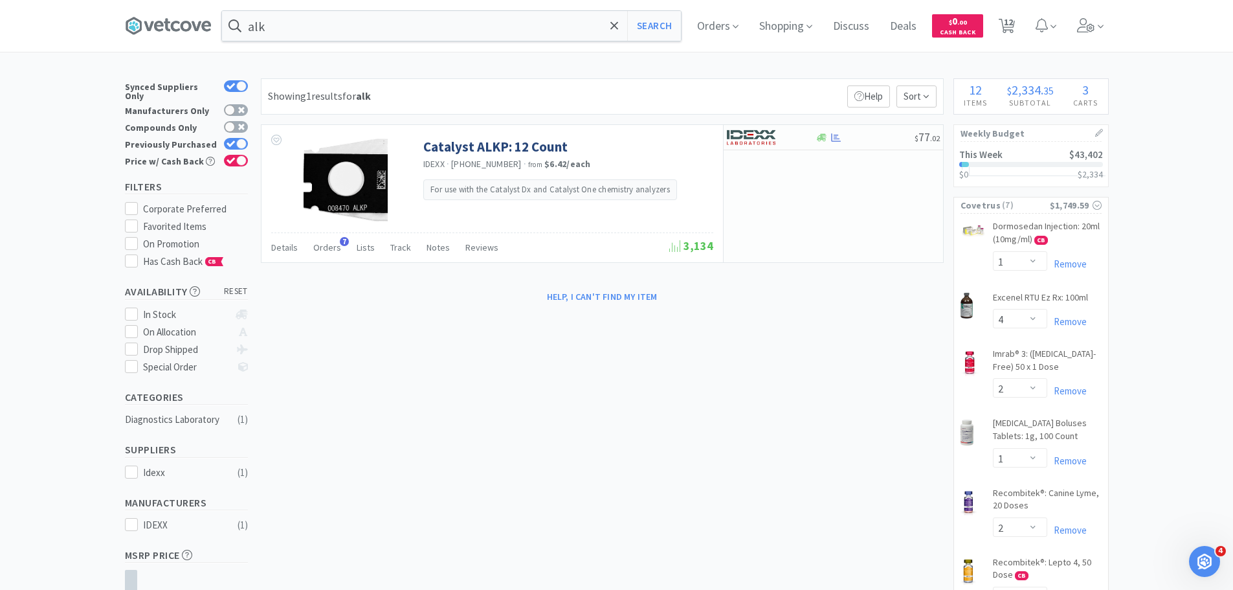
click at [754, 138] on img at bounding box center [751, 137] width 49 height 19
select select "1"
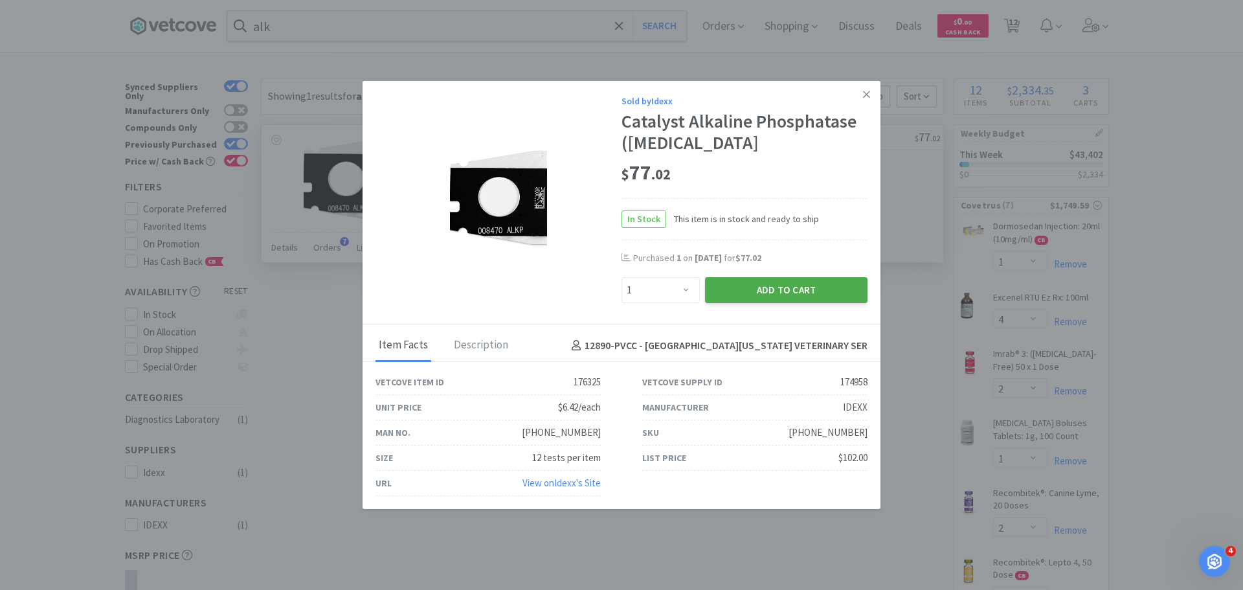
click at [794, 287] on button "Add to Cart" at bounding box center [786, 290] width 163 height 26
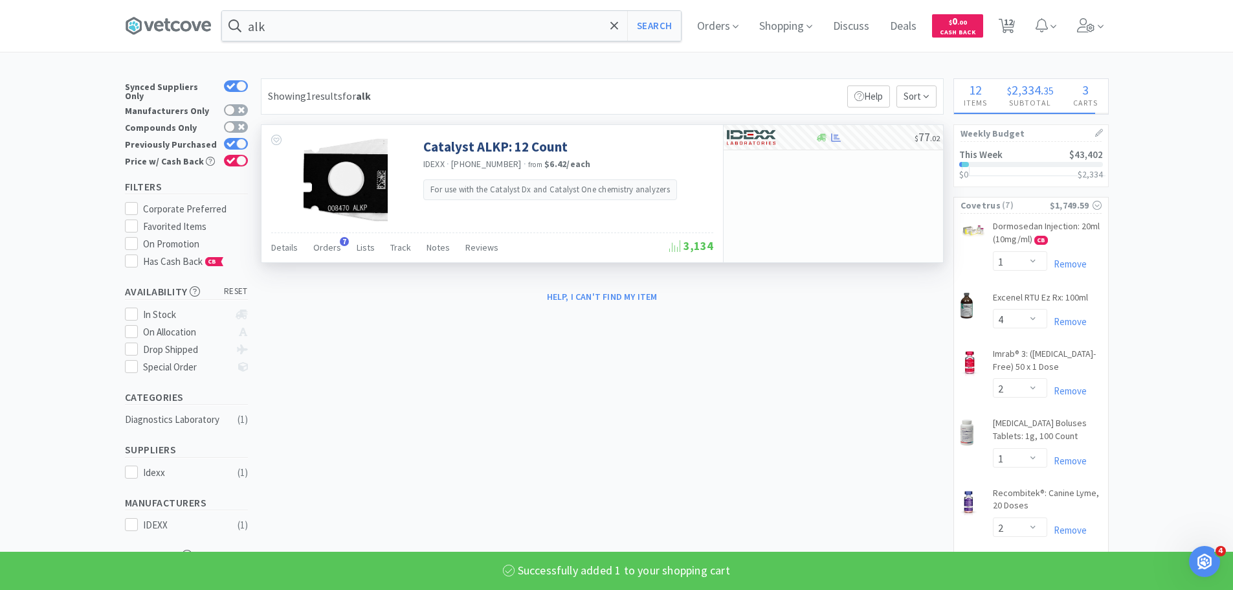
select select "1"
click at [350, 25] on input "alk" at bounding box center [451, 26] width 459 height 30
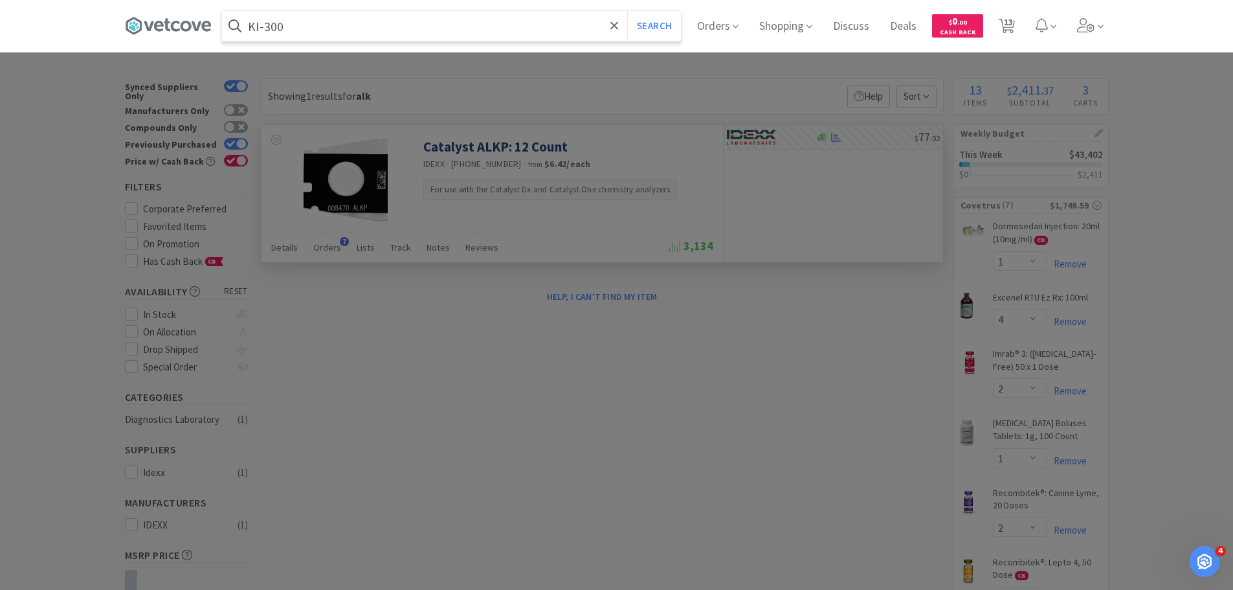
type input "KI-300"
click at [627, 11] on button "Search" at bounding box center [654, 26] width 54 height 30
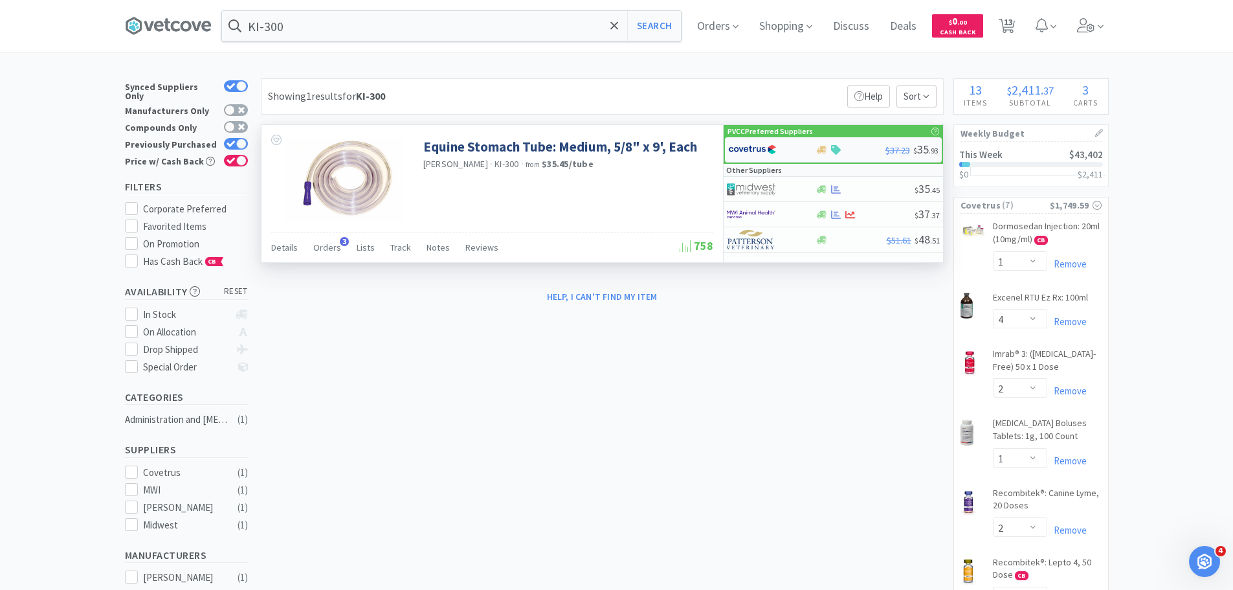
click at [764, 156] on img at bounding box center [752, 149] width 49 height 19
select select "1"
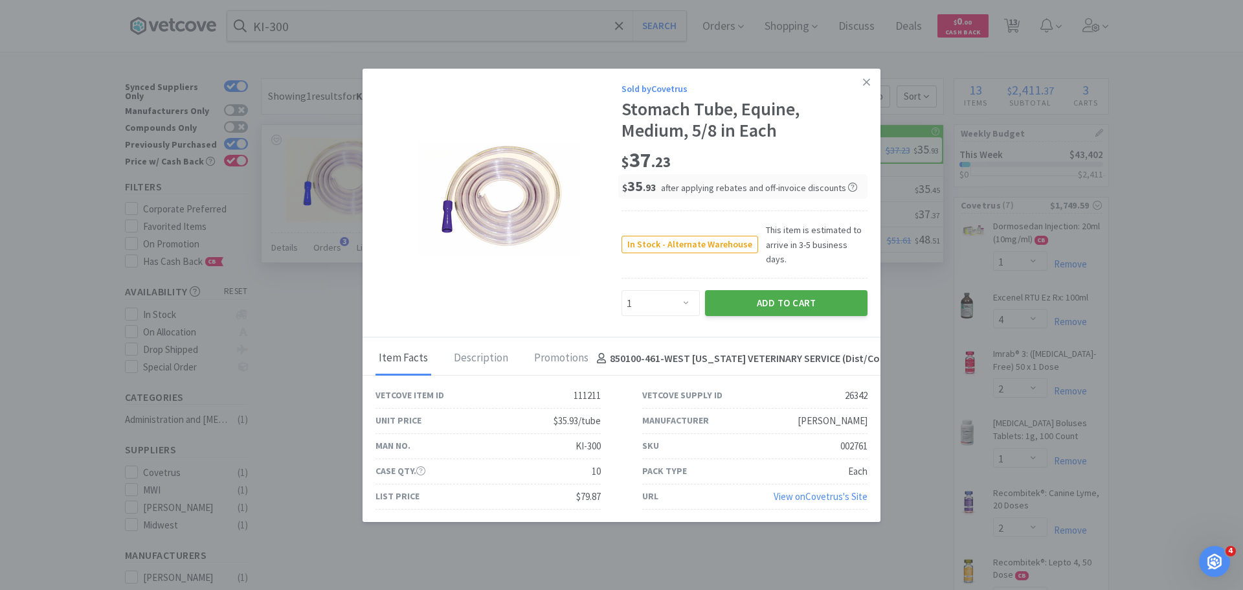
click at [794, 299] on button "Add to Cart" at bounding box center [786, 303] width 163 height 26
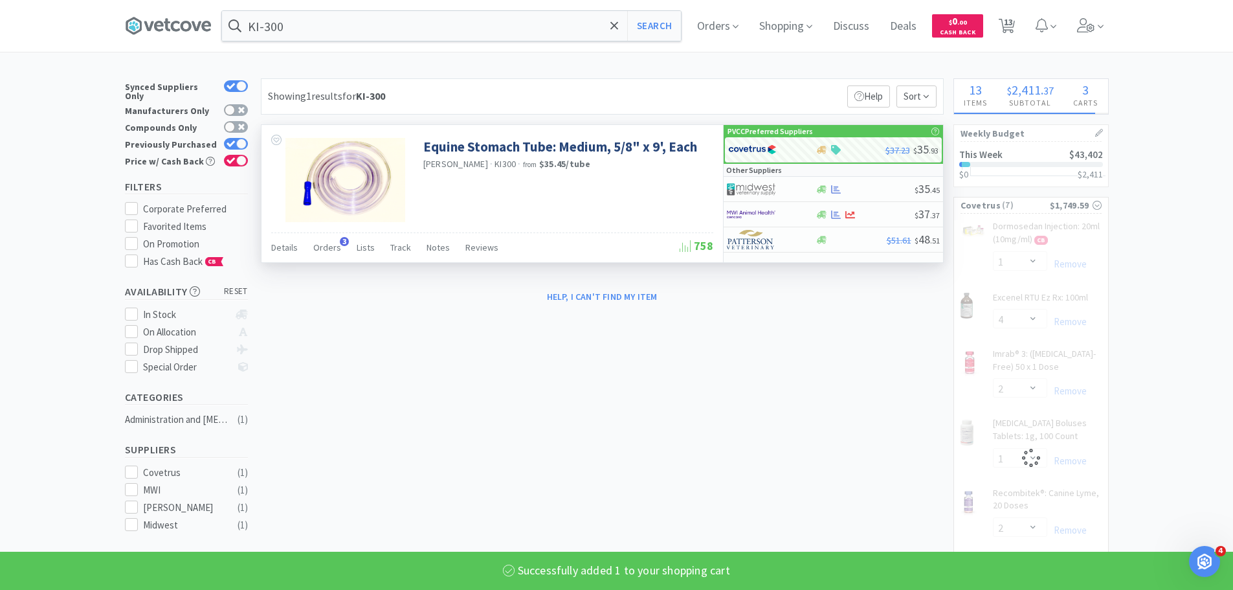
select select "1"
select select "4"
select select "2"
select select "1"
select select "2"
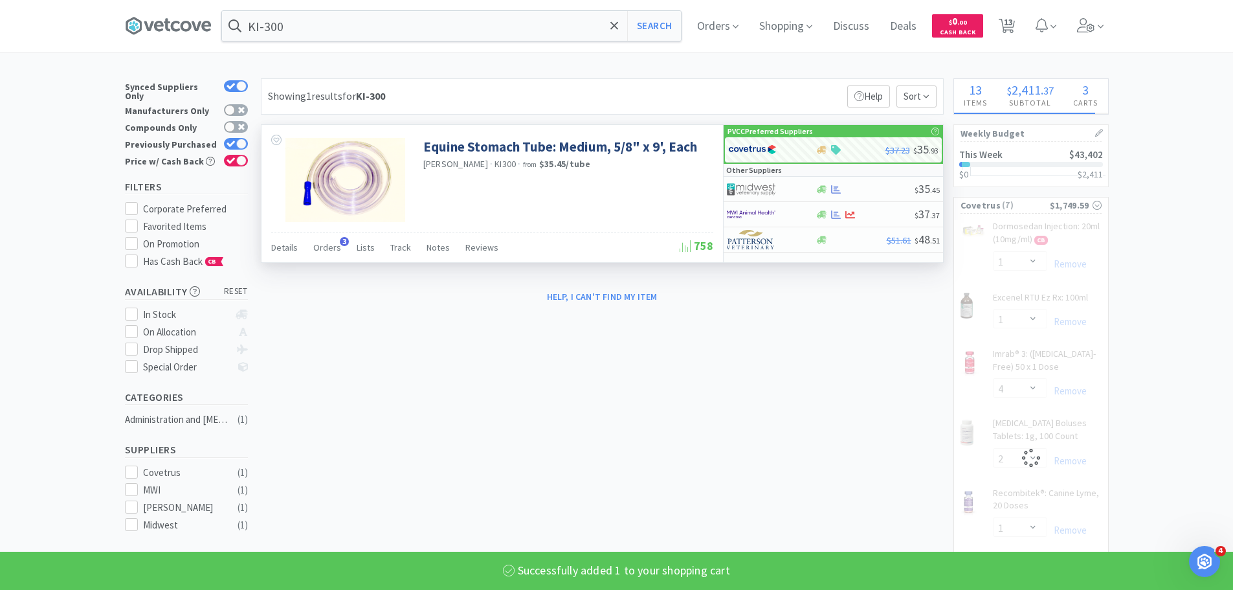
select select "1"
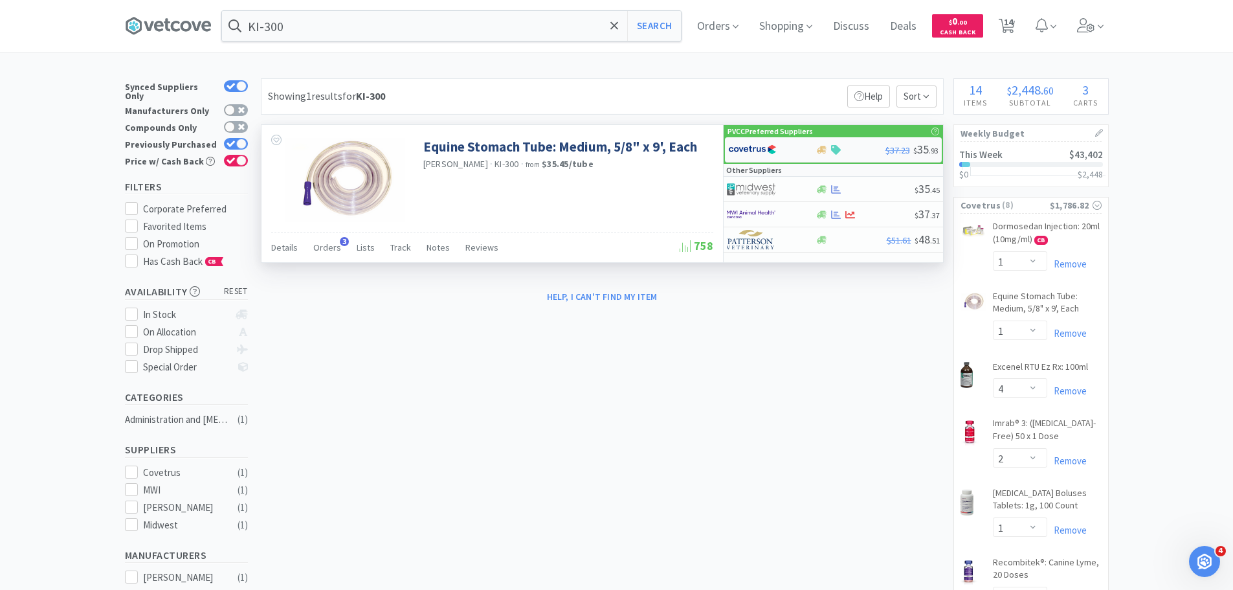
click at [782, 141] on div at bounding box center [763, 150] width 71 height 22
select select "1"
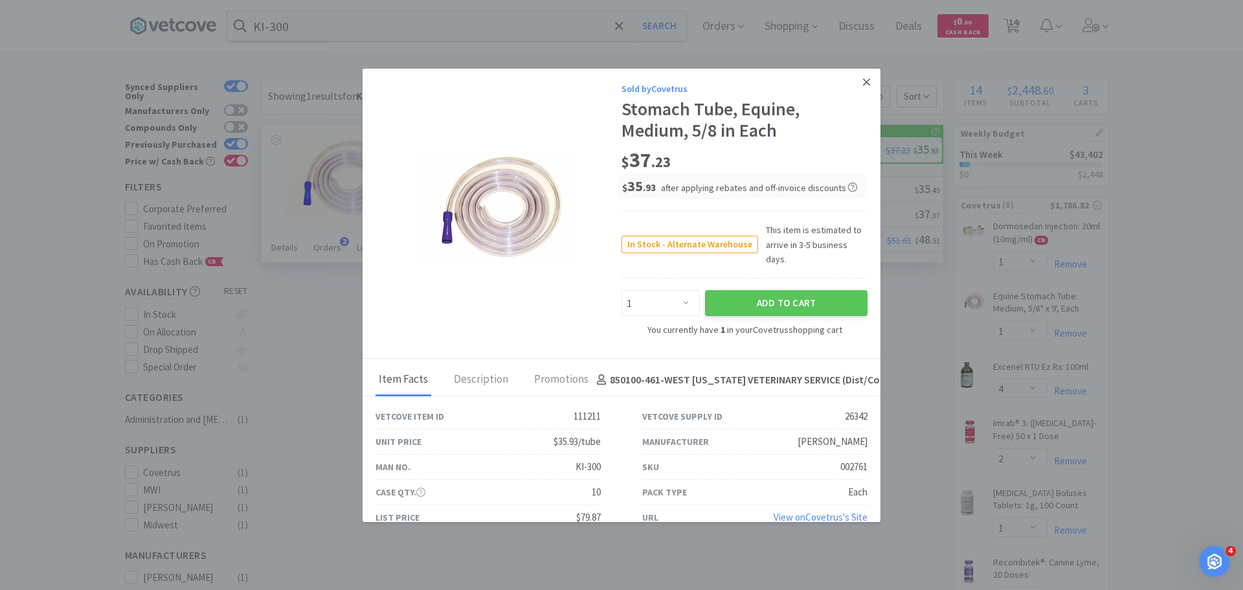
click at [863, 81] on icon at bounding box center [866, 81] width 7 height 7
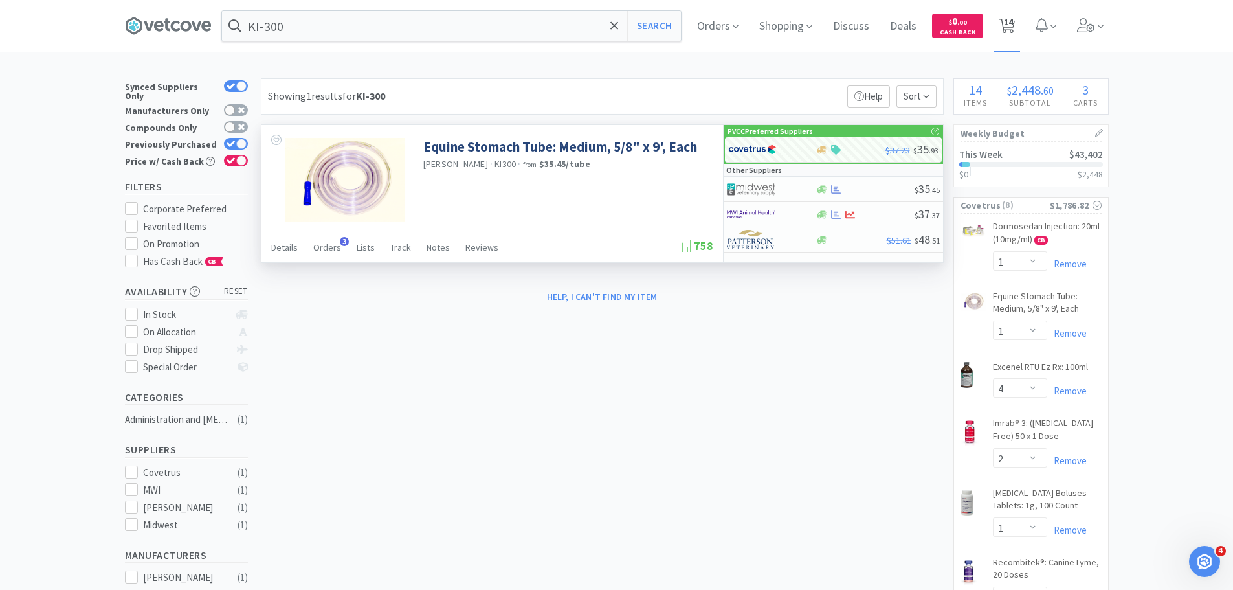
click at [1013, 35] on span "14" at bounding box center [1008, 22] width 9 height 52
select select "1"
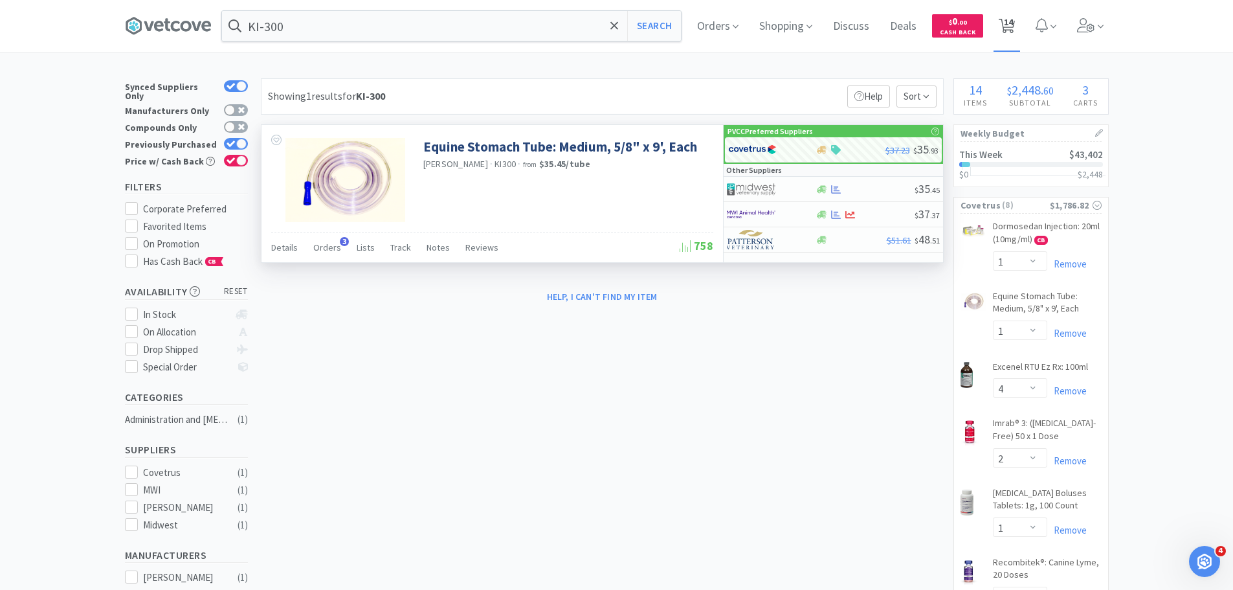
select select "4"
select select "2"
select select "1"
select select "2"
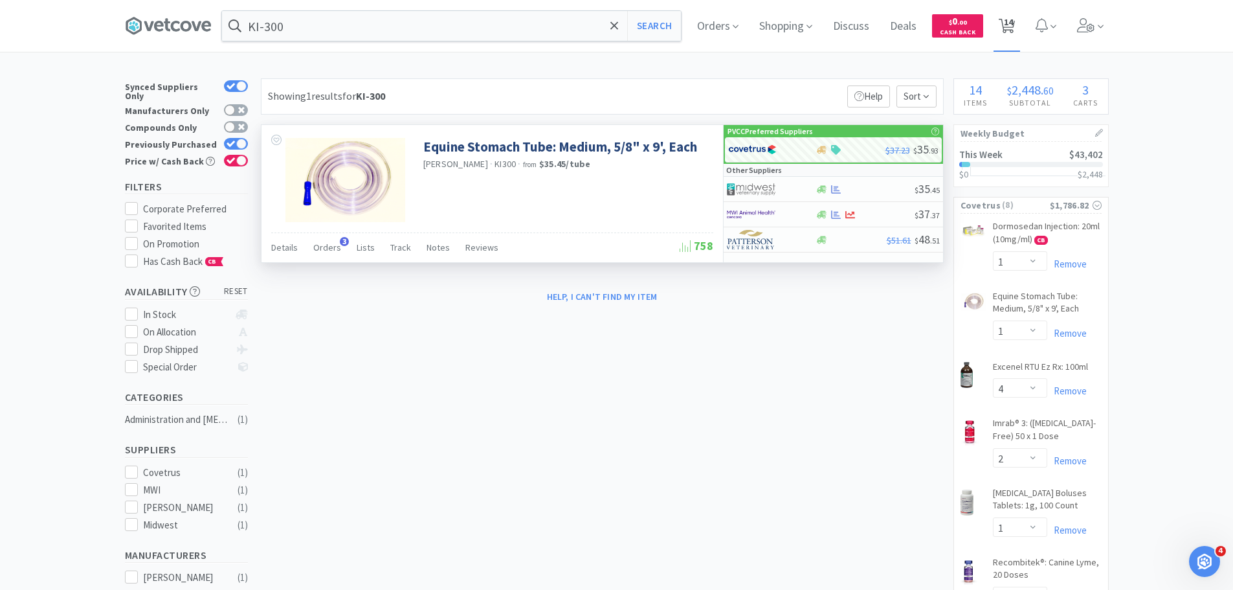
select select "1"
select select "12"
select select "4"
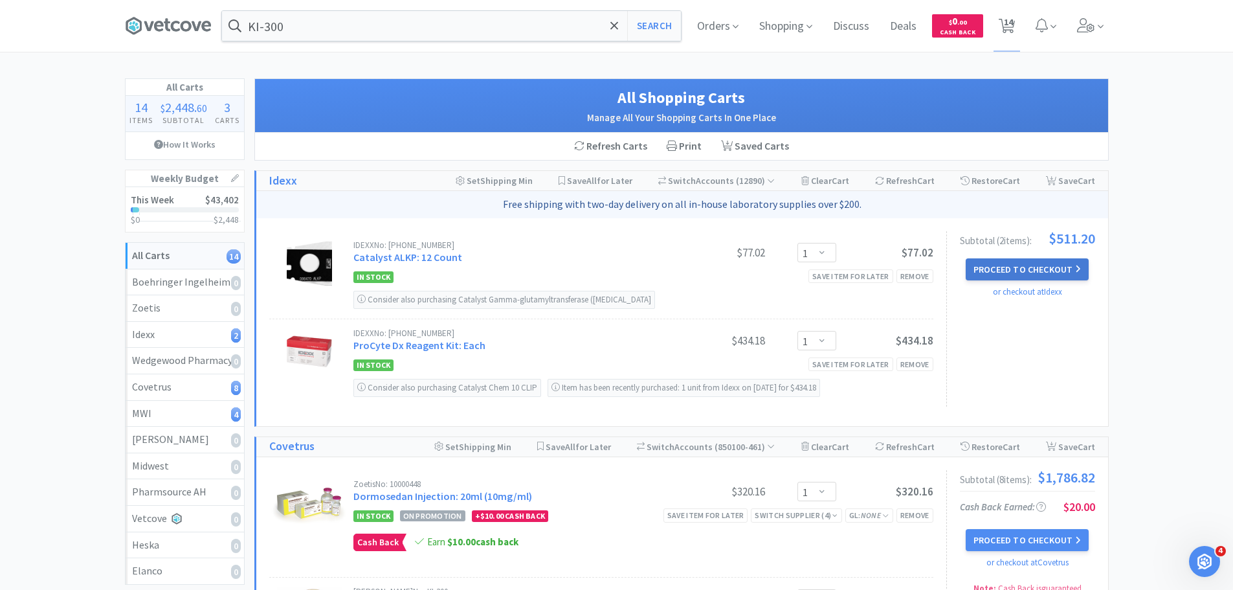
click at [985, 268] on button "Proceed to Checkout" at bounding box center [1027, 269] width 123 height 22
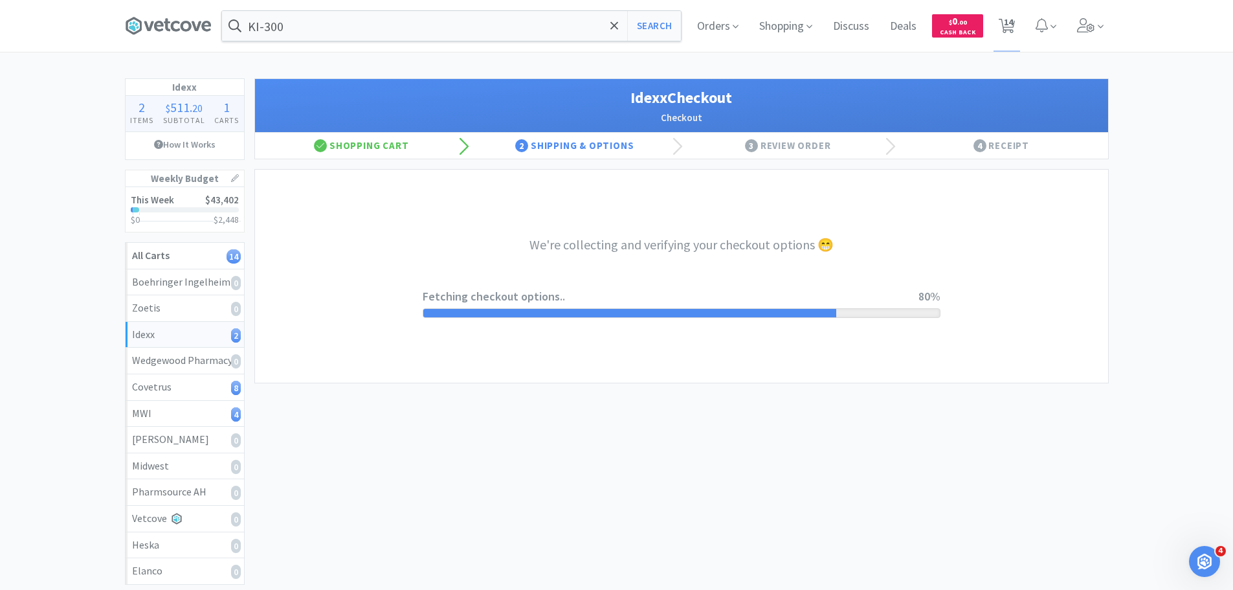
select select "904"
select select "003"
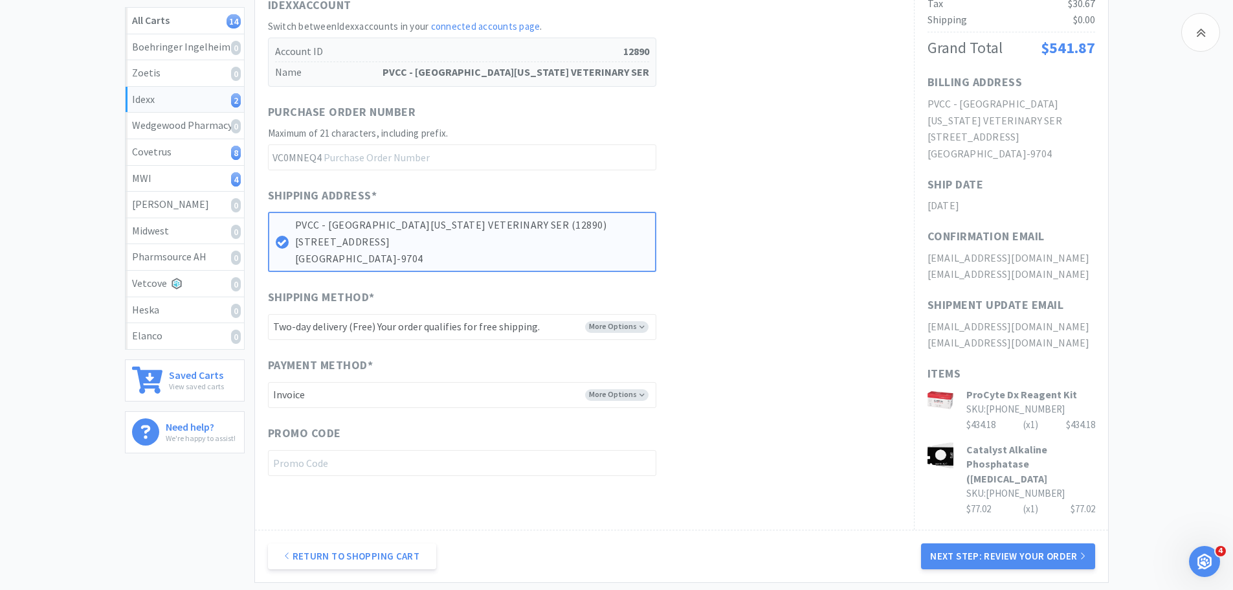
scroll to position [324, 0]
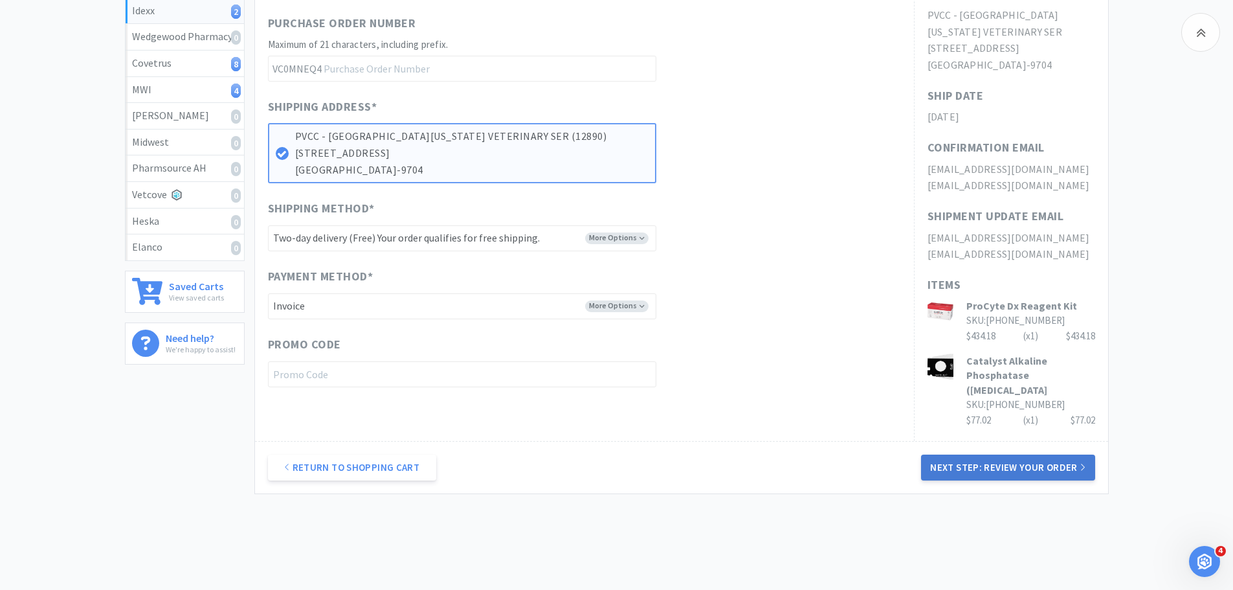
click at [982, 455] on button "Next Step: Review Your Order" at bounding box center [1008, 468] width 174 height 26
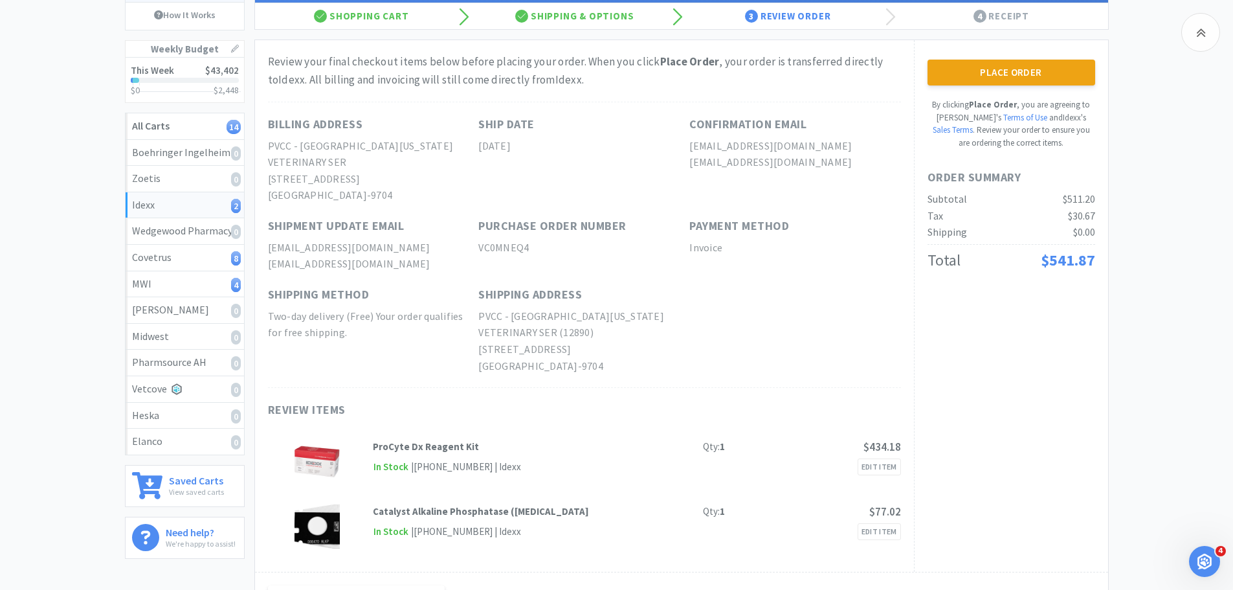
scroll to position [0, 0]
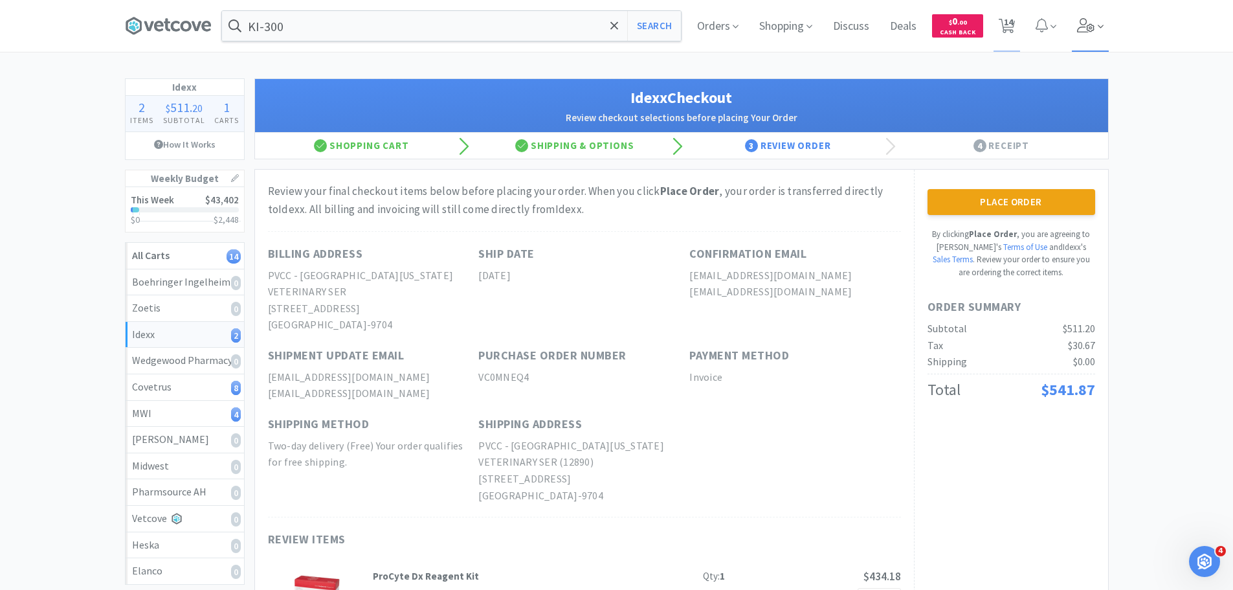
click at [1086, 24] on icon at bounding box center [1085, 25] width 17 height 14
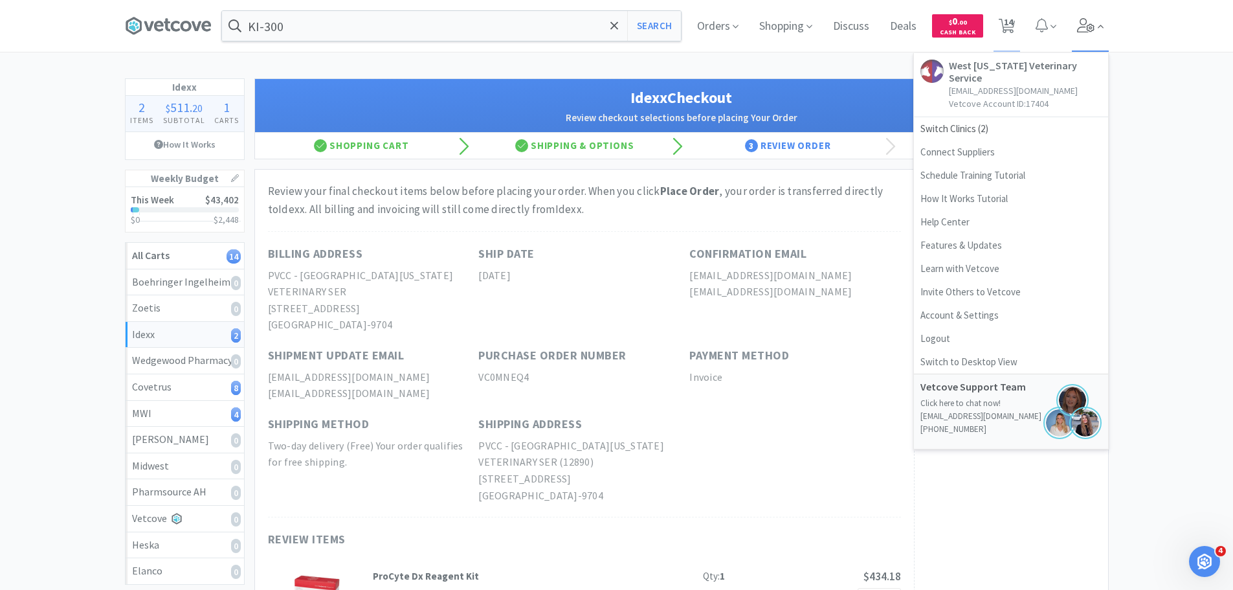
click at [1086, 24] on icon at bounding box center [1085, 25] width 17 height 14
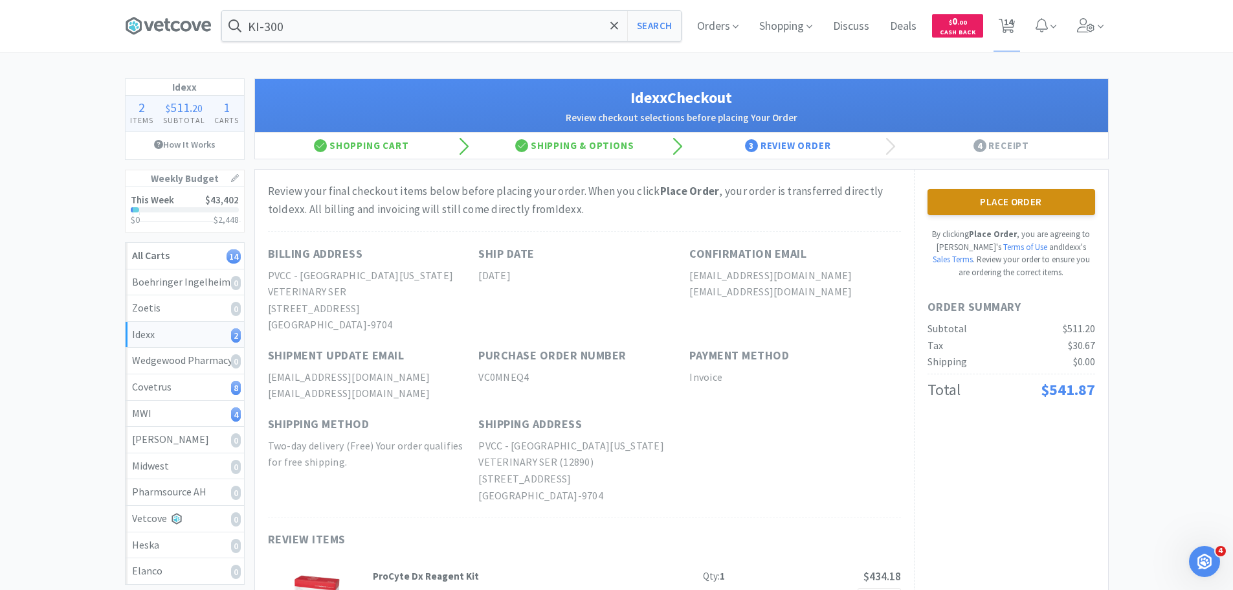
click at [1035, 200] on button "Place Order" at bounding box center [1012, 202] width 168 height 26
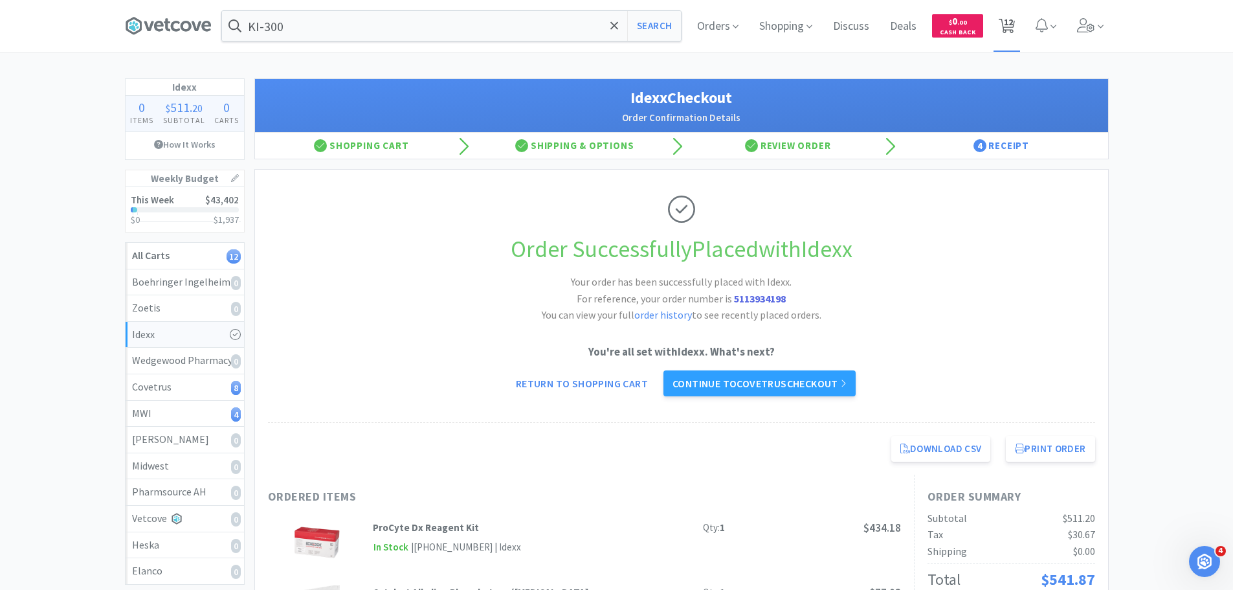
click at [1005, 30] on span "12" at bounding box center [1008, 22] width 9 height 52
select select "1"
select select "4"
select select "2"
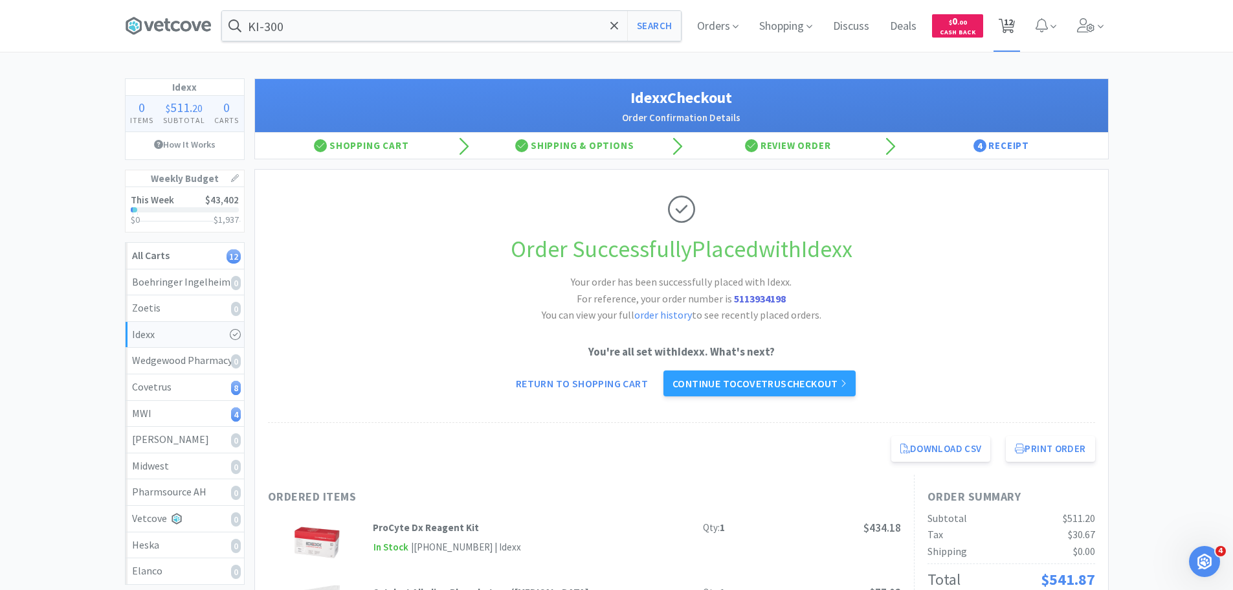
select select "1"
select select "2"
select select "1"
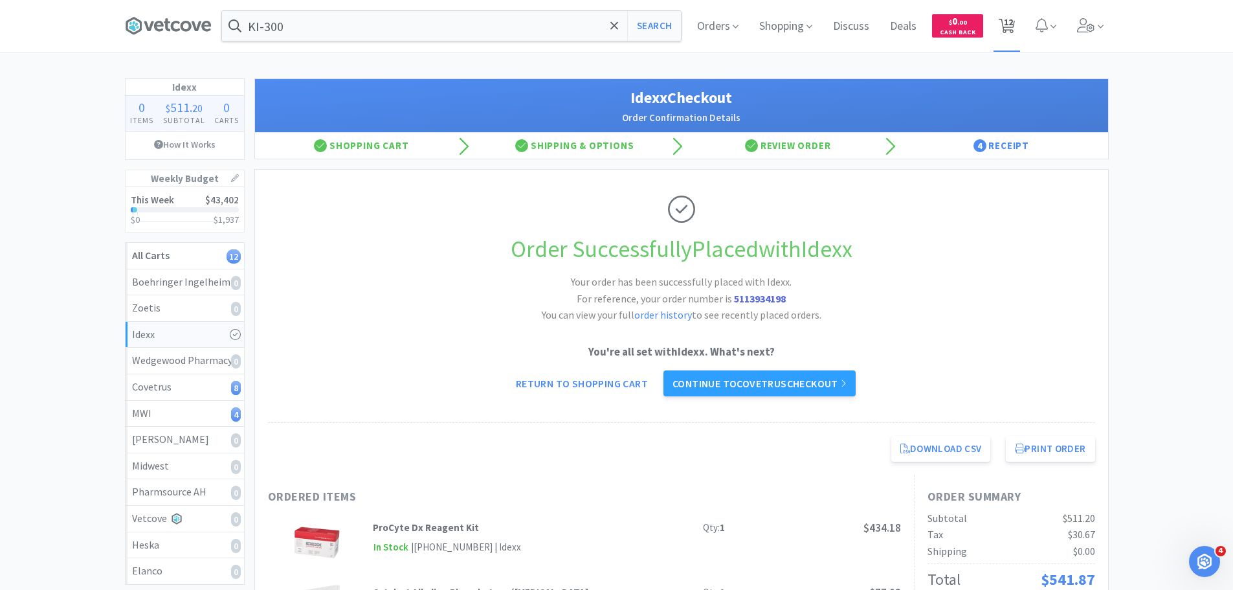
select select "1"
select select "12"
select select "4"
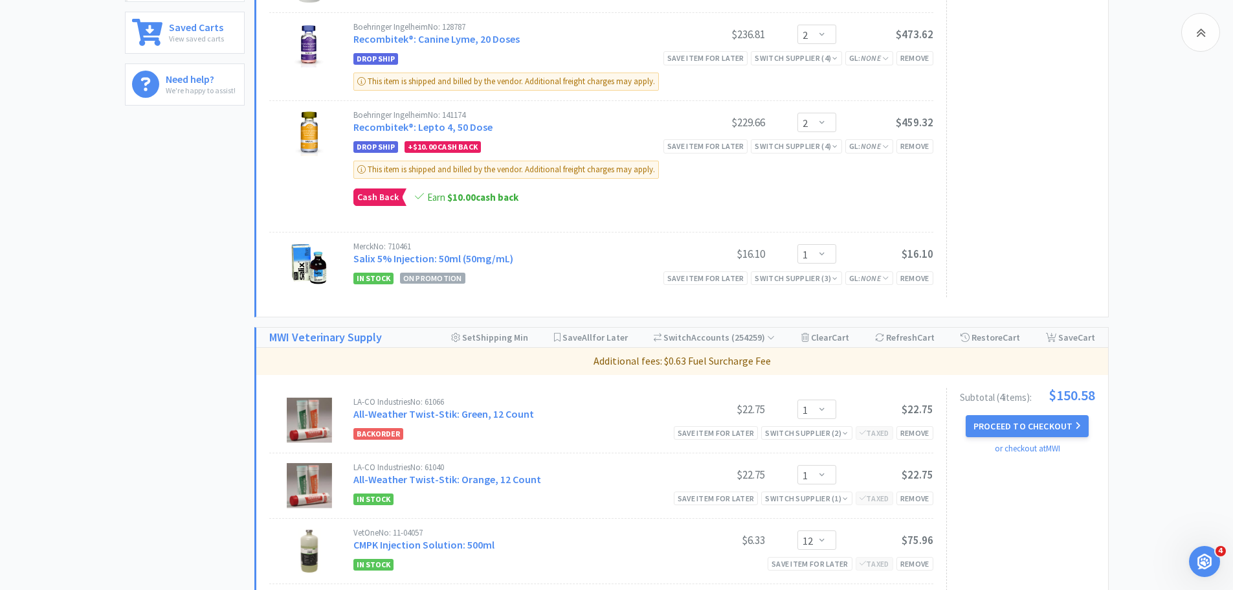
scroll to position [794, 0]
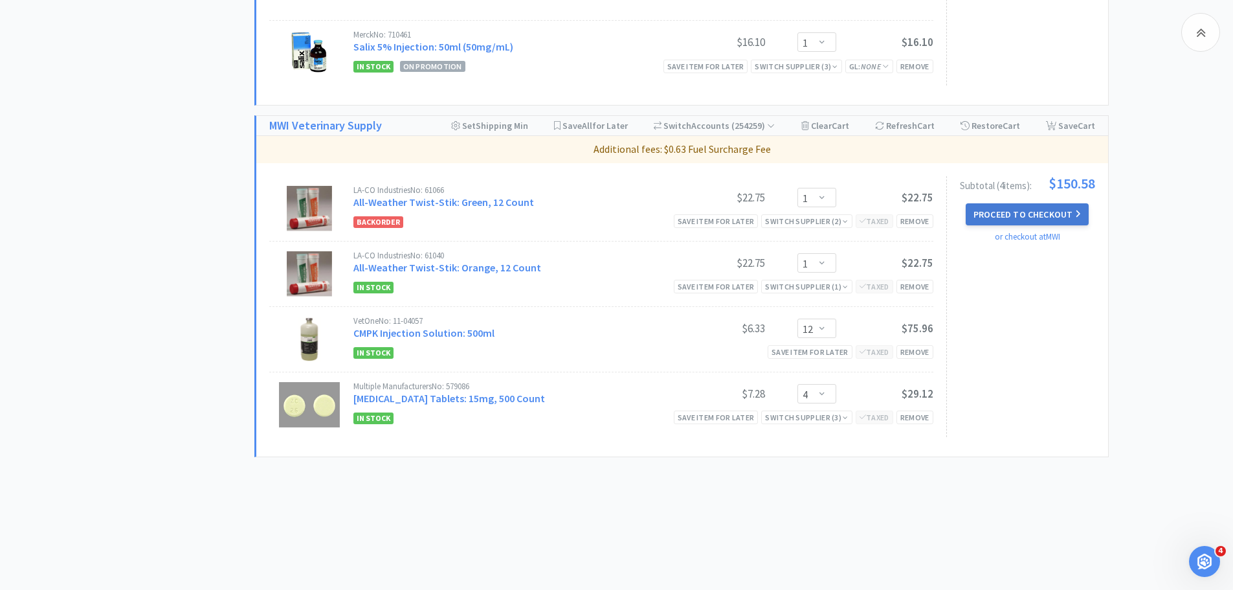
click at [1004, 218] on button "Proceed to Checkout" at bounding box center [1027, 214] width 123 height 22
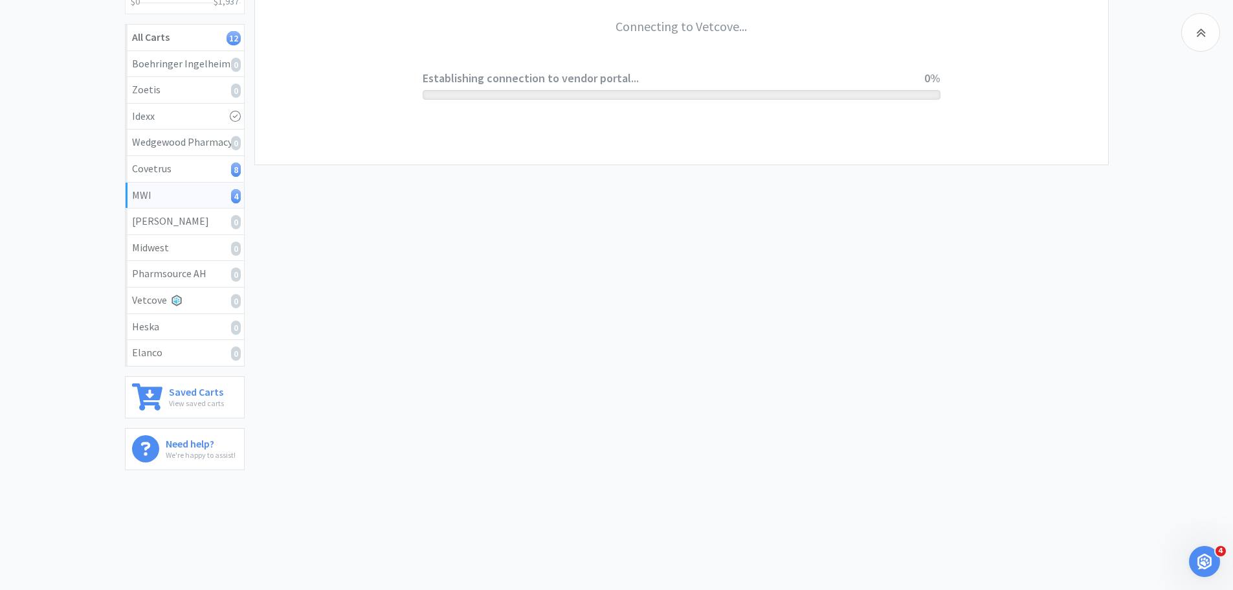
scroll to position [218, 0]
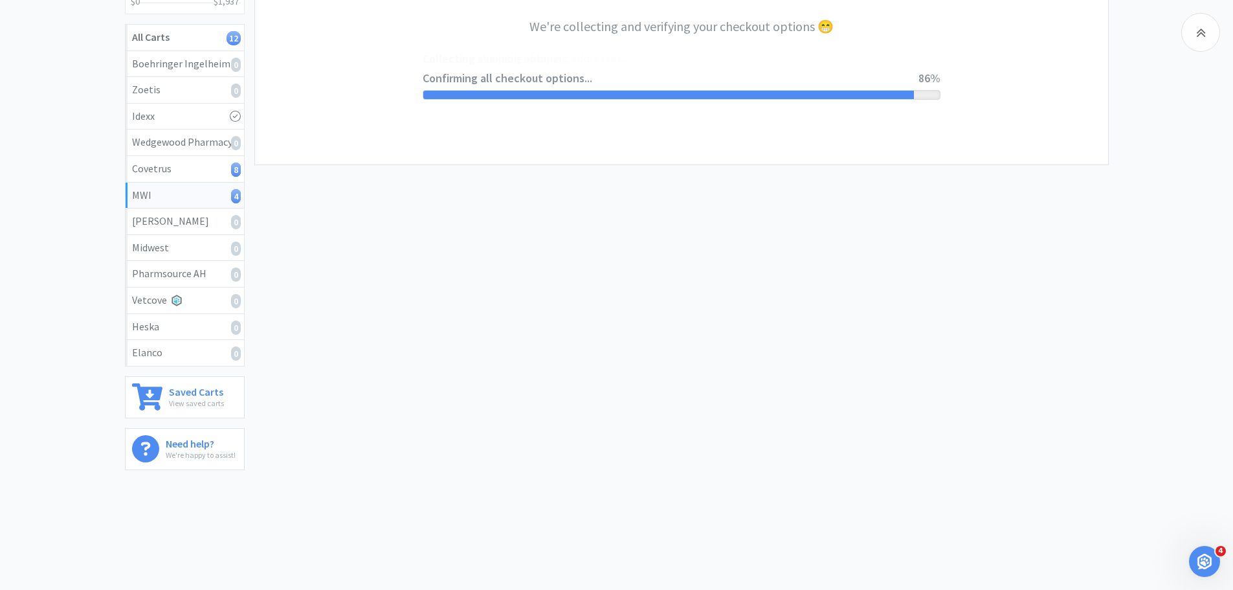
select select "STD_"
select select "FMI"
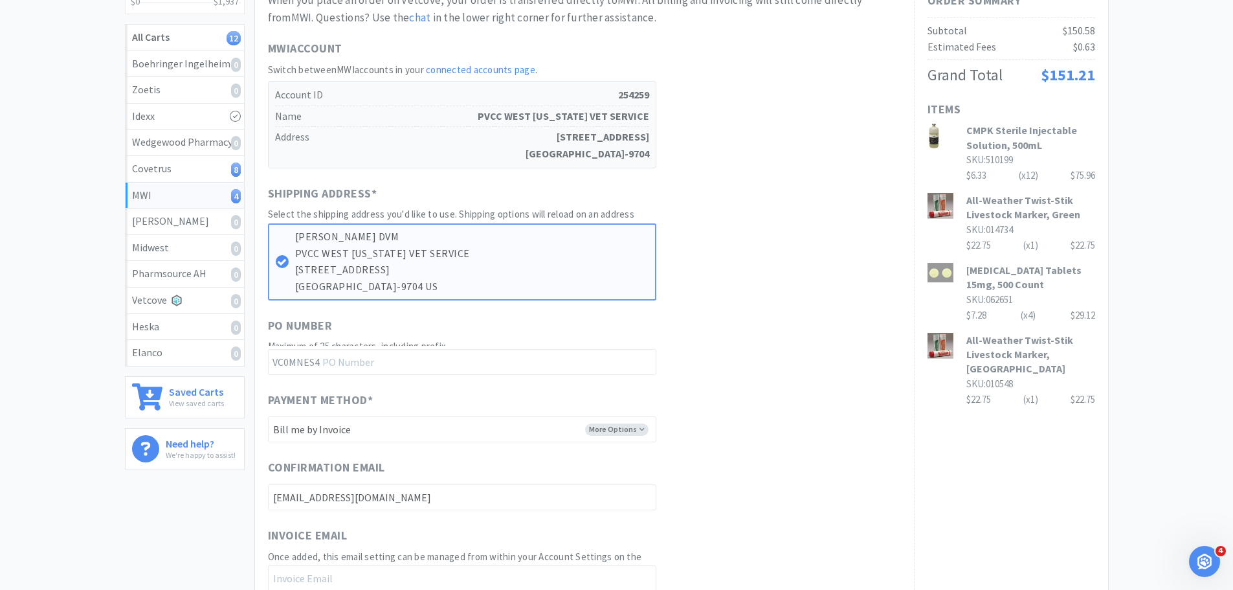
scroll to position [0, 0]
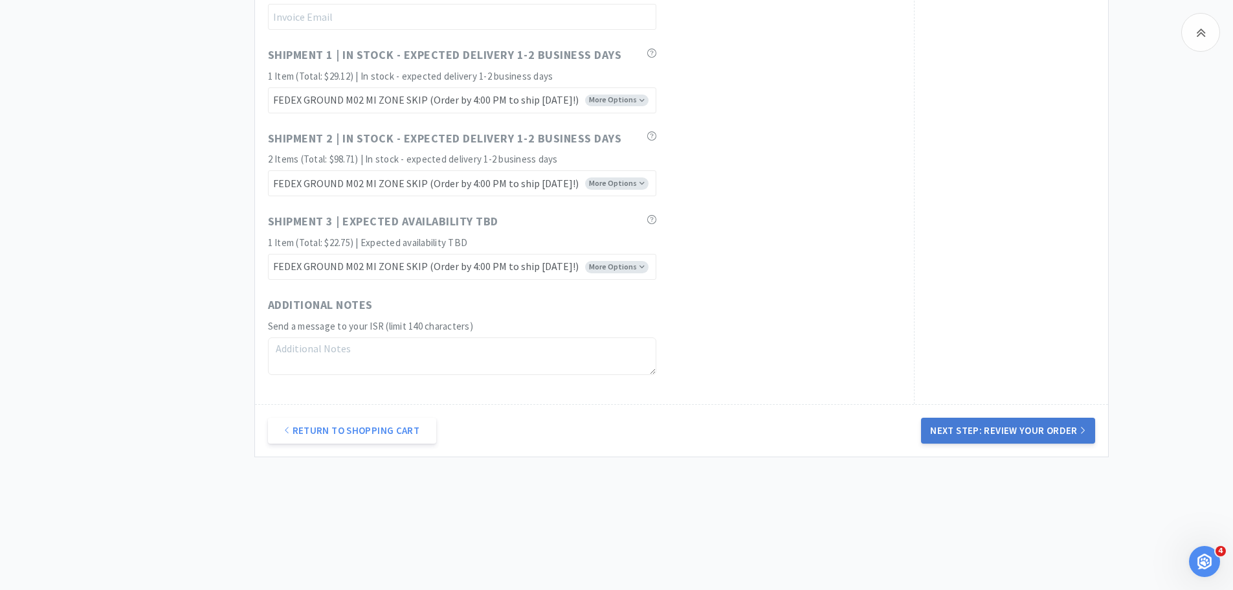
click at [994, 426] on button "Next Step: Review Your Order" at bounding box center [1008, 431] width 174 height 26
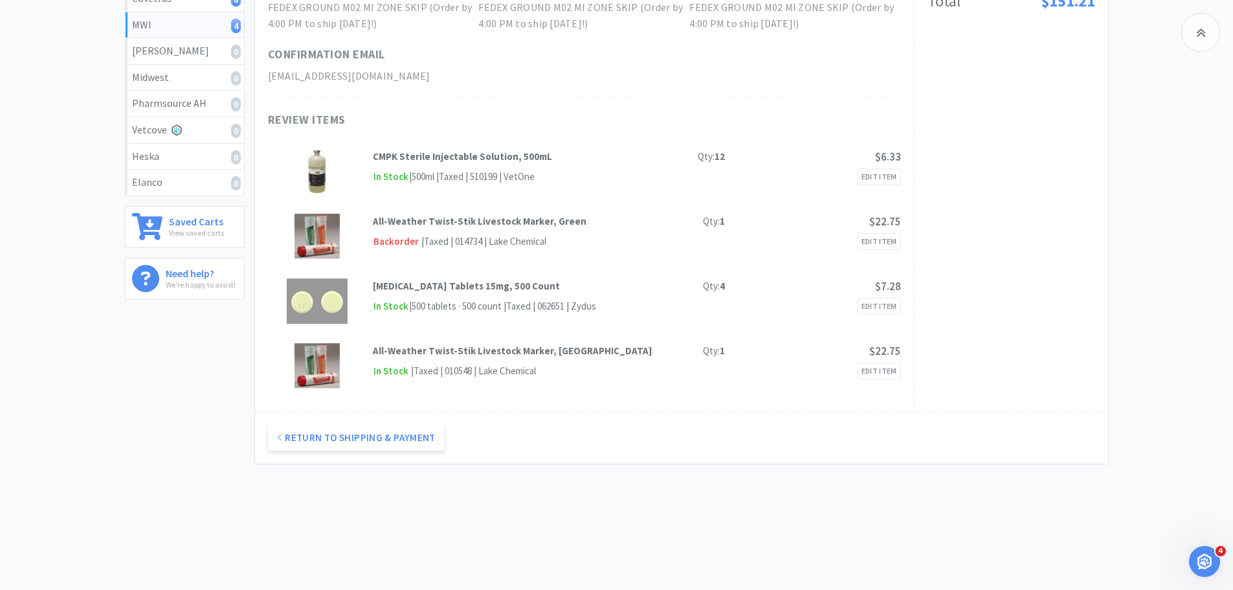
scroll to position [194, 0]
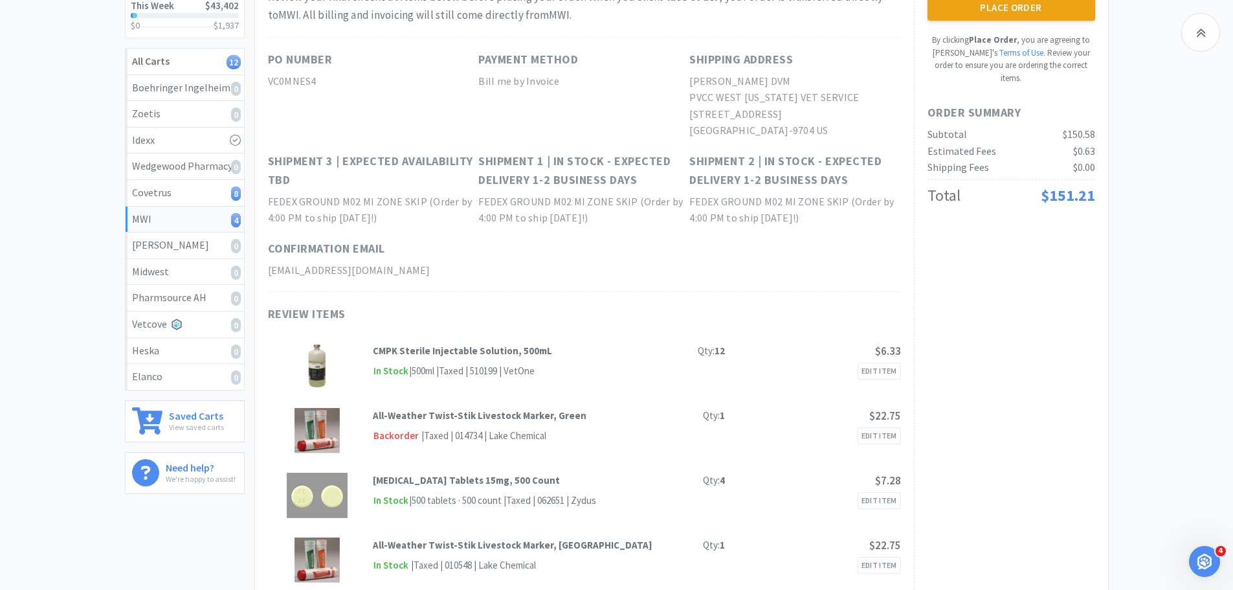
click at [1000, 12] on button "Place Order" at bounding box center [1012, 8] width 168 height 26
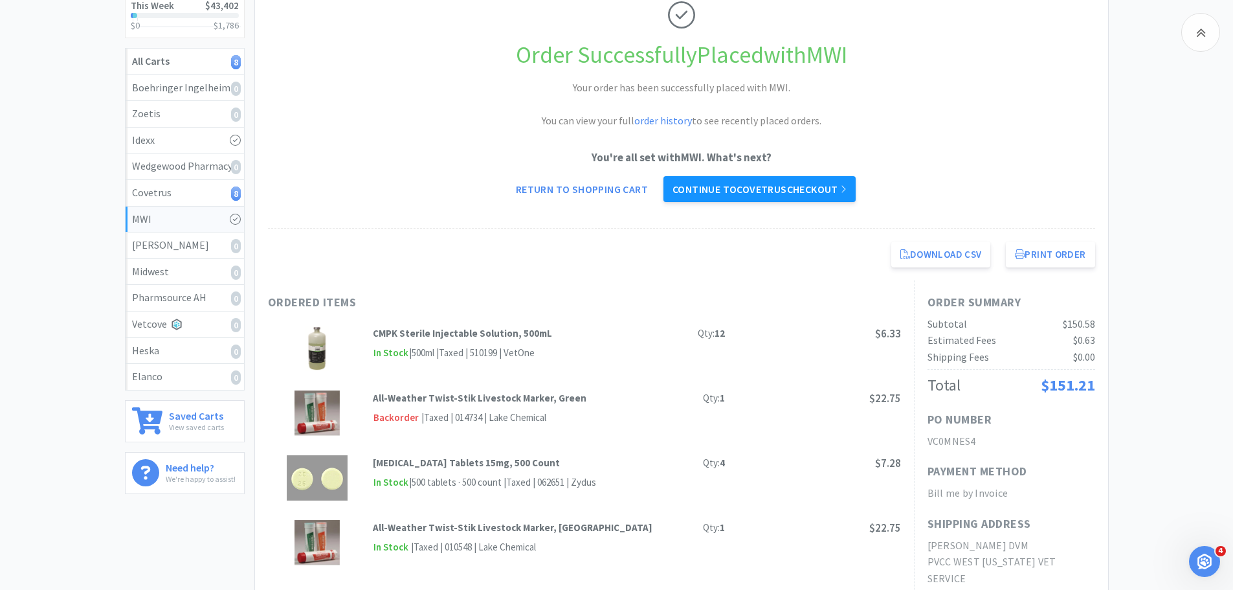
click at [777, 196] on link "Continue to Covetrus checkout" at bounding box center [760, 189] width 192 height 26
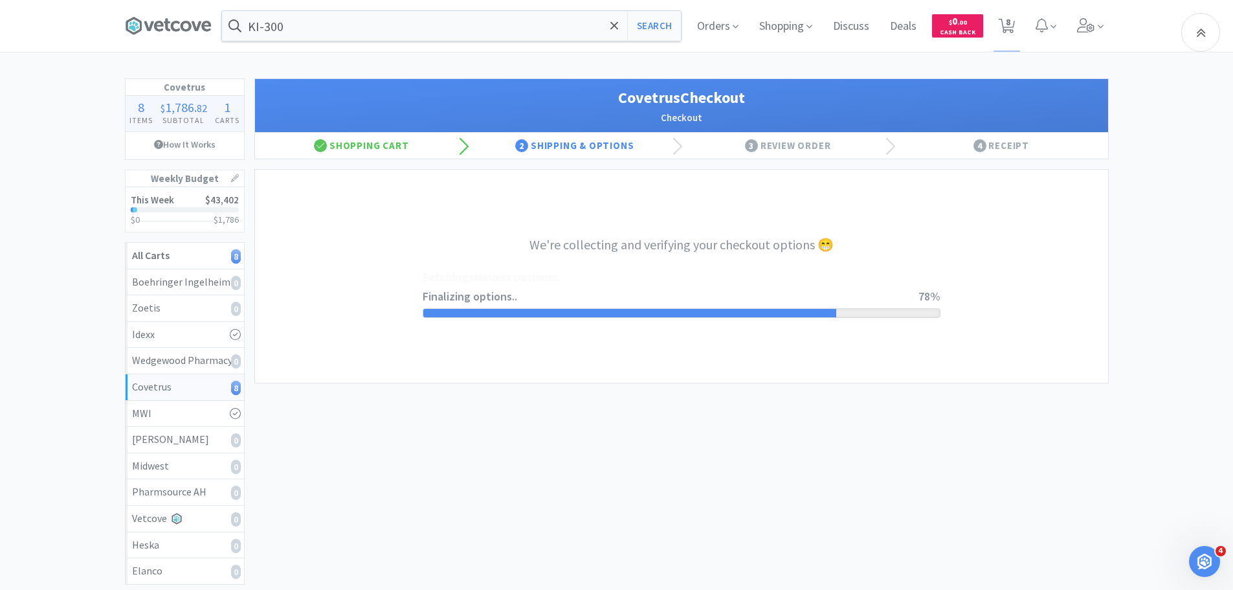
select select "ACCOUNT"
select select "cvt-standard-net"
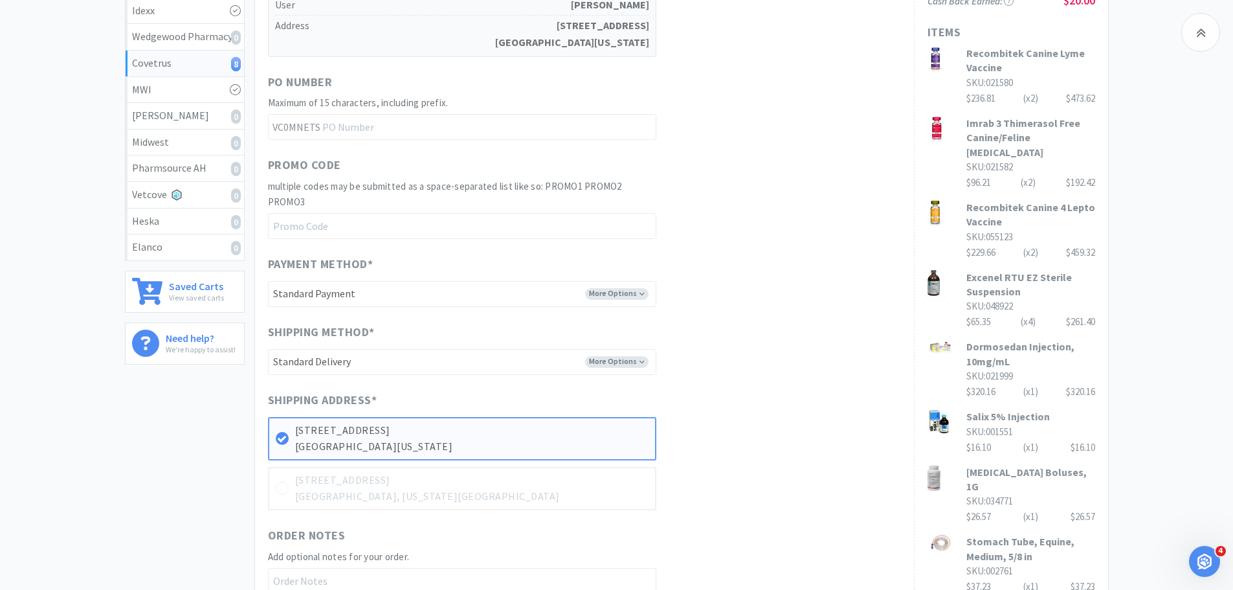
scroll to position [543, 0]
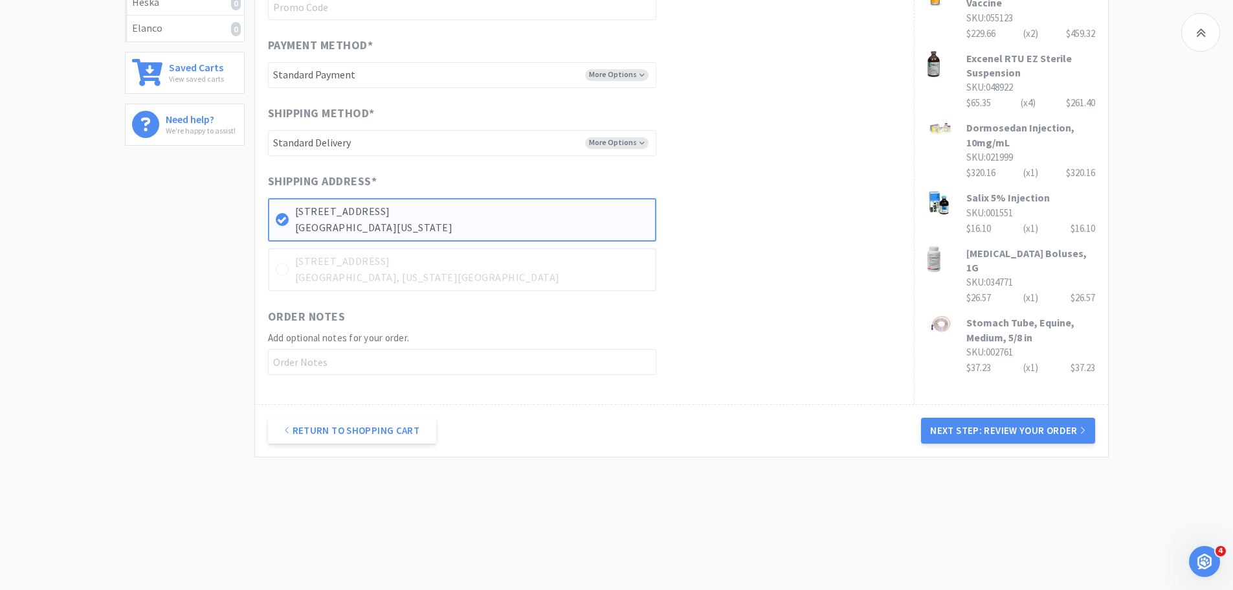
click at [999, 432] on button "Next Step: Review Your Order" at bounding box center [1008, 431] width 174 height 26
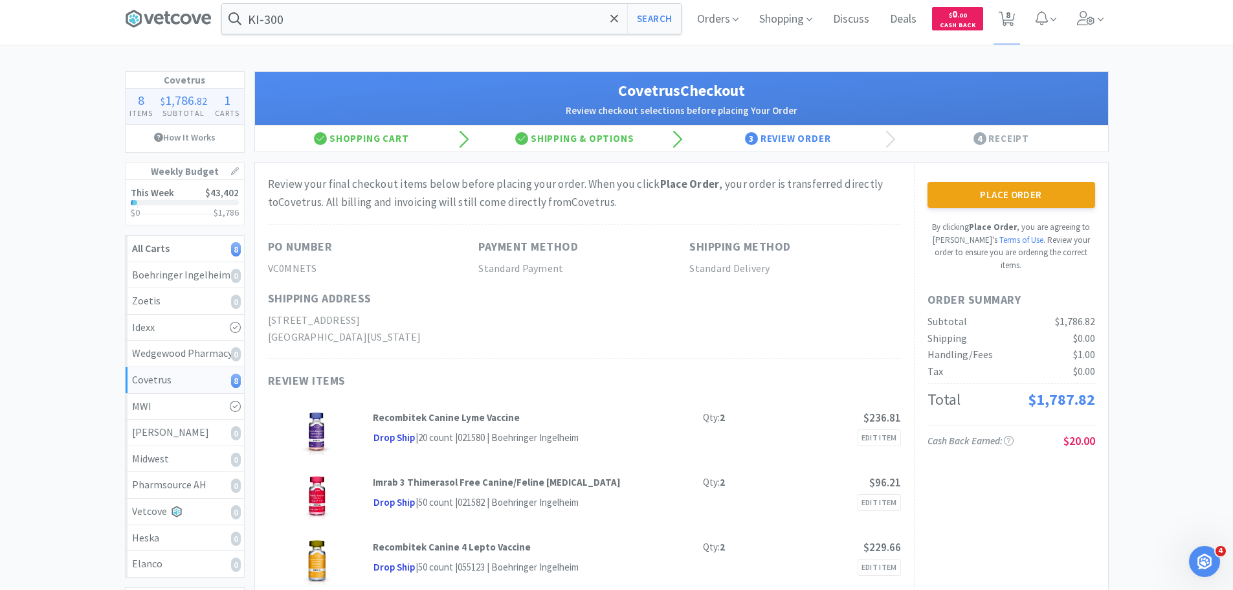
scroll to position [0, 0]
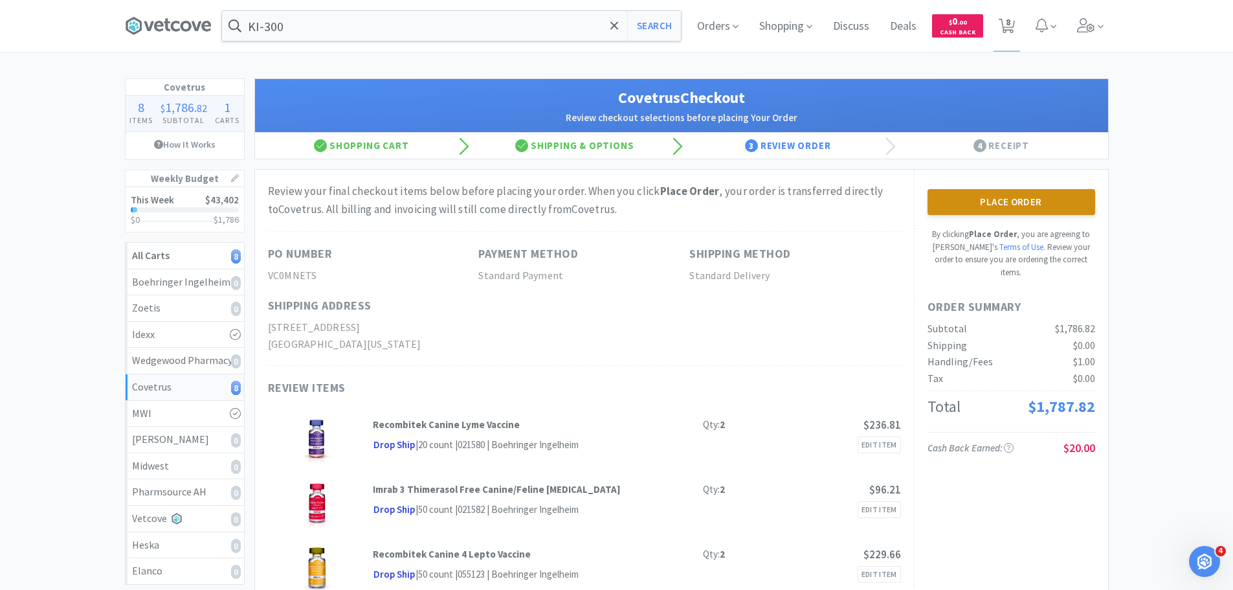
click at [1038, 208] on button "Place Order" at bounding box center [1012, 202] width 168 height 26
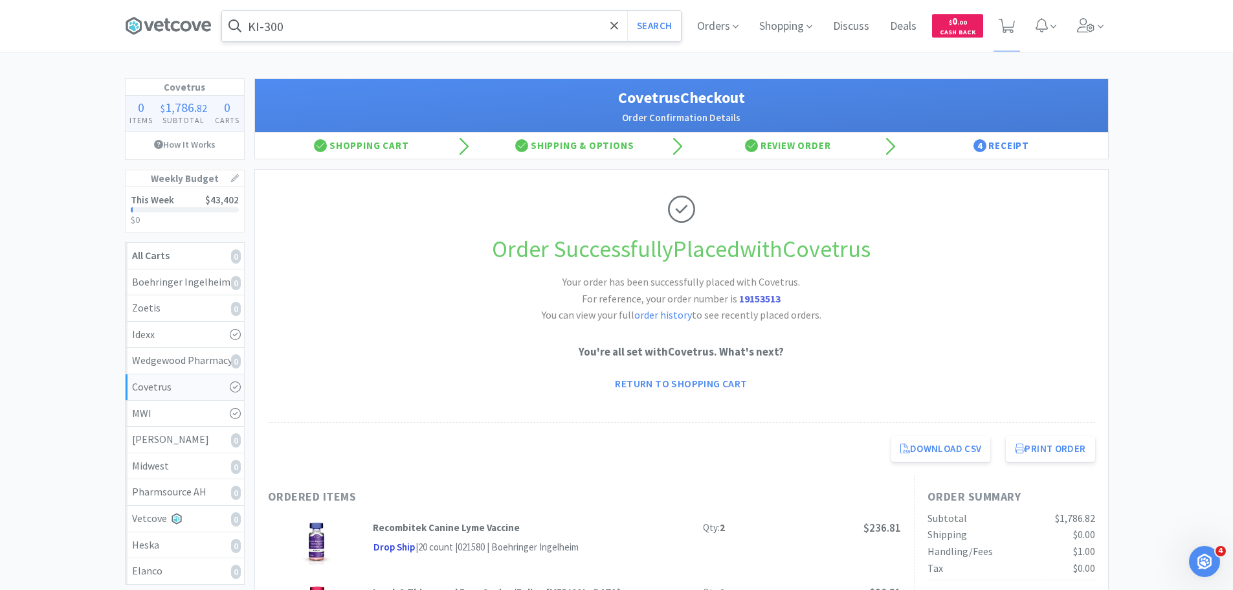
click at [321, 38] on input "KI-300" at bounding box center [451, 26] width 459 height 30
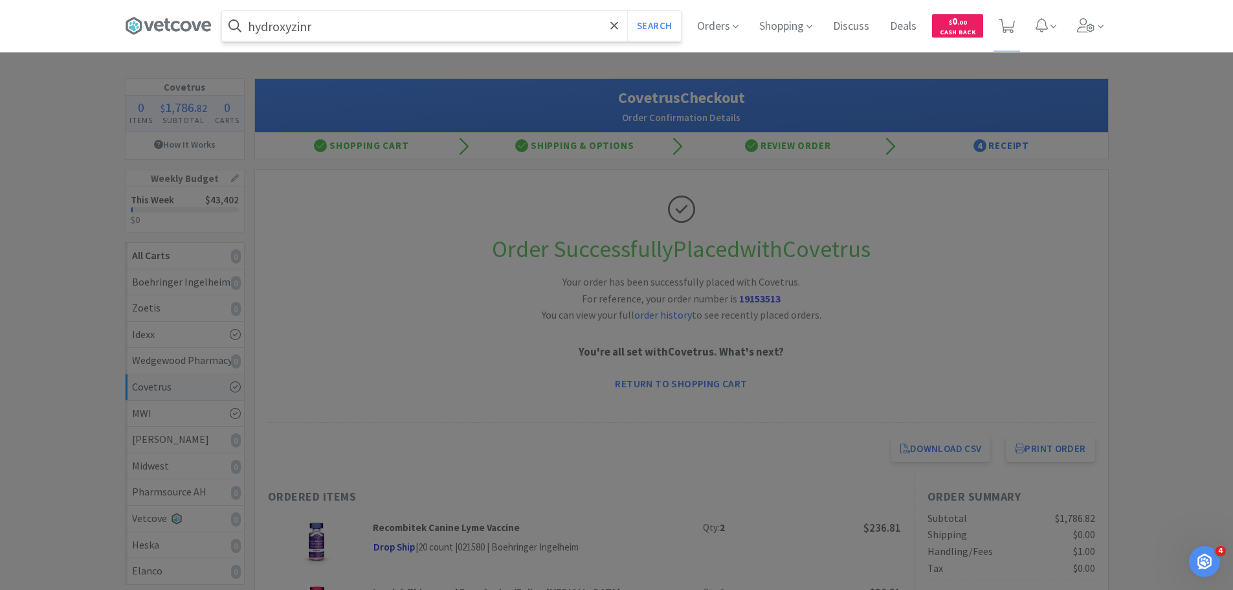
click at [627, 11] on button "Search" at bounding box center [654, 26] width 54 height 30
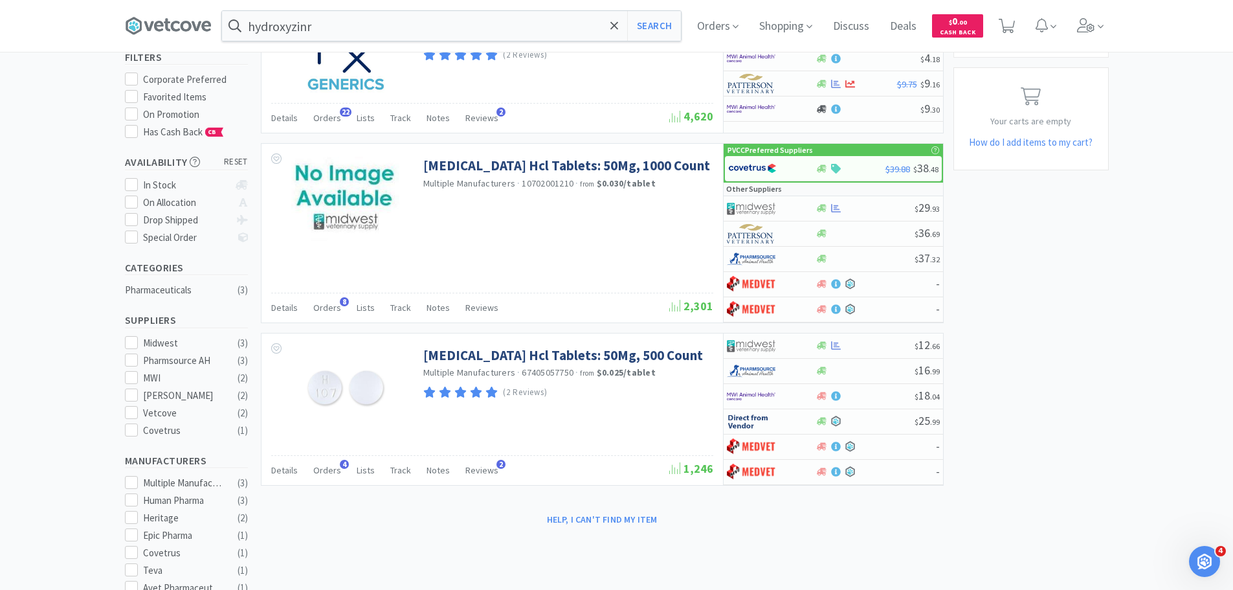
scroll to position [194, 0]
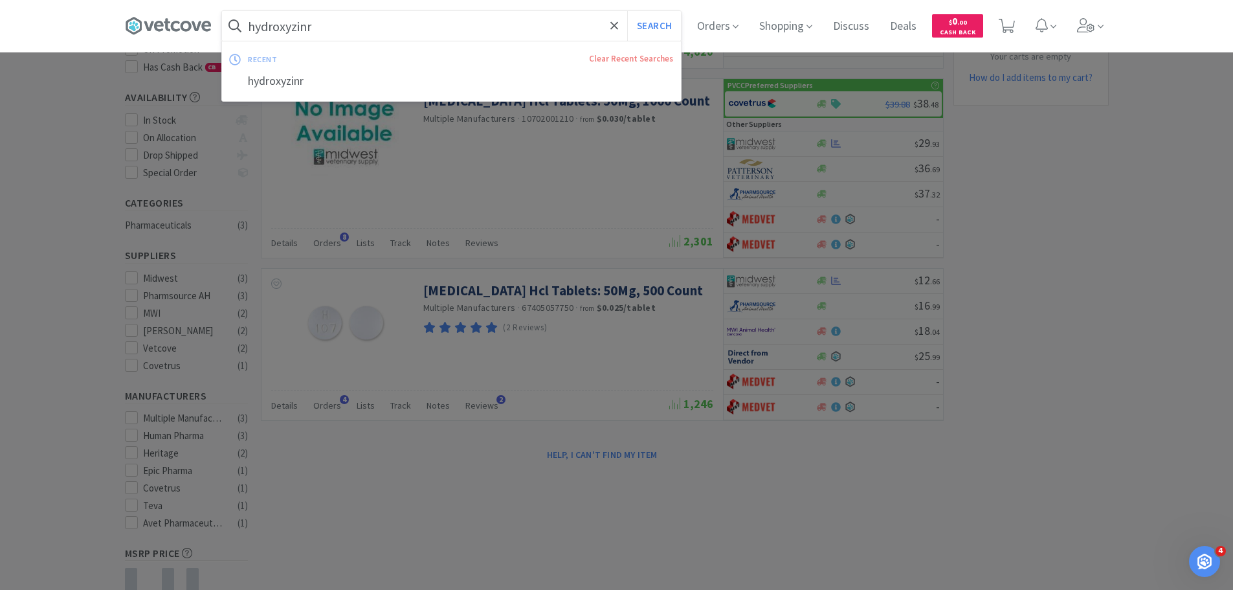
paste input "DCVM-GOX1H/S2/L"
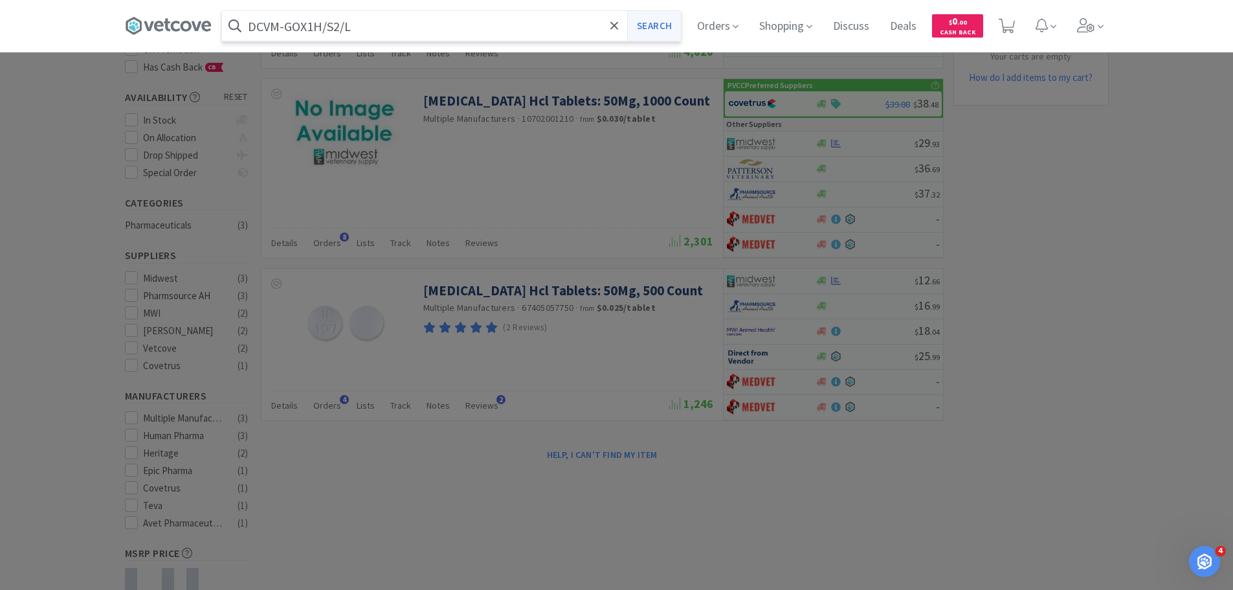
type input "DCVM-GOX1H/S2/L"
click at [652, 30] on button "Search" at bounding box center [654, 26] width 54 height 30
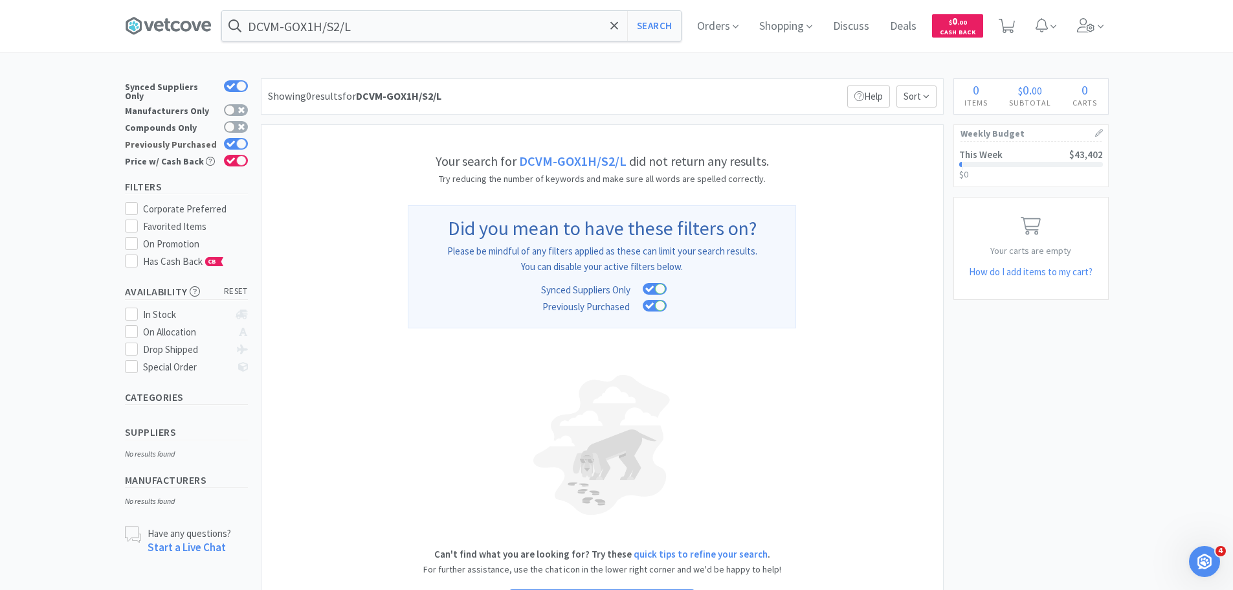
click at [224, 138] on div at bounding box center [236, 144] width 24 height 12
checkbox input "false"
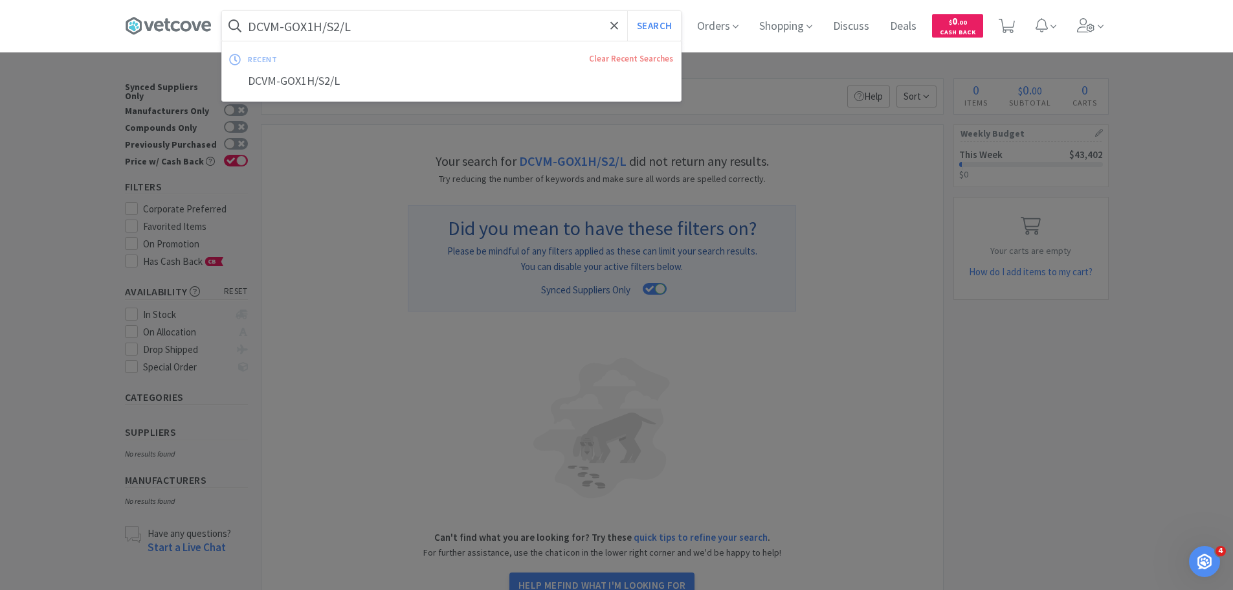
click at [361, 28] on input "DCVM-GOX1H/S2/L" at bounding box center [451, 26] width 459 height 30
paste input "Midmark Complete Digital Imaging Station"
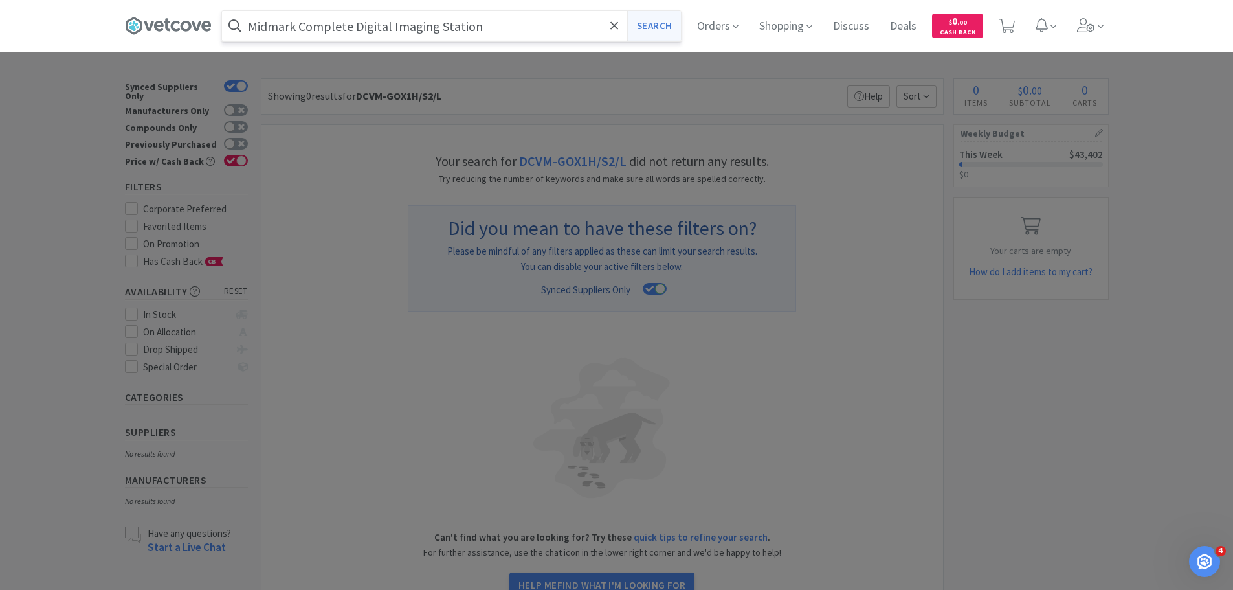
type input "Midmark Complete Digital Imaging Station"
click at [654, 25] on button "Search" at bounding box center [654, 26] width 54 height 30
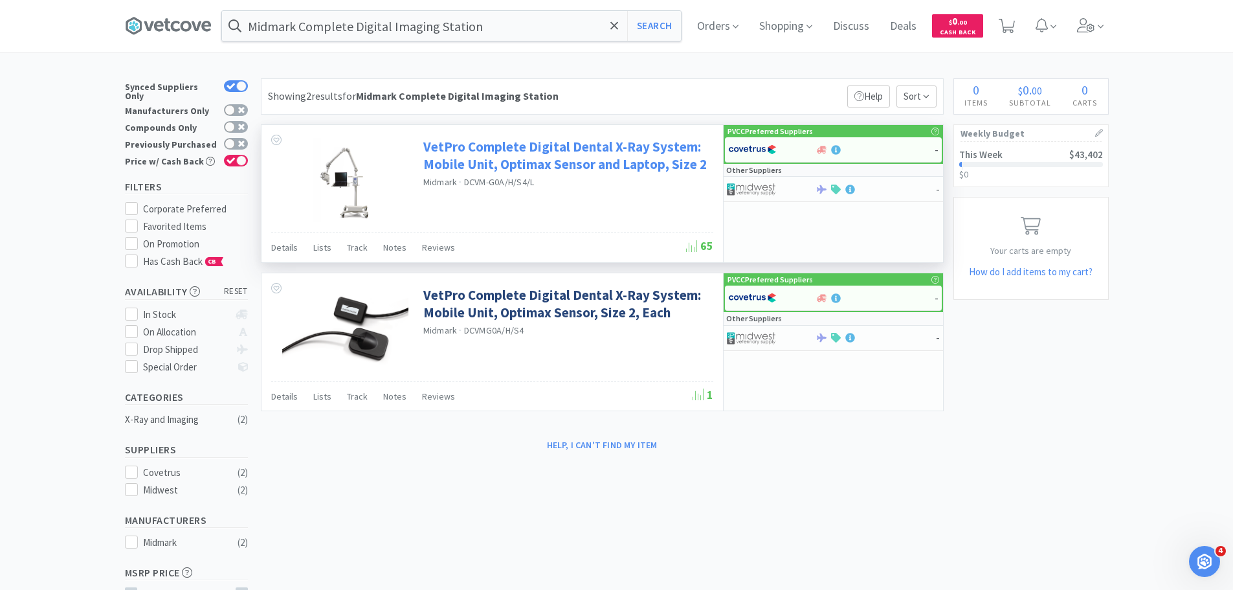
click at [534, 152] on link "VetPro Complete Digital Dental X-Ray System: Mobile Unit, Optimax Sensor and La…" at bounding box center [566, 156] width 287 height 36
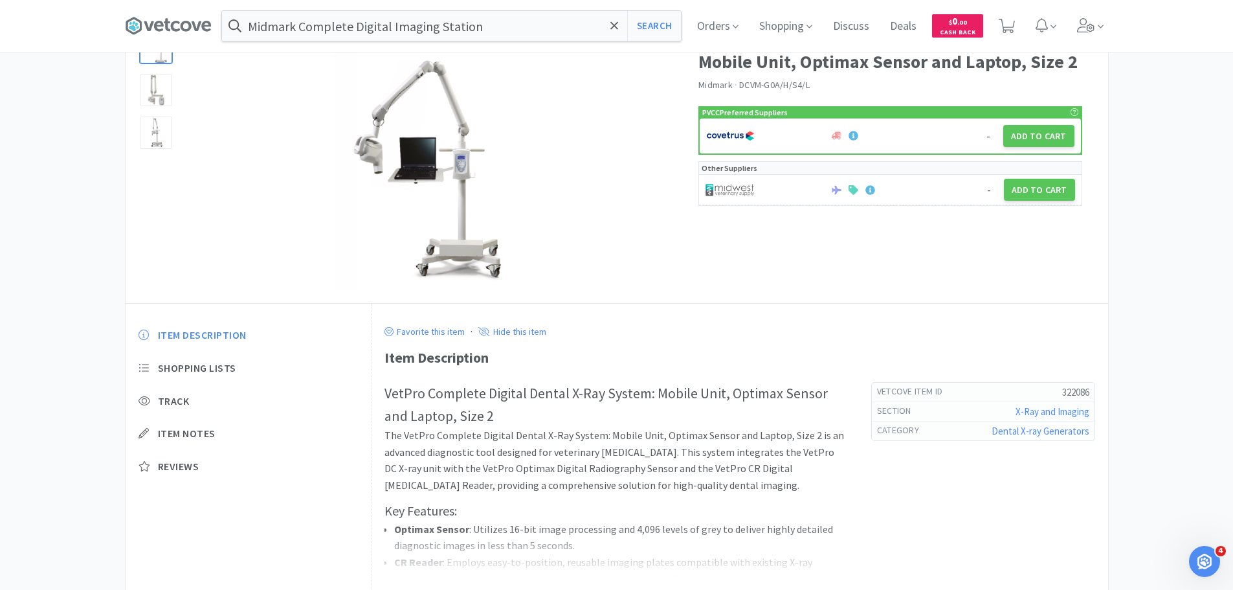
scroll to position [200, 0]
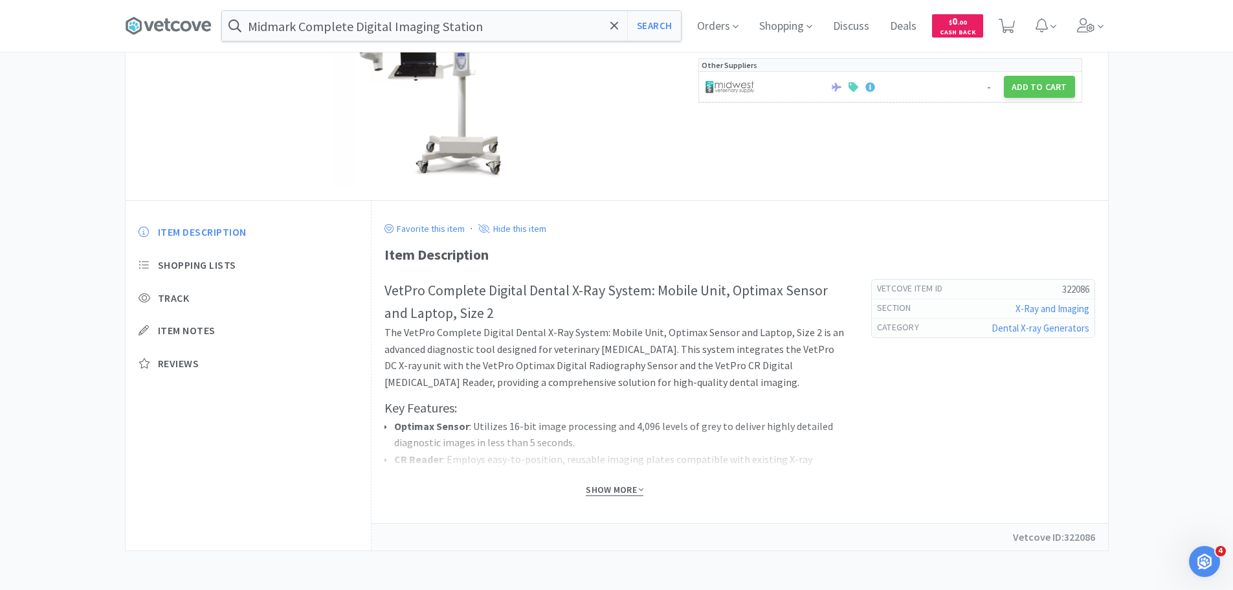
click at [633, 490] on span "Show More" at bounding box center [615, 490] width 58 height 12
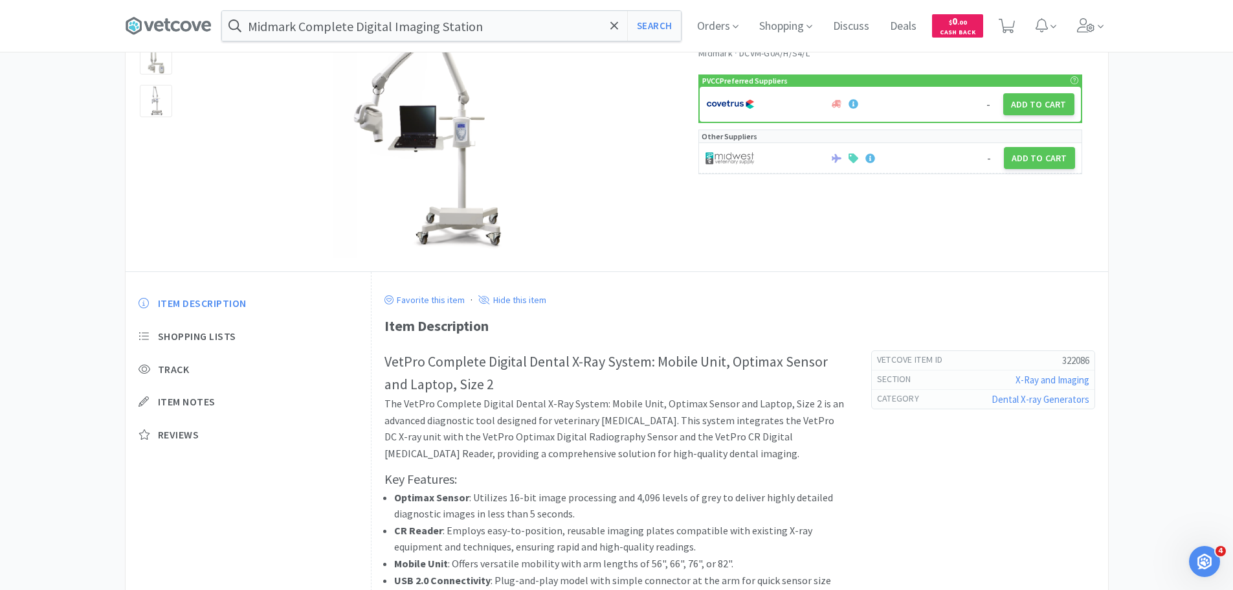
scroll to position [90, 0]
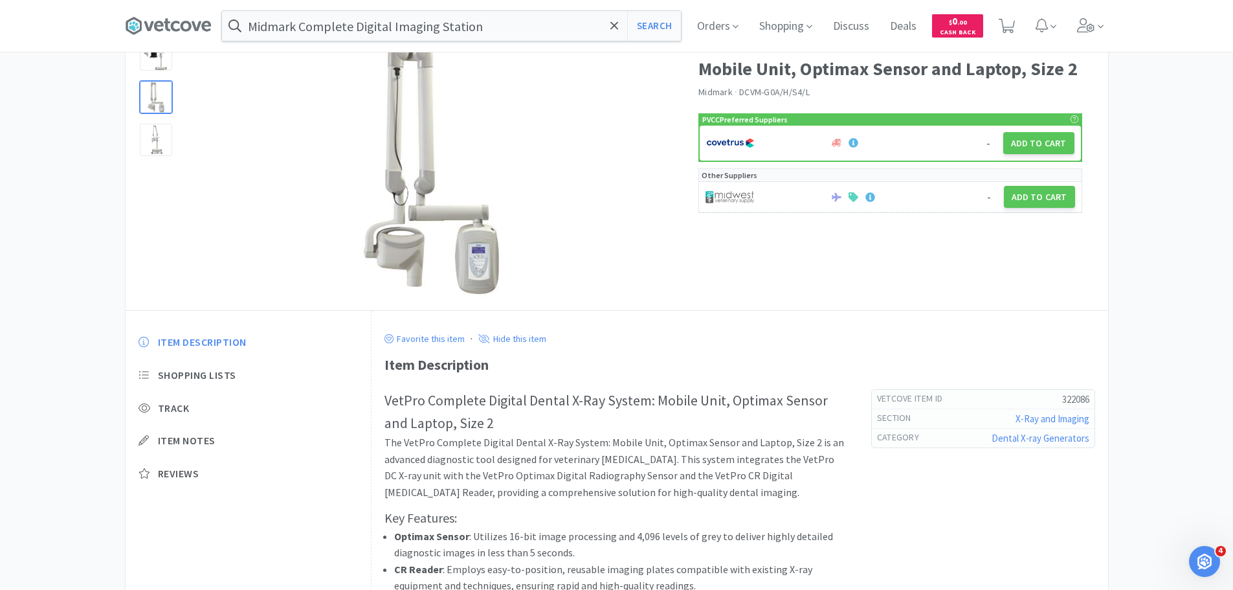
click at [154, 98] on div at bounding box center [156, 97] width 32 height 32
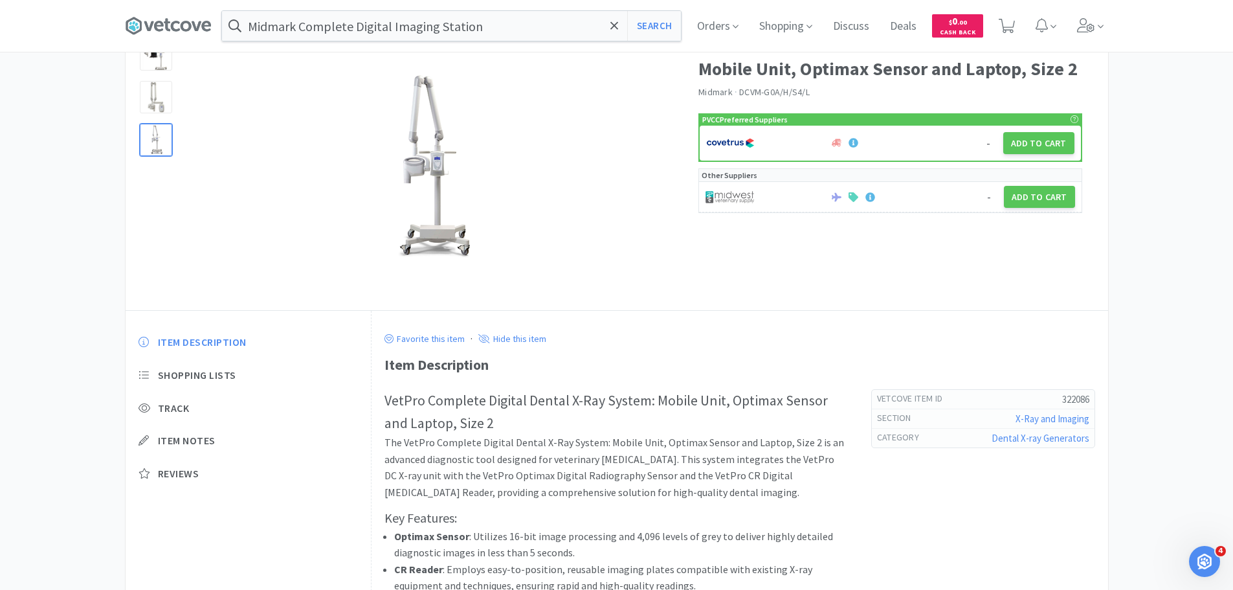
click at [159, 144] on div at bounding box center [156, 140] width 32 height 32
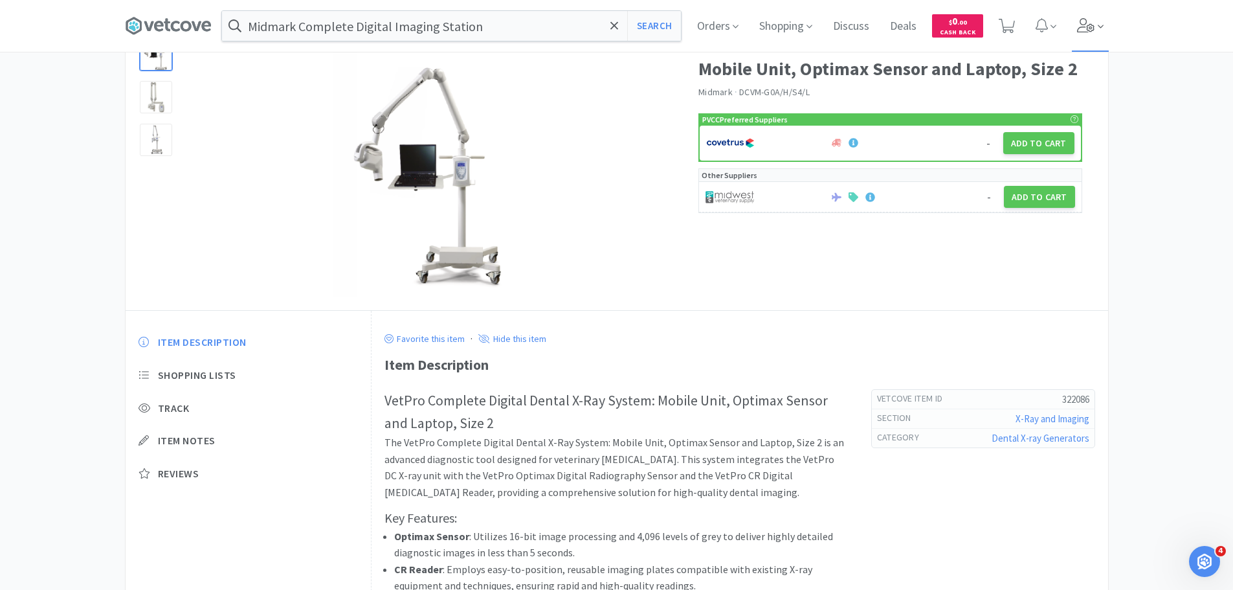
click at [1086, 22] on icon at bounding box center [1086, 25] width 18 height 14
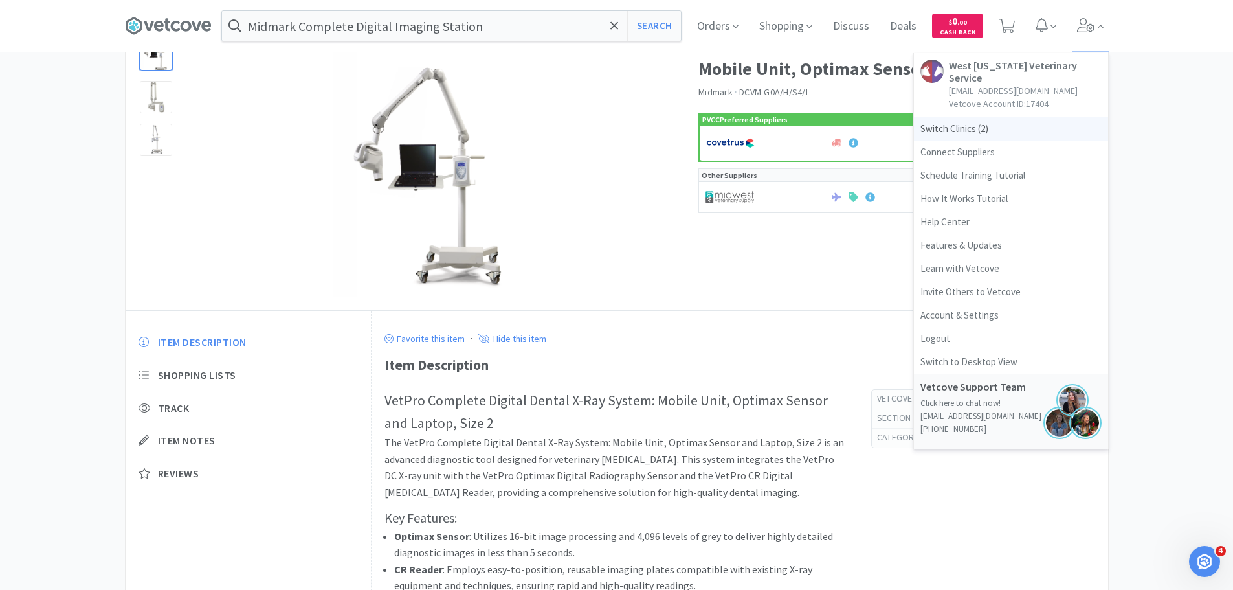
click at [947, 118] on span "Switch Clinics ( 2 )" at bounding box center [1011, 128] width 194 height 23
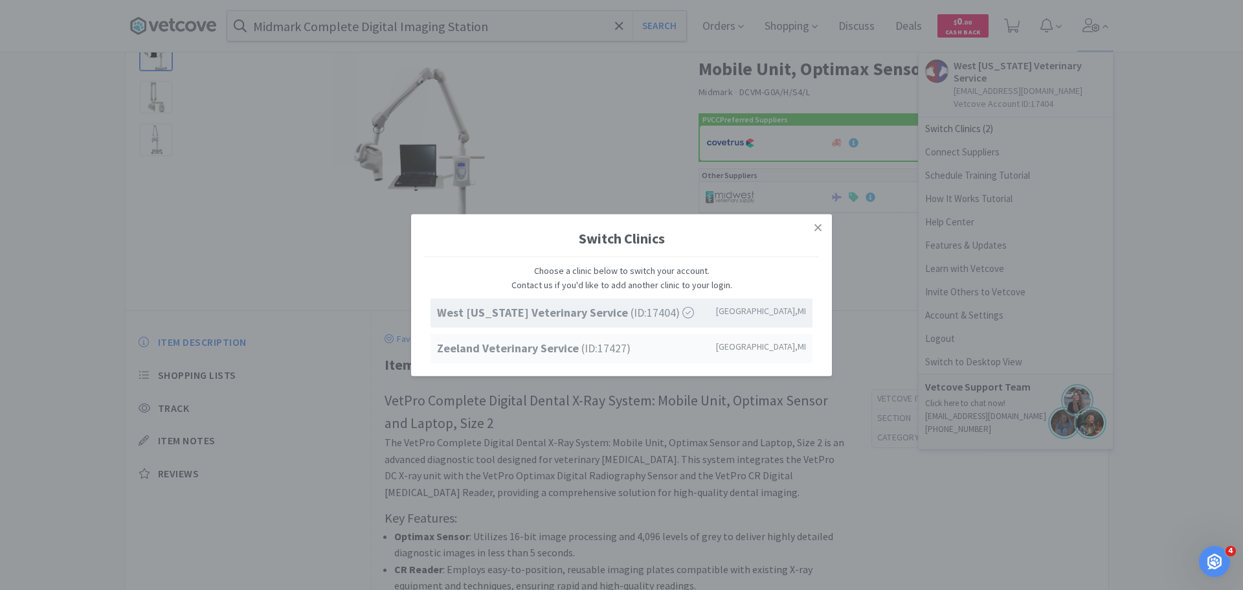
click at [506, 353] on strong "Zeeland Veterinary Service" at bounding box center [509, 348] width 144 height 15
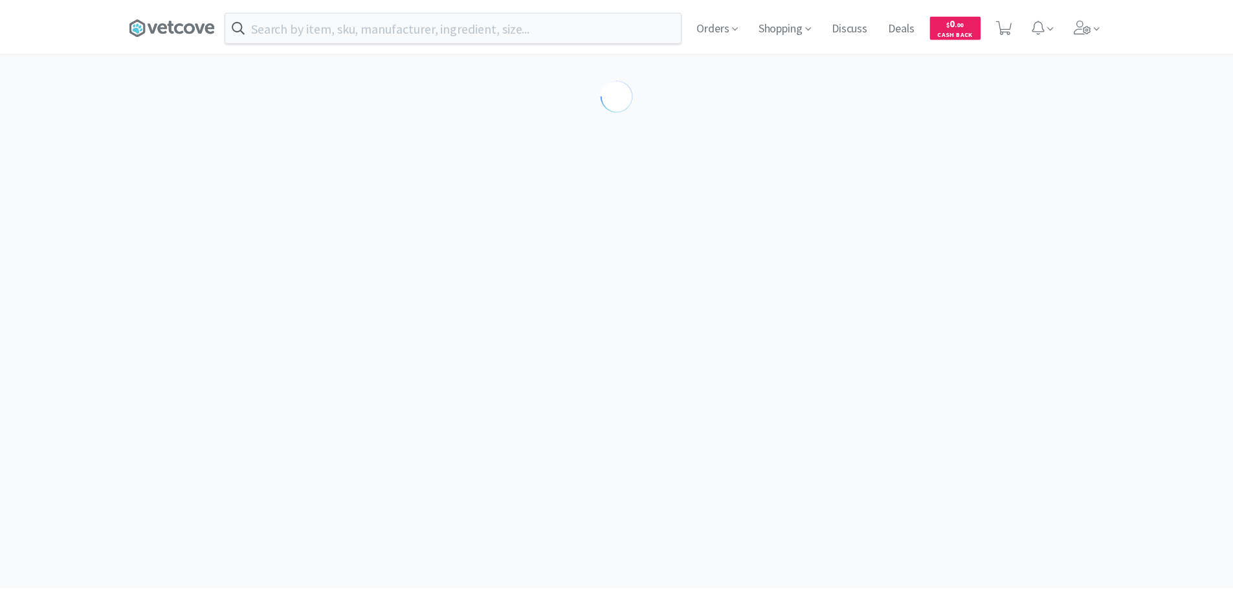
scroll to position [90, 0]
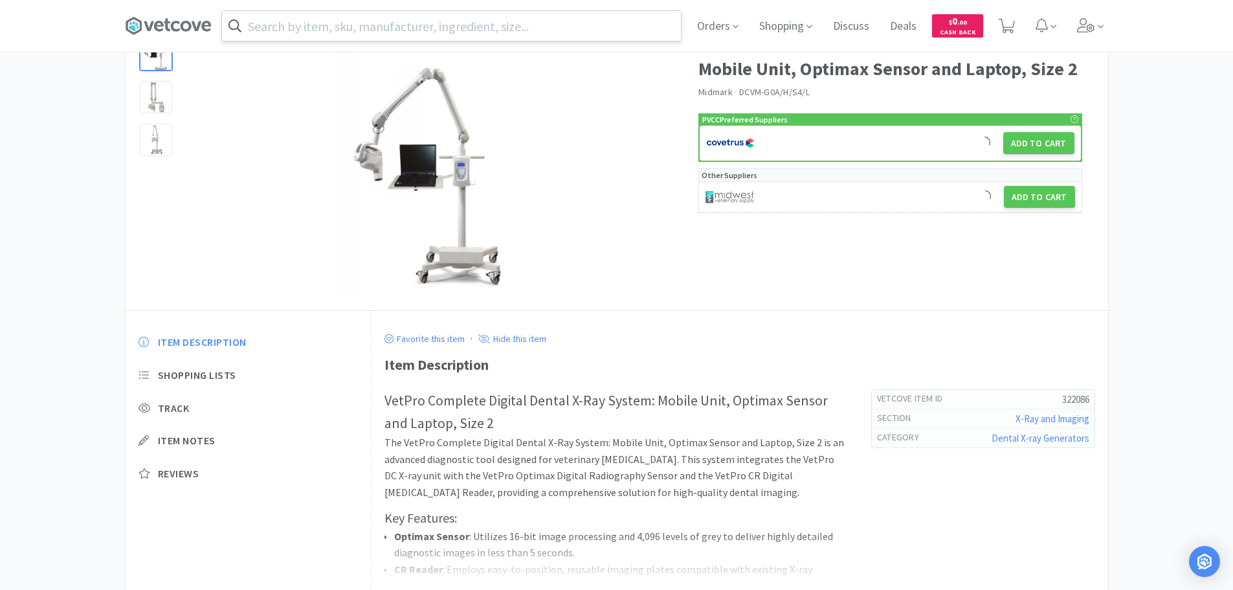
click at [285, 25] on input "text" at bounding box center [451, 26] width 459 height 30
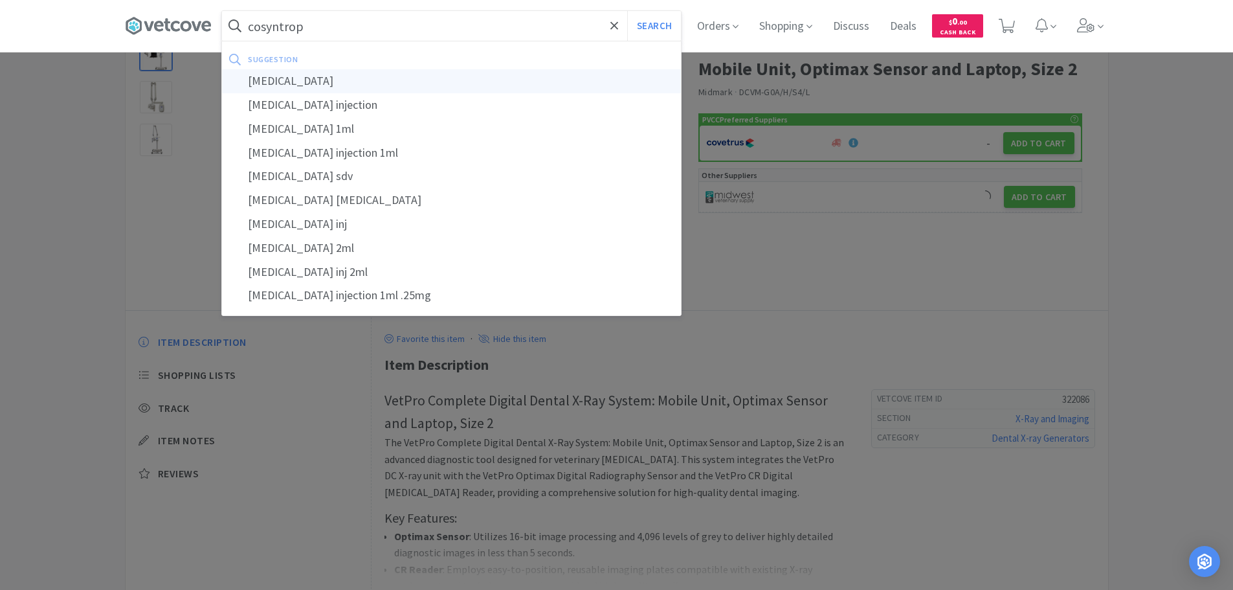
click at [300, 87] on div "cosyntropin" at bounding box center [451, 81] width 459 height 24
type input "cosyntropin"
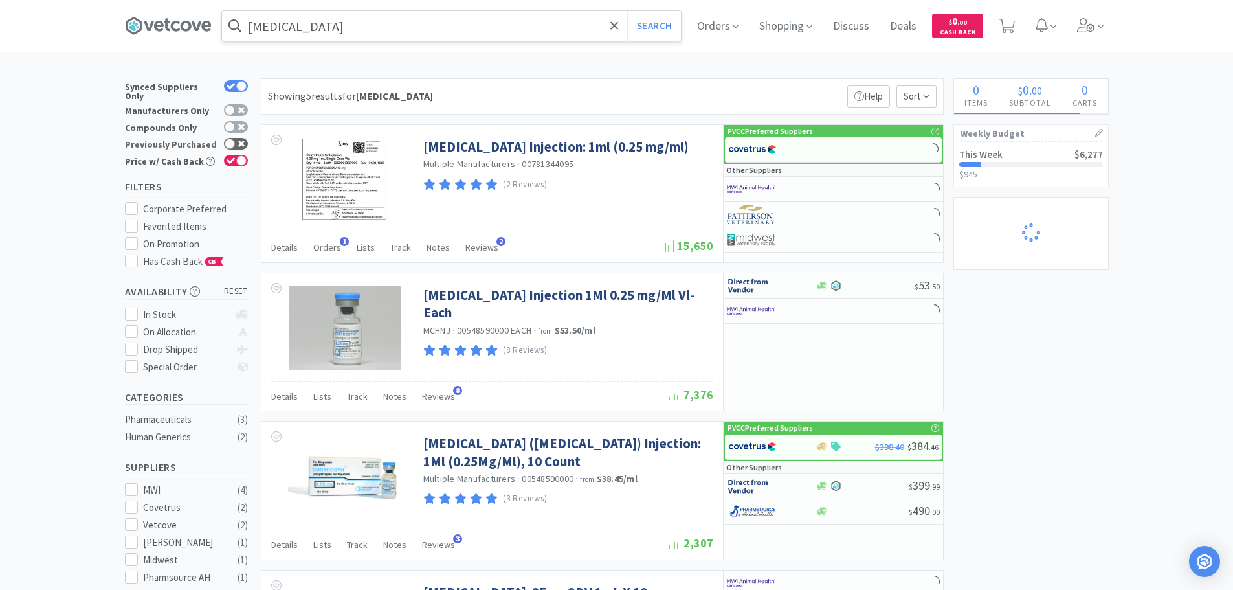
click at [241, 140] on icon at bounding box center [241, 143] width 6 height 6
checkbox input "true"
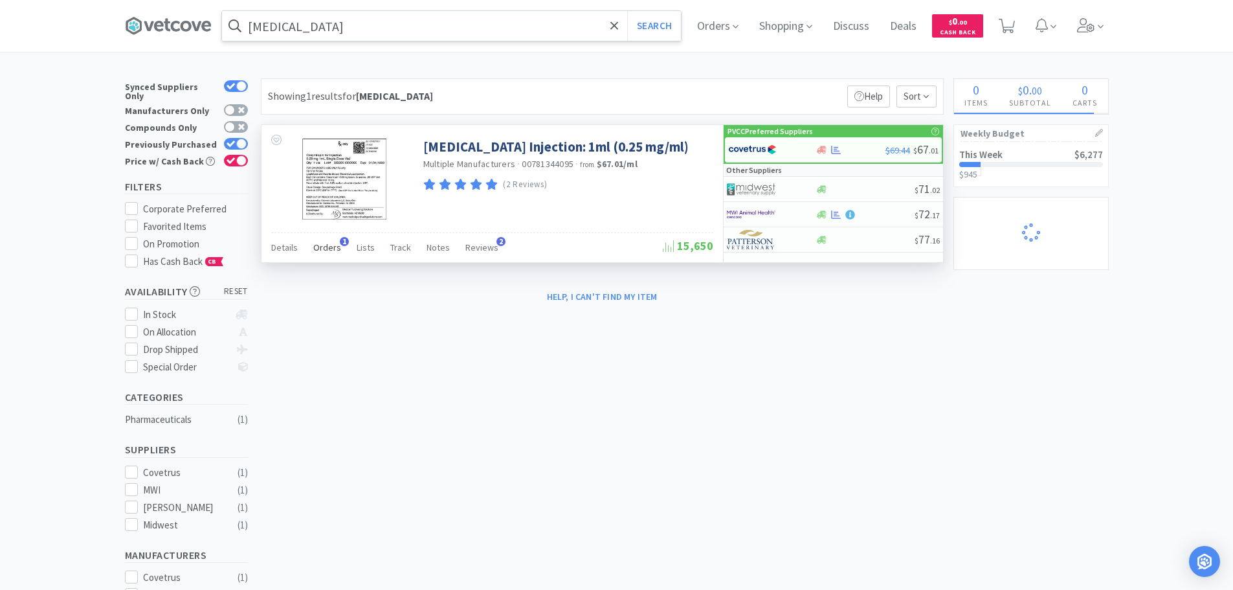
click at [328, 247] on span "Orders" at bounding box center [327, 247] width 28 height 12
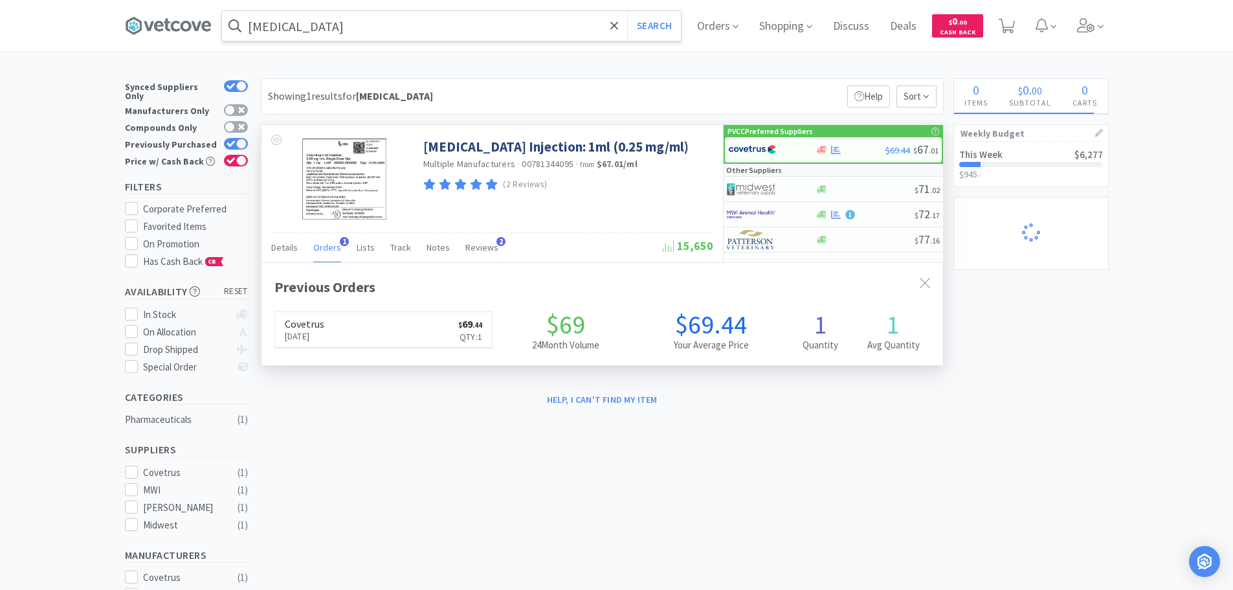
scroll to position [335, 682]
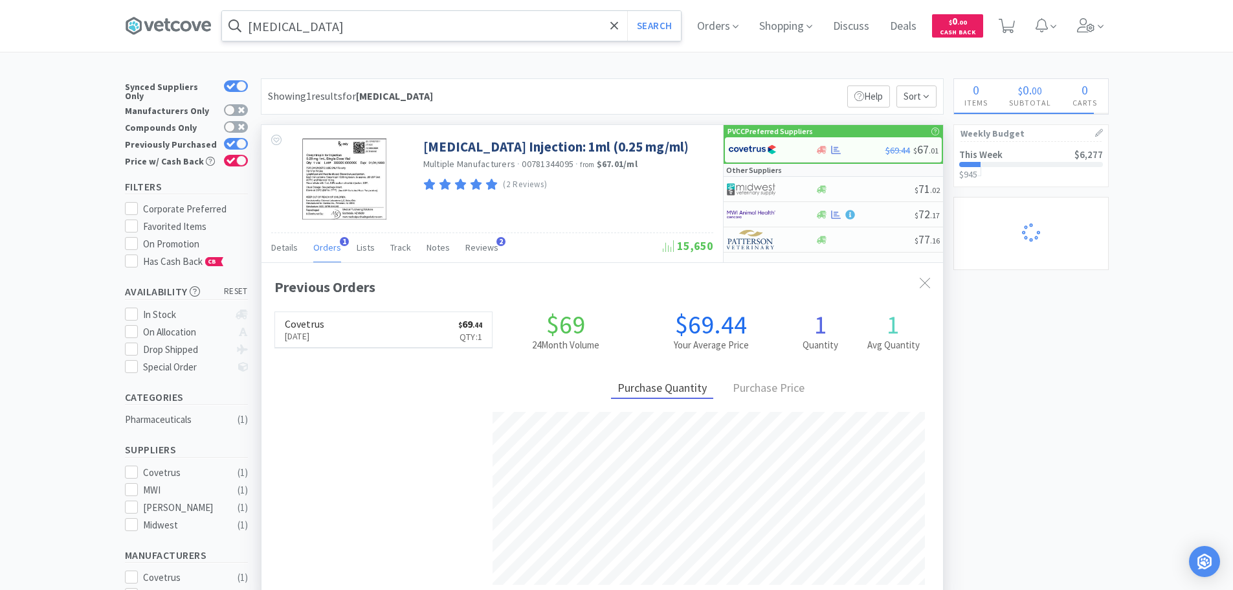
select select "1"
click at [350, 331] on link "Covetrus Sep 30th, 2025 $ 69 . 44 Qty: 1" at bounding box center [384, 330] width 218 height 36
